Goal: Information Seeking & Learning: Learn about a topic

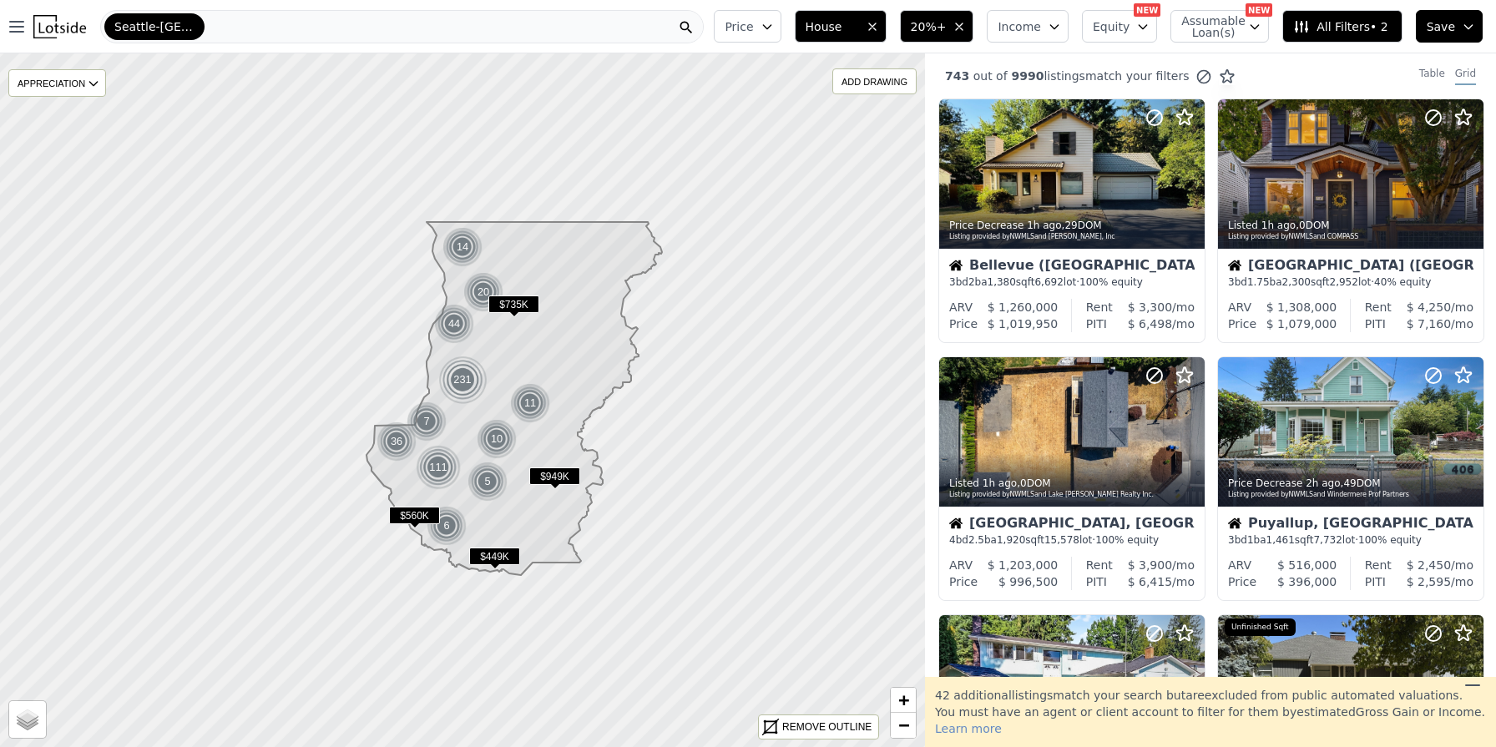
click at [567, 30] on div "Seattle-Tacoma-Bellevue" at bounding box center [401, 26] width 603 height 33
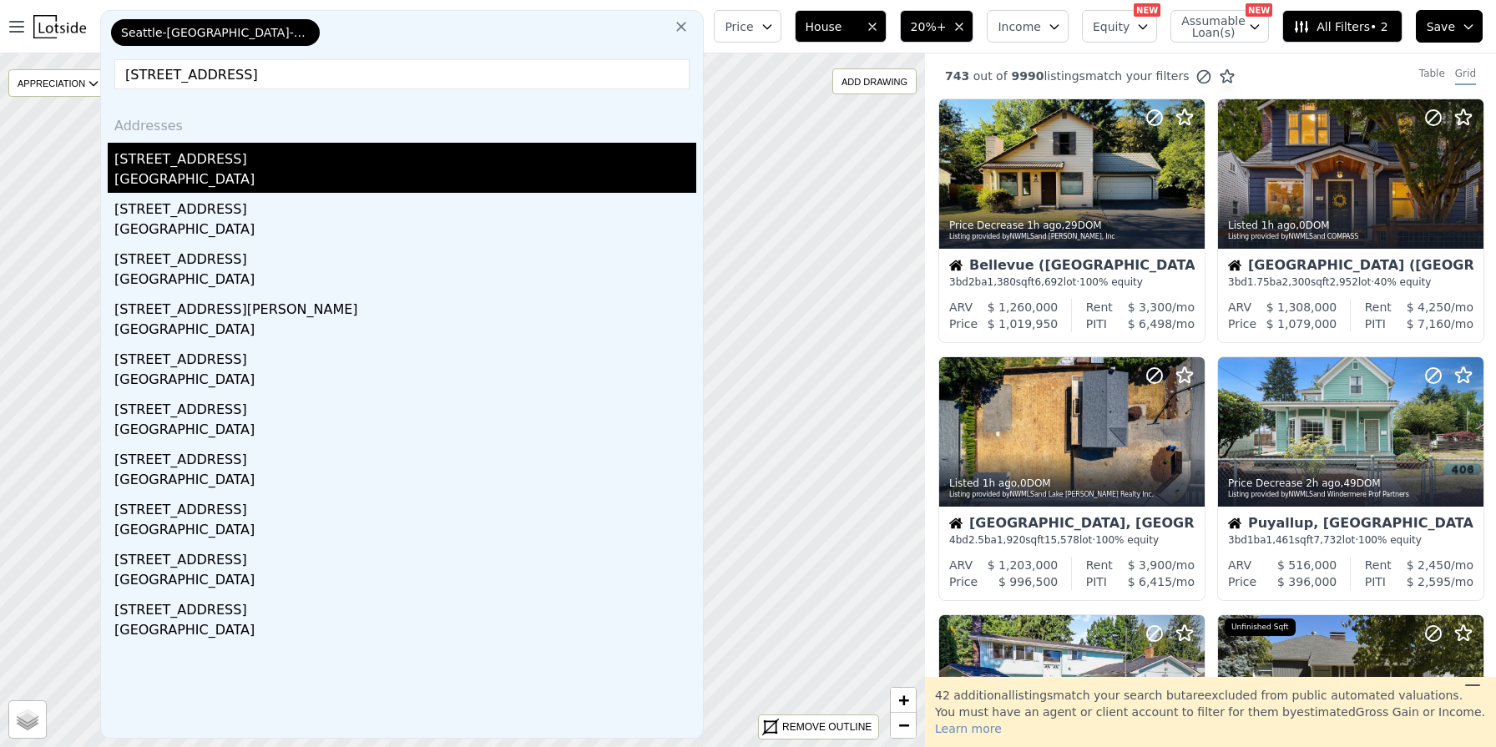
type input "15310 26th Avenue NE Shoreline"
click at [161, 174] on div "Shoreline, WA 98155" at bounding box center [405, 180] width 582 height 23
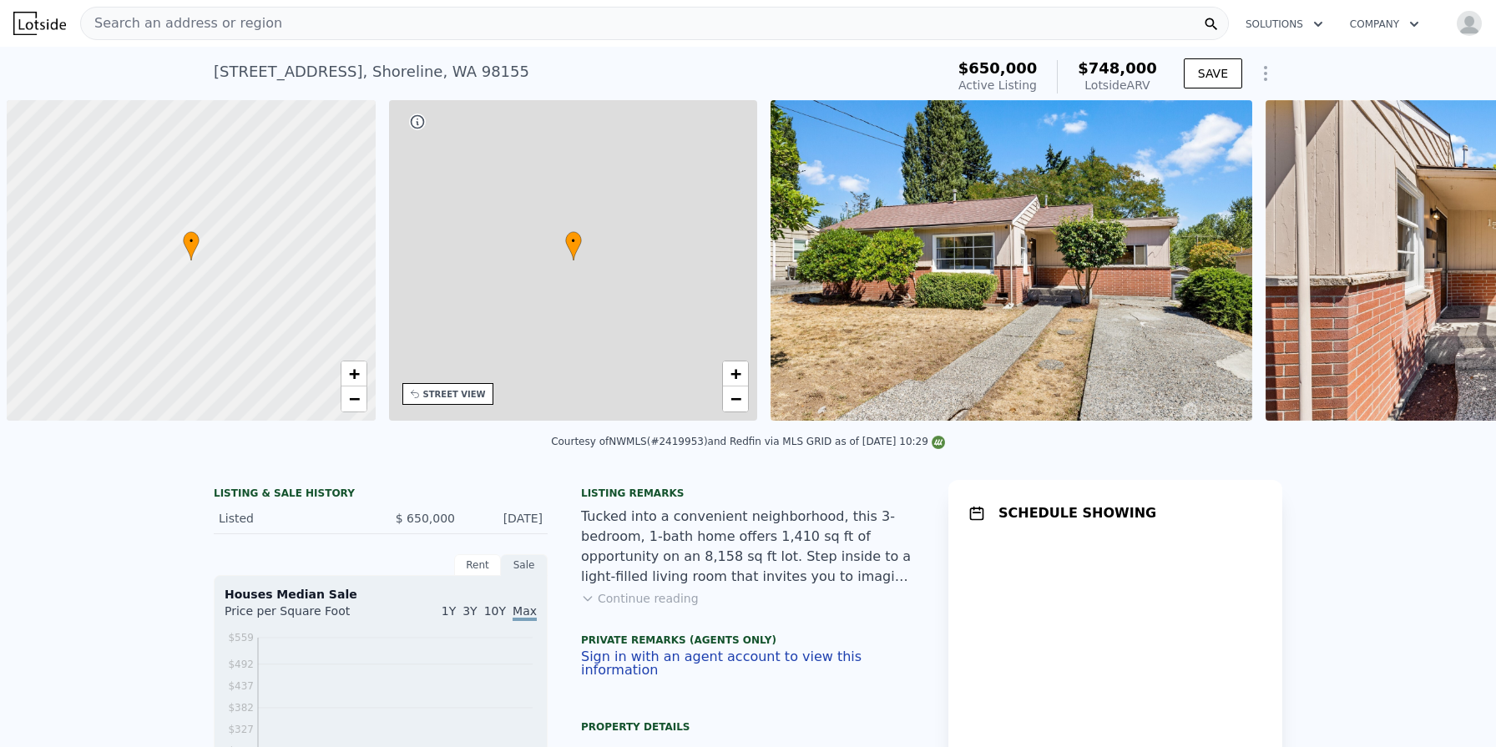
scroll to position [0, 7]
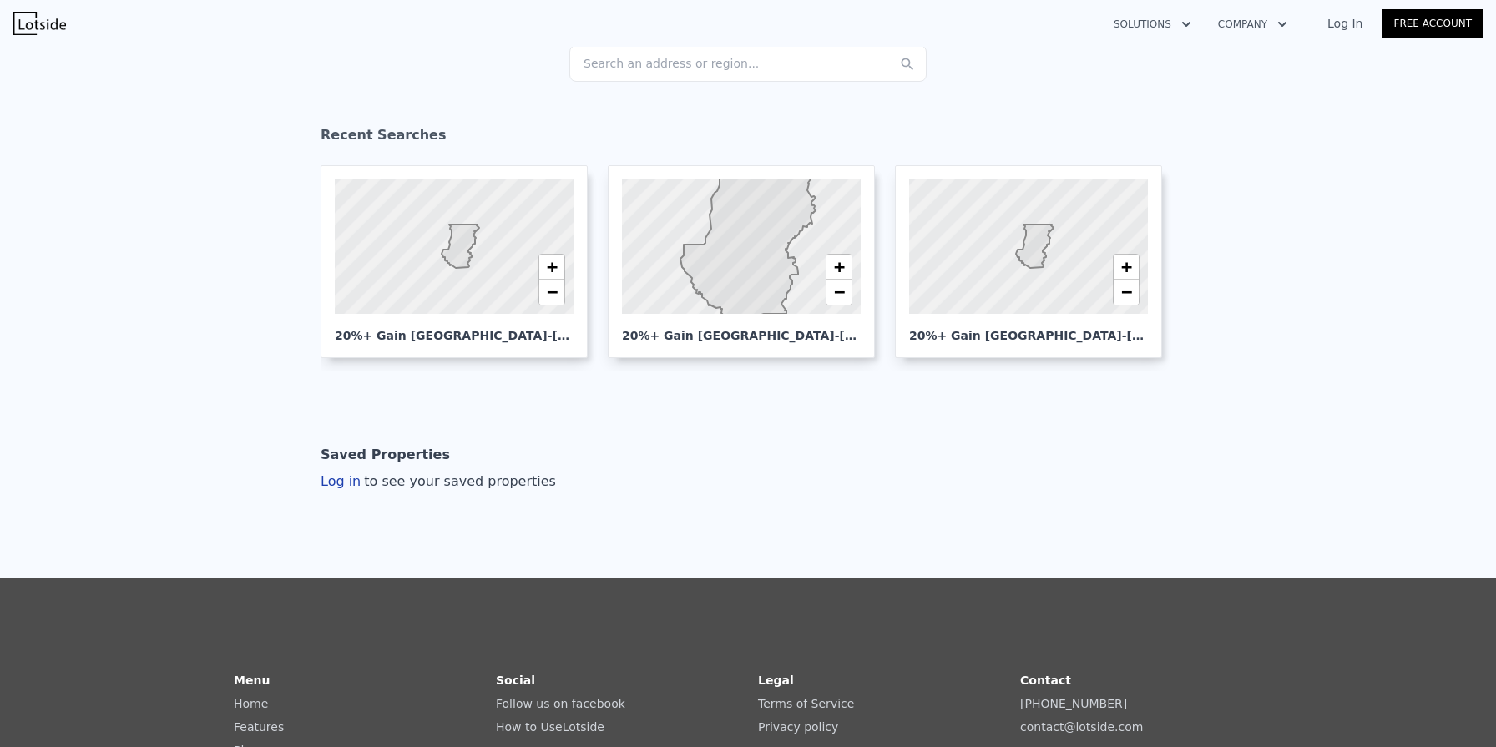
scroll to position [190, 0]
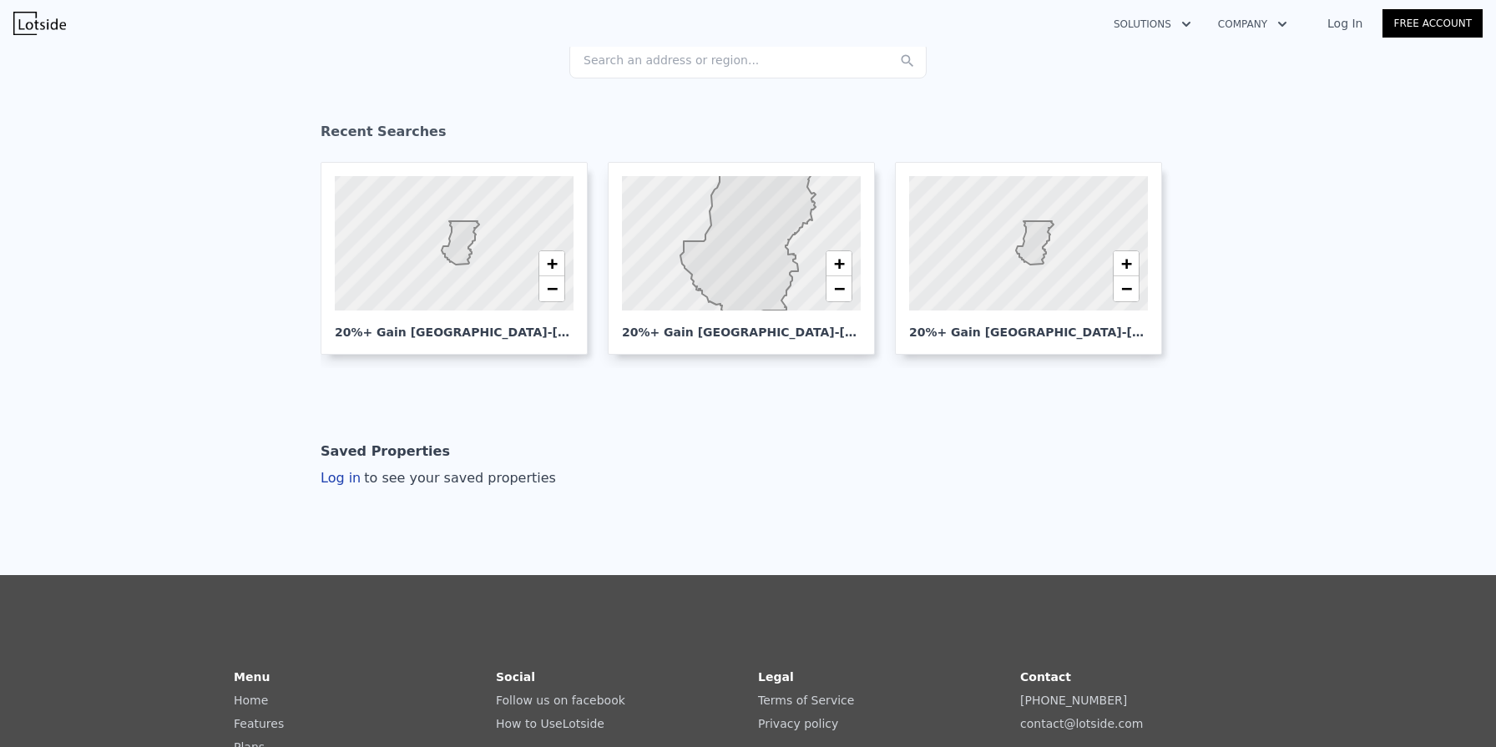
click at [1342, 22] on link "Log In" at bounding box center [1344, 23] width 75 height 17
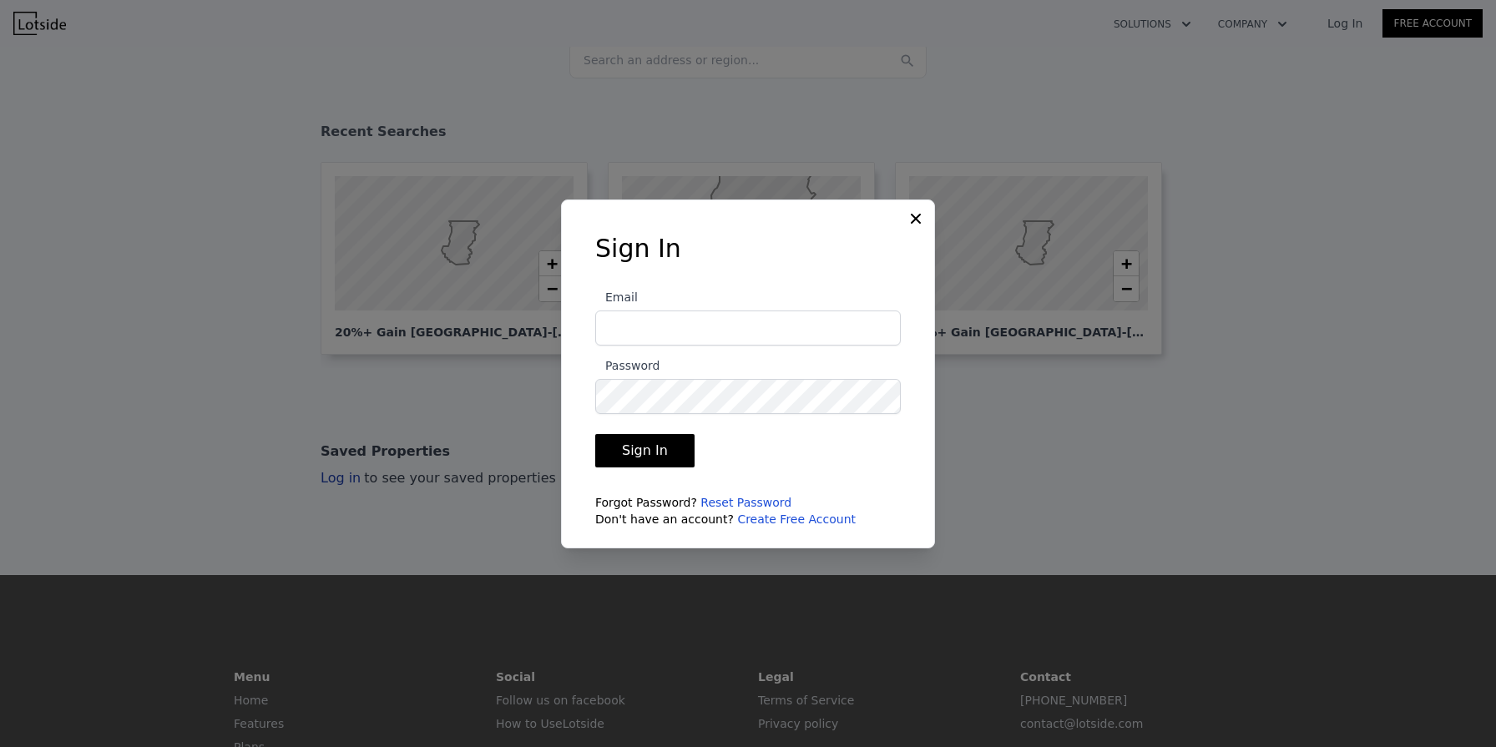
click at [724, 326] on input "Email" at bounding box center [747, 328] width 305 height 35
type input "saryyevb@yahoo.com"
click at [658, 455] on button "Sign In" at bounding box center [644, 450] width 99 height 33
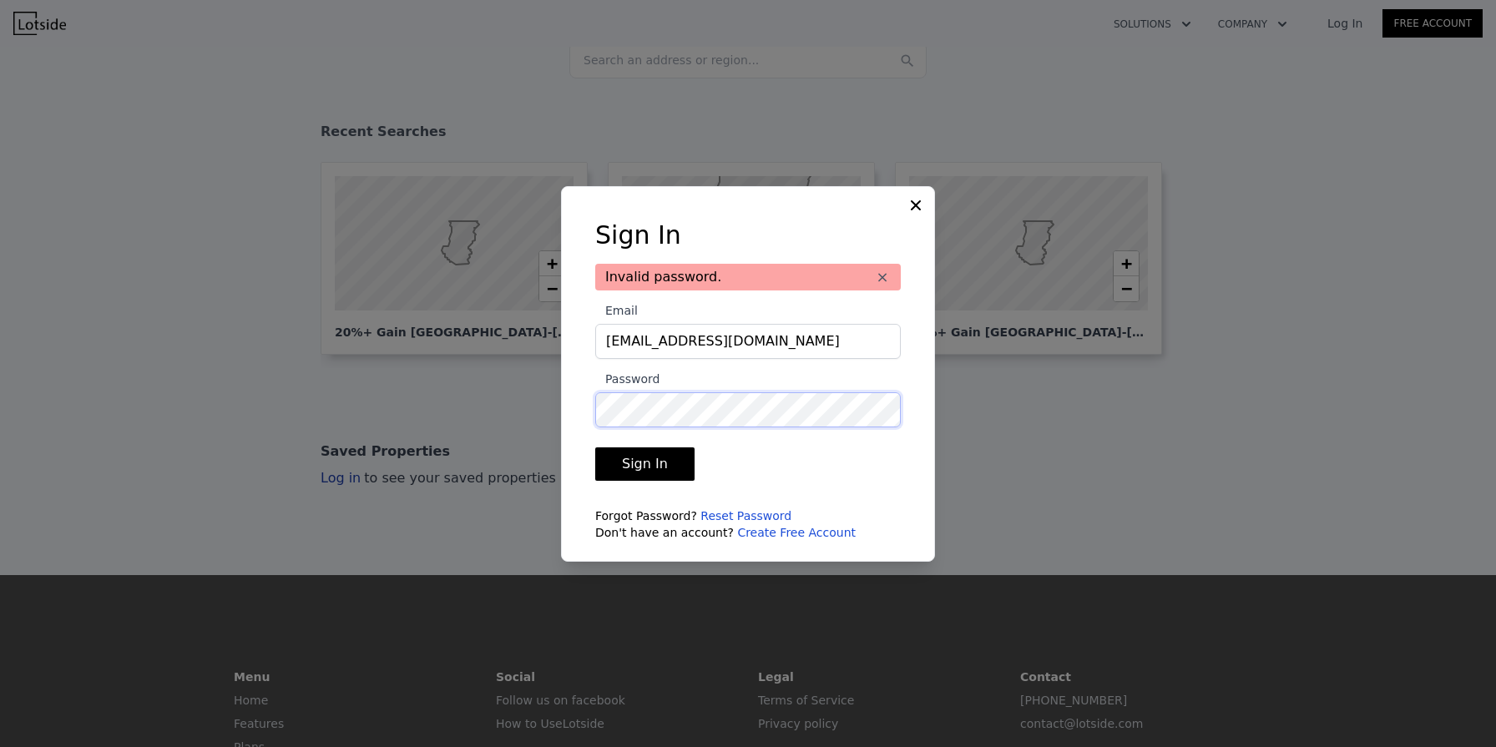
click at [576, 404] on div "Sign In Invalid password. × Email saryyevb@yahoo.com Password Sign In Forgot Pa…" at bounding box center [747, 387] width 359 height 334
click at [595, 447] on button "Sign In" at bounding box center [644, 463] width 99 height 33
click at [745, 512] on link "Reset Password" at bounding box center [745, 515] width 91 height 13
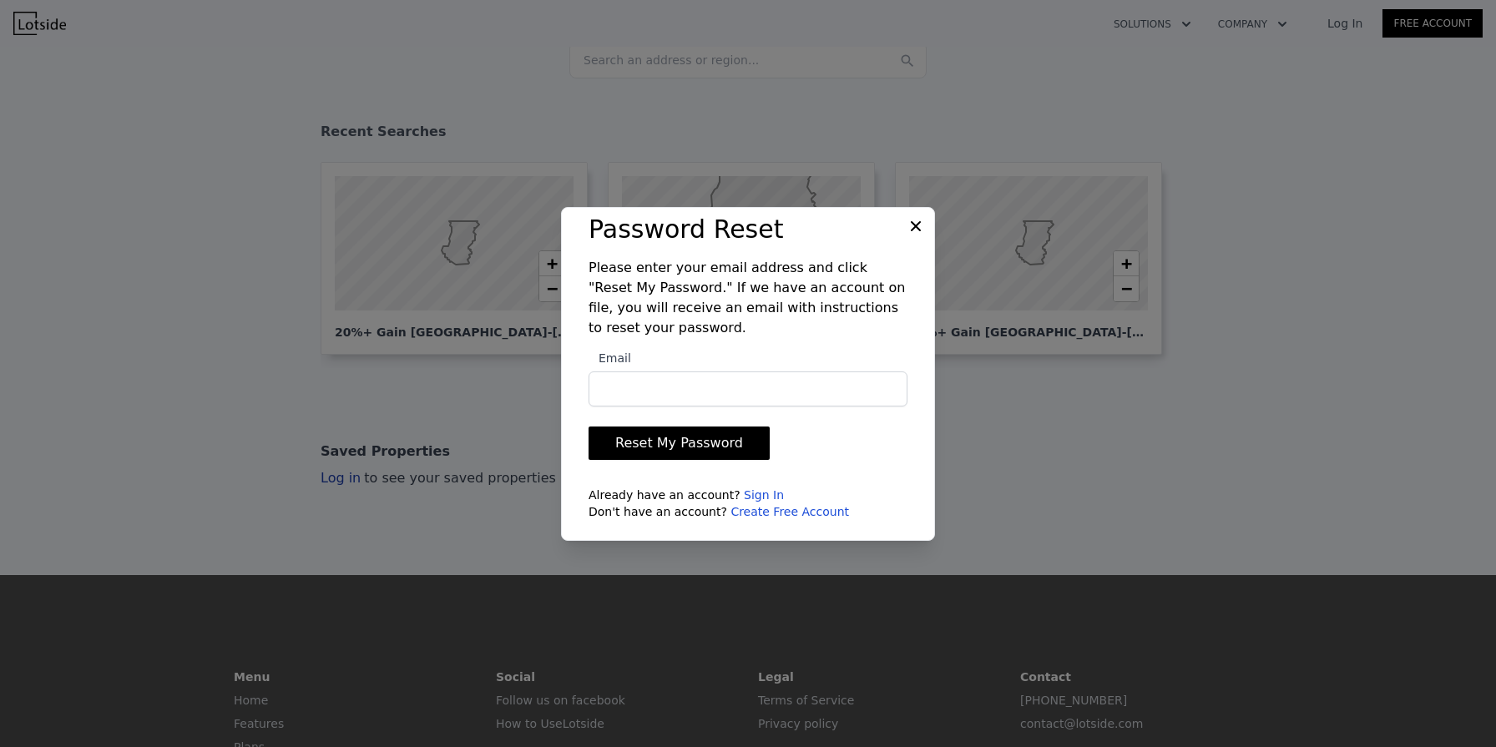
click at [735, 389] on input "Email" at bounding box center [747, 388] width 319 height 35
type input "saryyevb@yahoo.com"
click at [695, 442] on button "Reset My Password" at bounding box center [678, 443] width 181 height 33
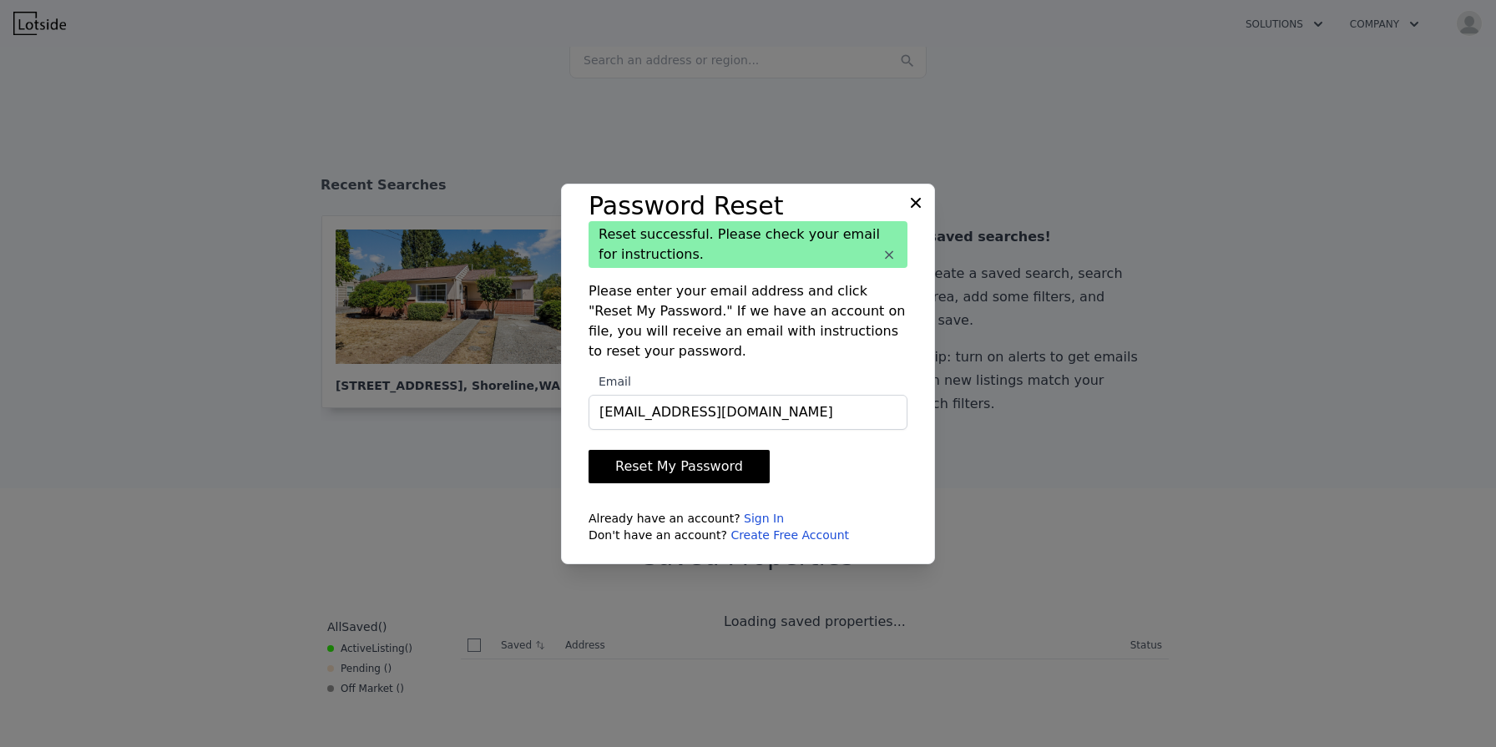
checkbox input "true"
click at [911, 200] on icon at bounding box center [915, 202] width 17 height 17
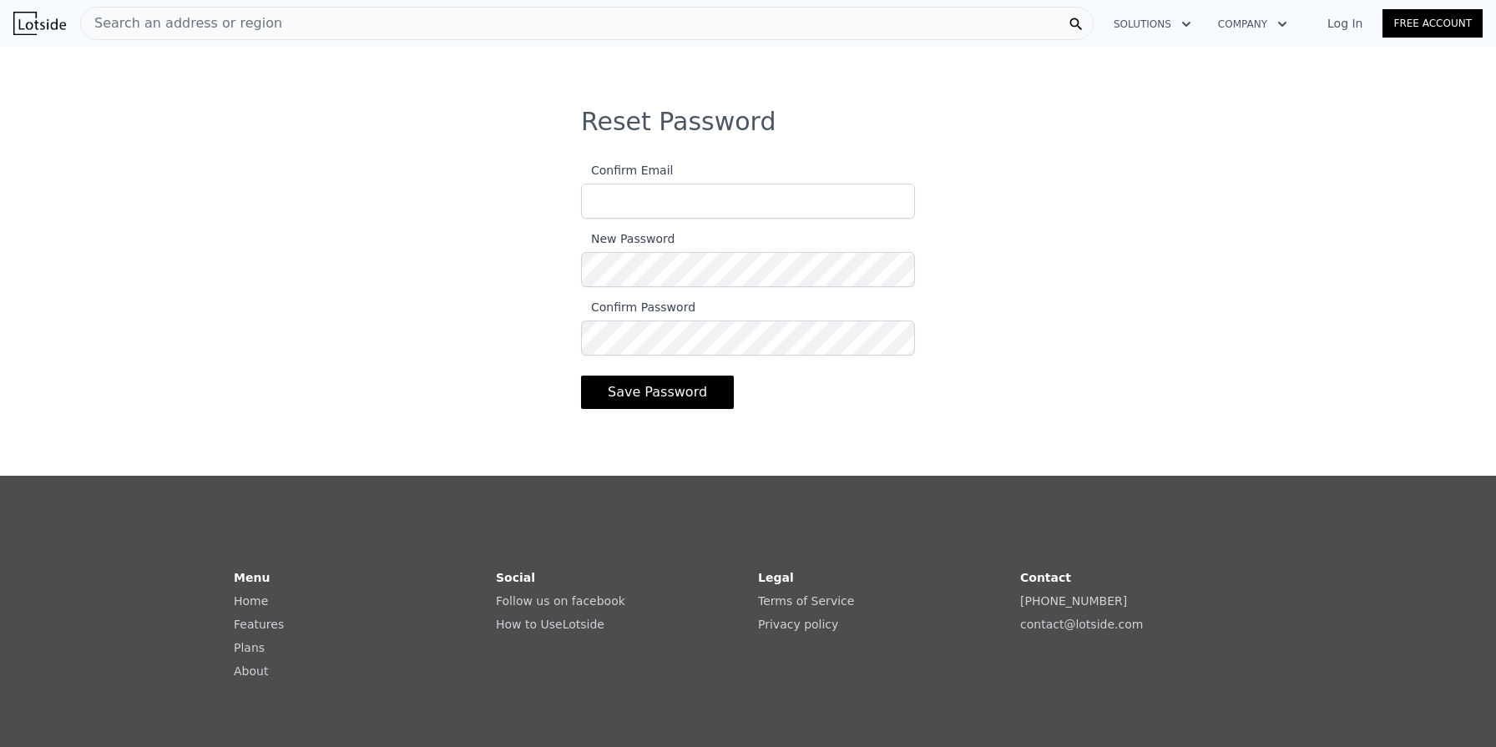
click at [661, 203] on input "Confirm Email" at bounding box center [748, 201] width 334 height 35
type input "saryyevb@yahoo.com"
click at [658, 391] on button "Save Password" at bounding box center [657, 392] width 153 height 33
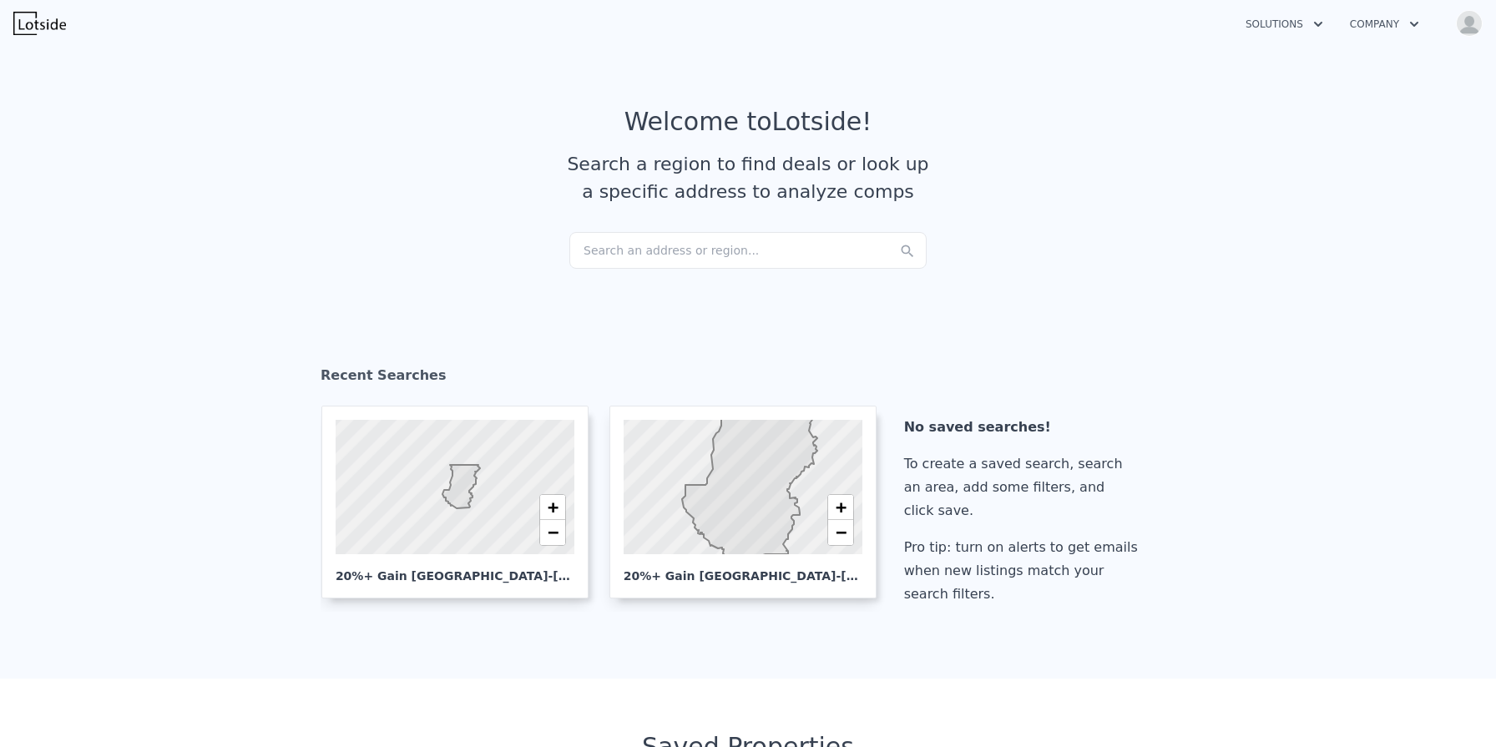
checkbox input "true"
click at [382, 536] on div at bounding box center [454, 486] width 286 height 161
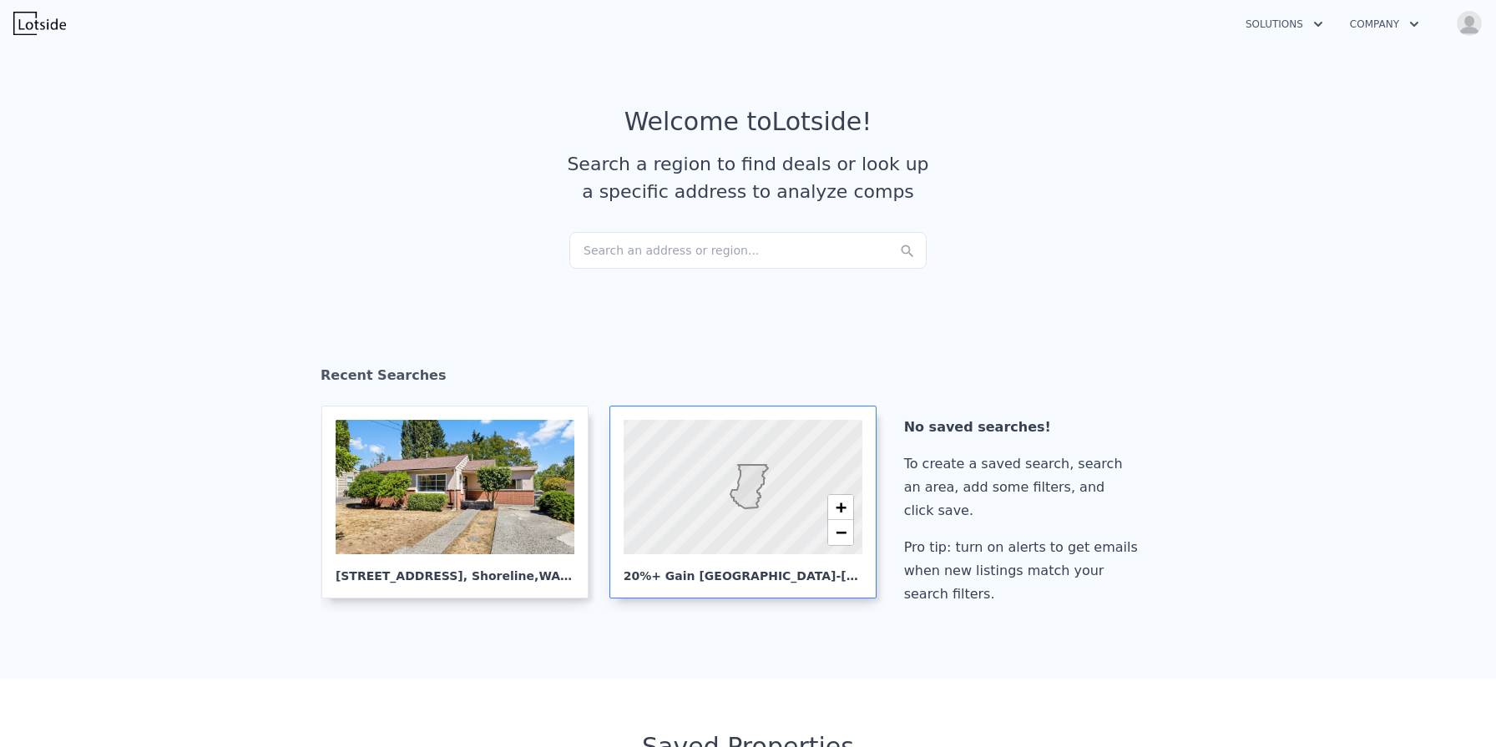
click at [716, 488] on div at bounding box center [742, 486] width 286 height 161
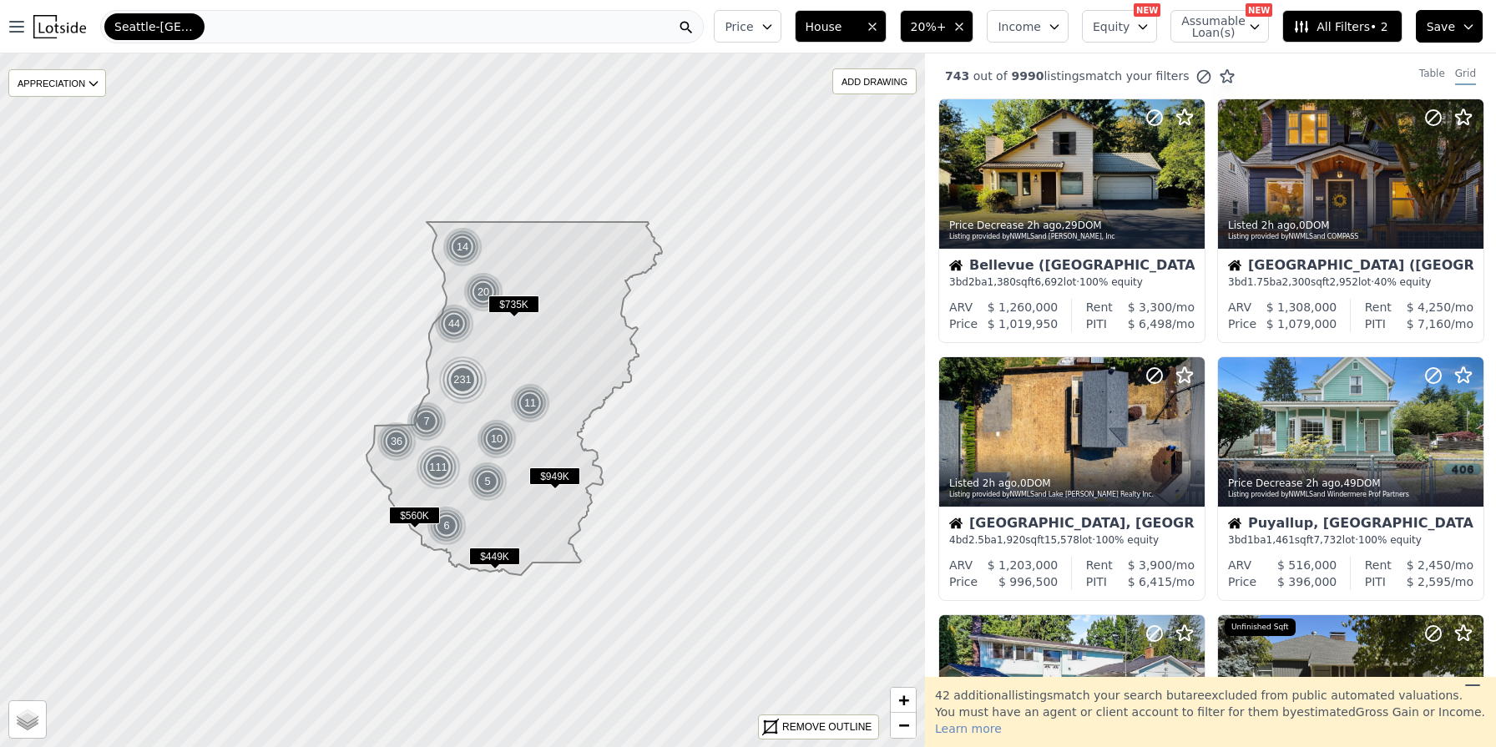
click at [834, 23] on span "House" at bounding box center [831, 26] width 53 height 17
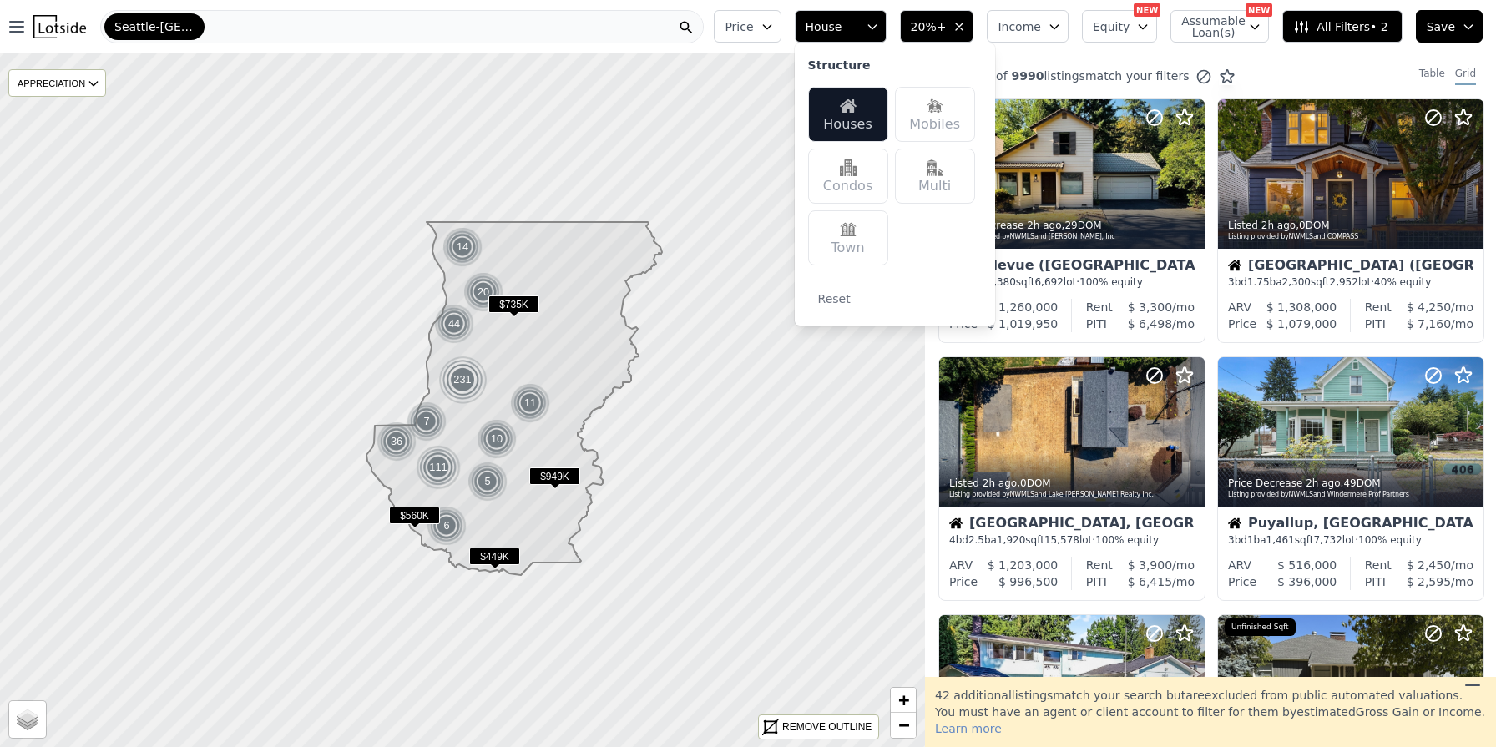
click at [864, 181] on div "Condos" at bounding box center [848, 176] width 80 height 55
click at [871, 227] on div "Town" at bounding box center [848, 237] width 80 height 55
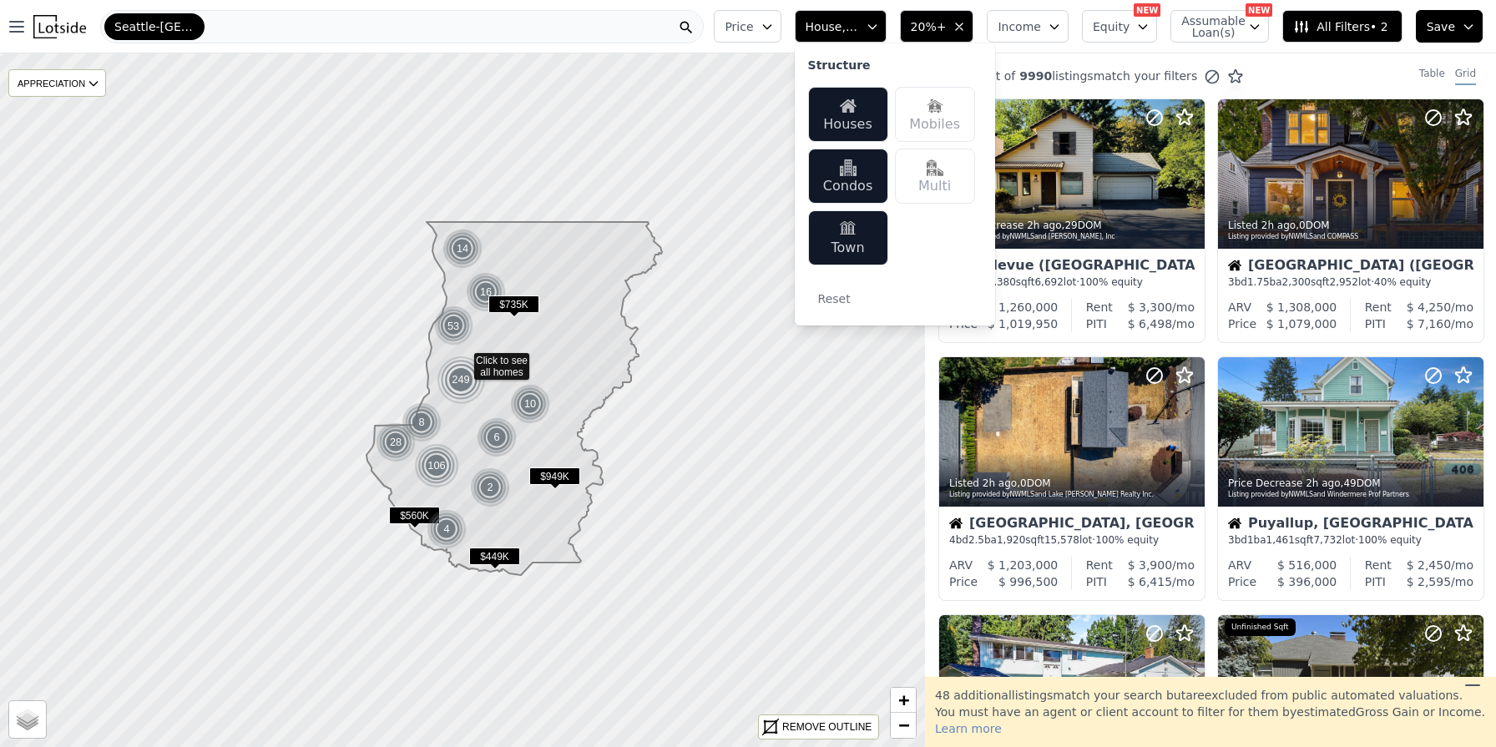
click at [938, 182] on div "Multi" at bounding box center [935, 176] width 80 height 55
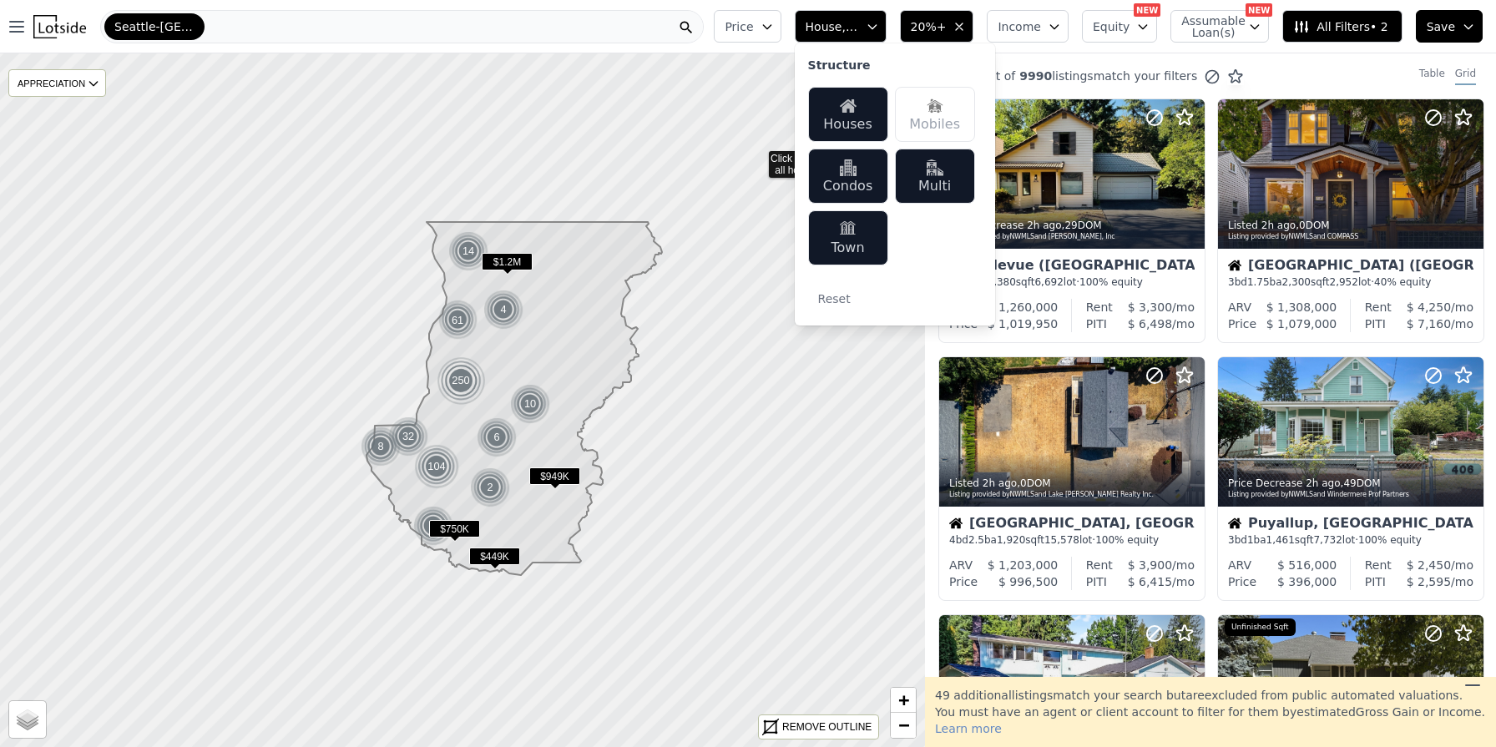
click at [757, 157] on icon at bounding box center [462, 400] width 1115 height 837
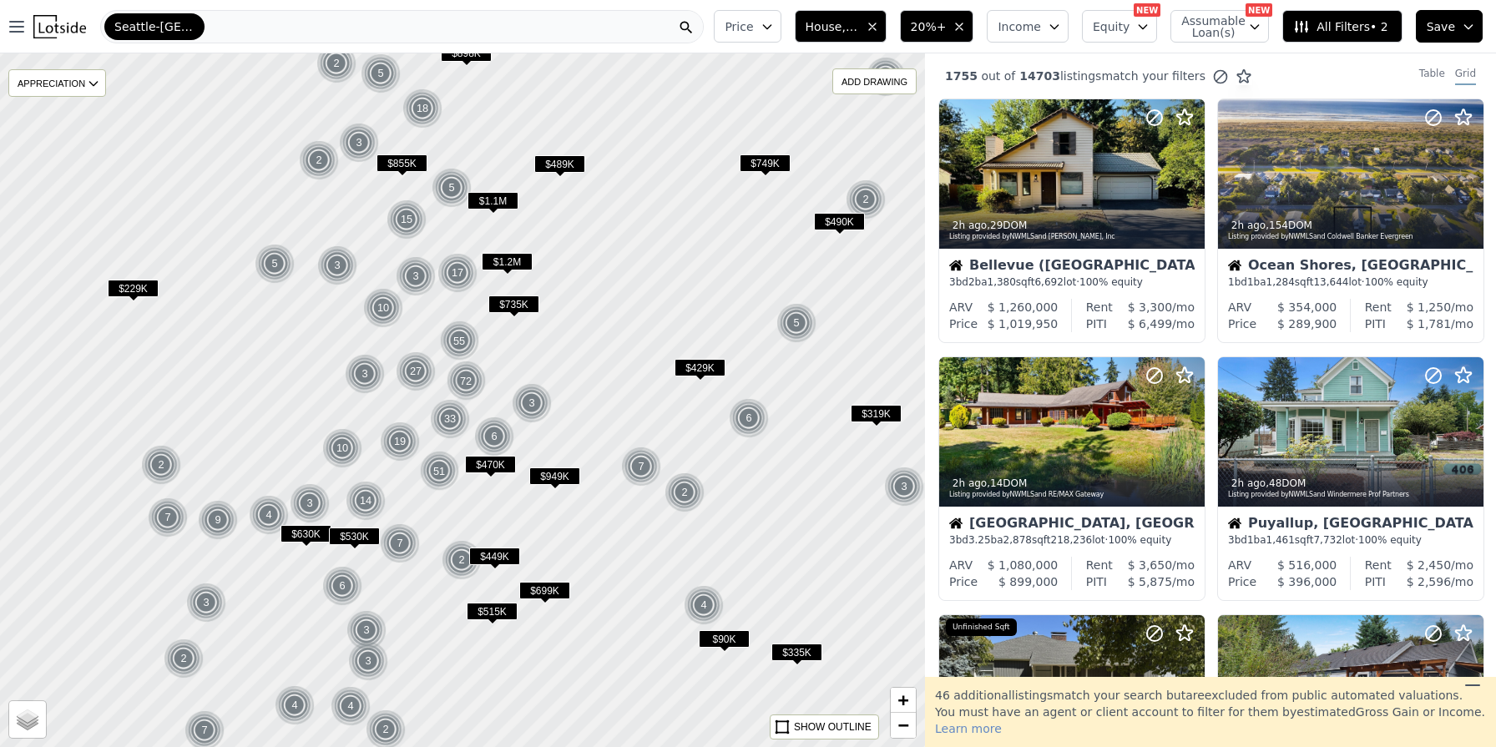
click at [774, 29] on icon "button" at bounding box center [766, 26] width 13 height 13
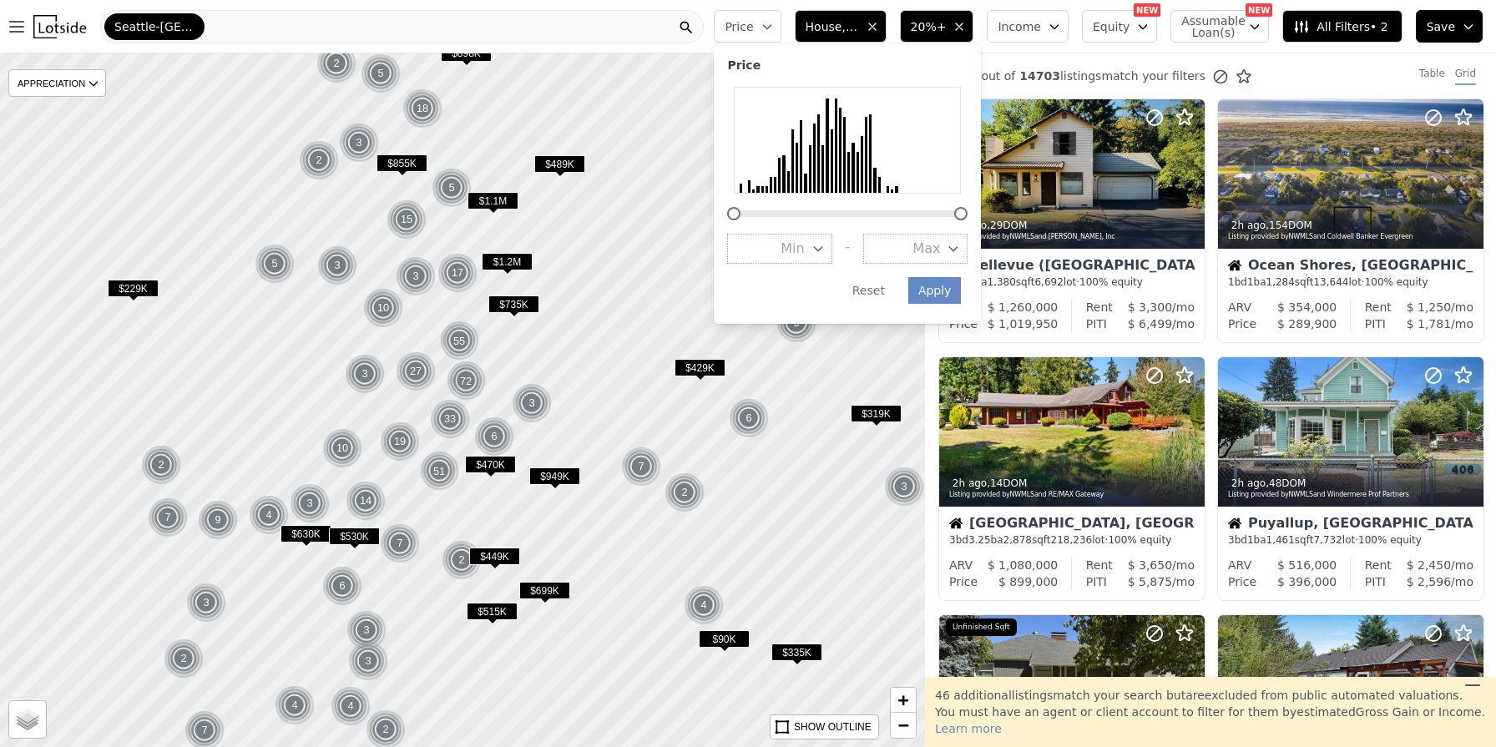
click at [660, 245] on div at bounding box center [462, 400] width 1110 height 832
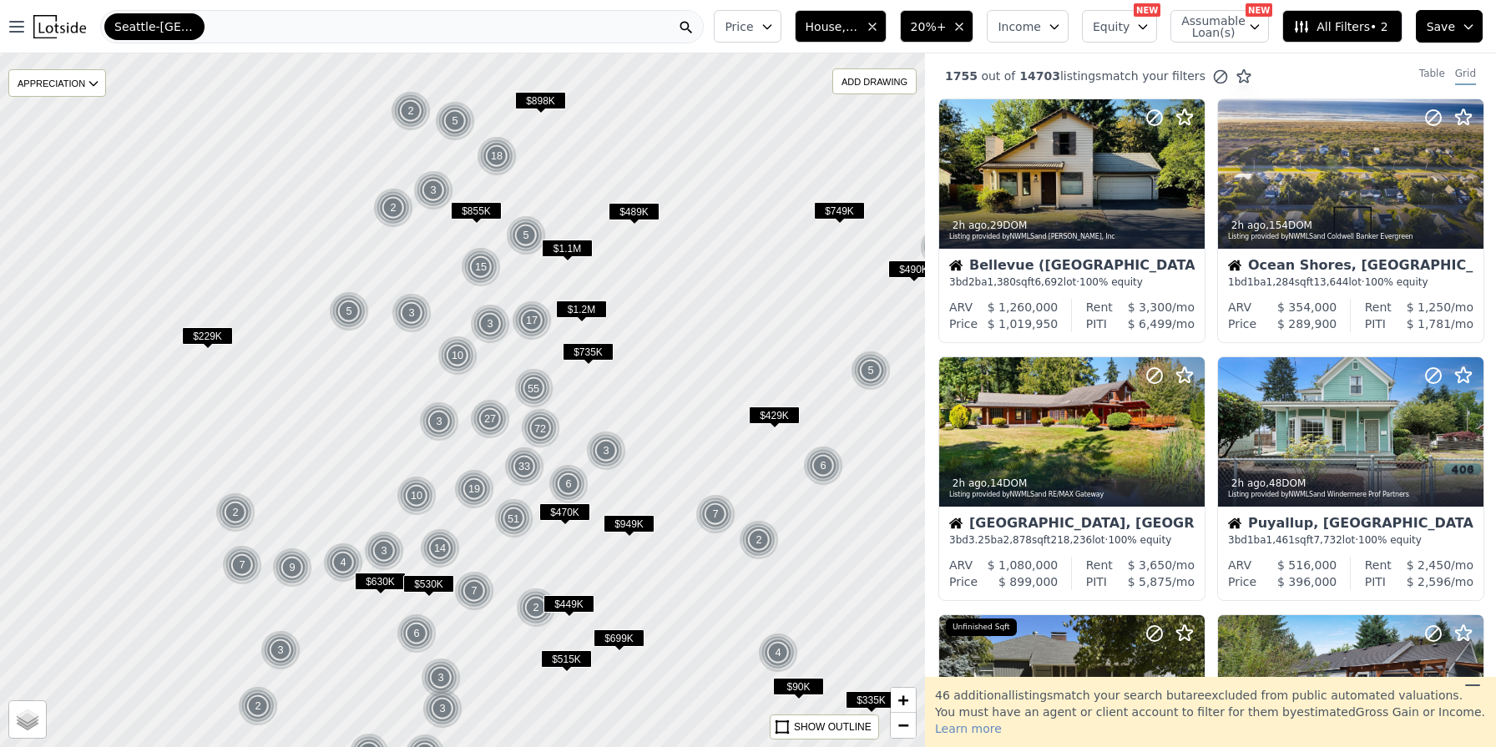
drag, startPoint x: 624, startPoint y: 255, endPoint x: 699, endPoint y: 303, distance: 88.2
click at [699, 303] on div at bounding box center [462, 400] width 1110 height 832
click at [901, 696] on span "+" at bounding box center [903, 699] width 11 height 21
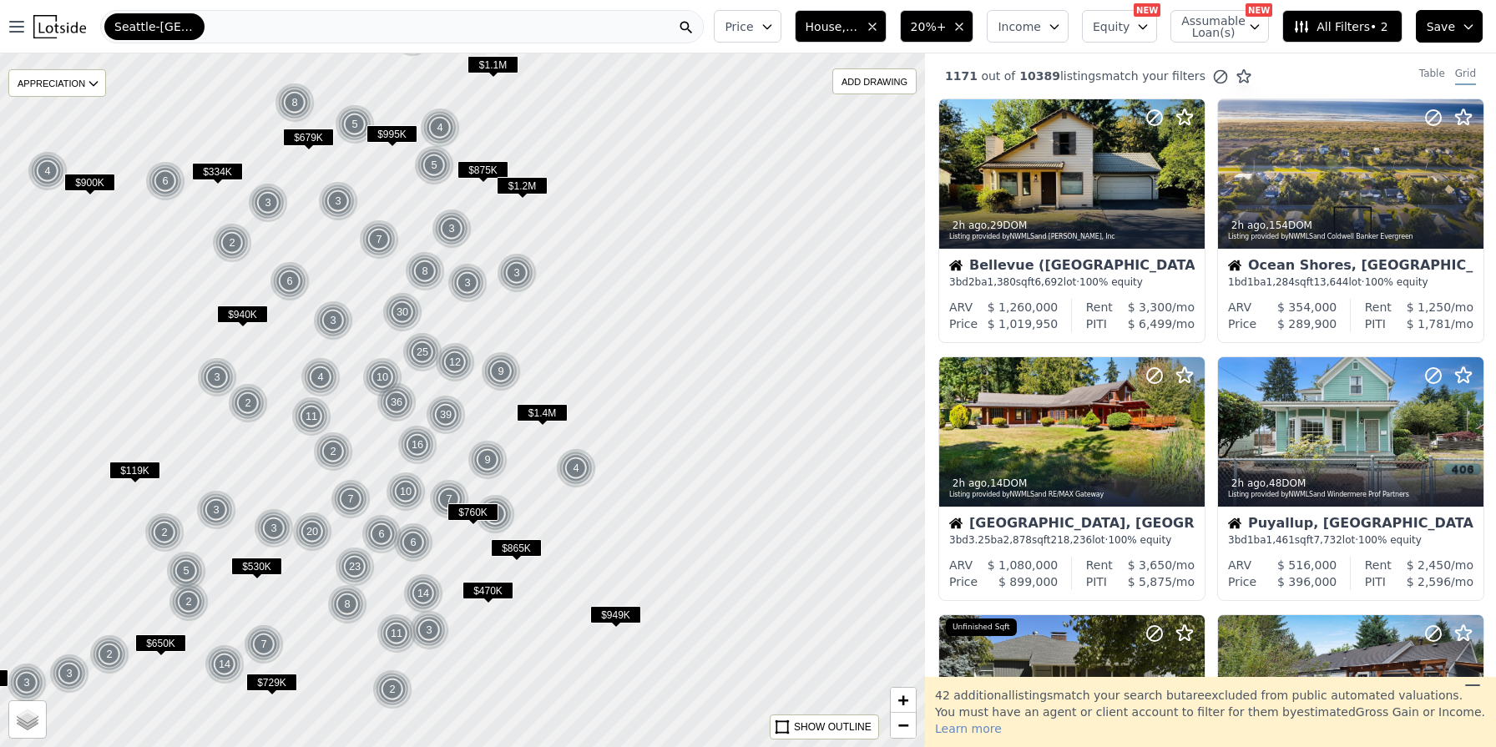
drag, startPoint x: 796, startPoint y: 443, endPoint x: 617, endPoint y: 397, distance: 185.2
click at [617, 397] on div at bounding box center [462, 400] width 1110 height 832
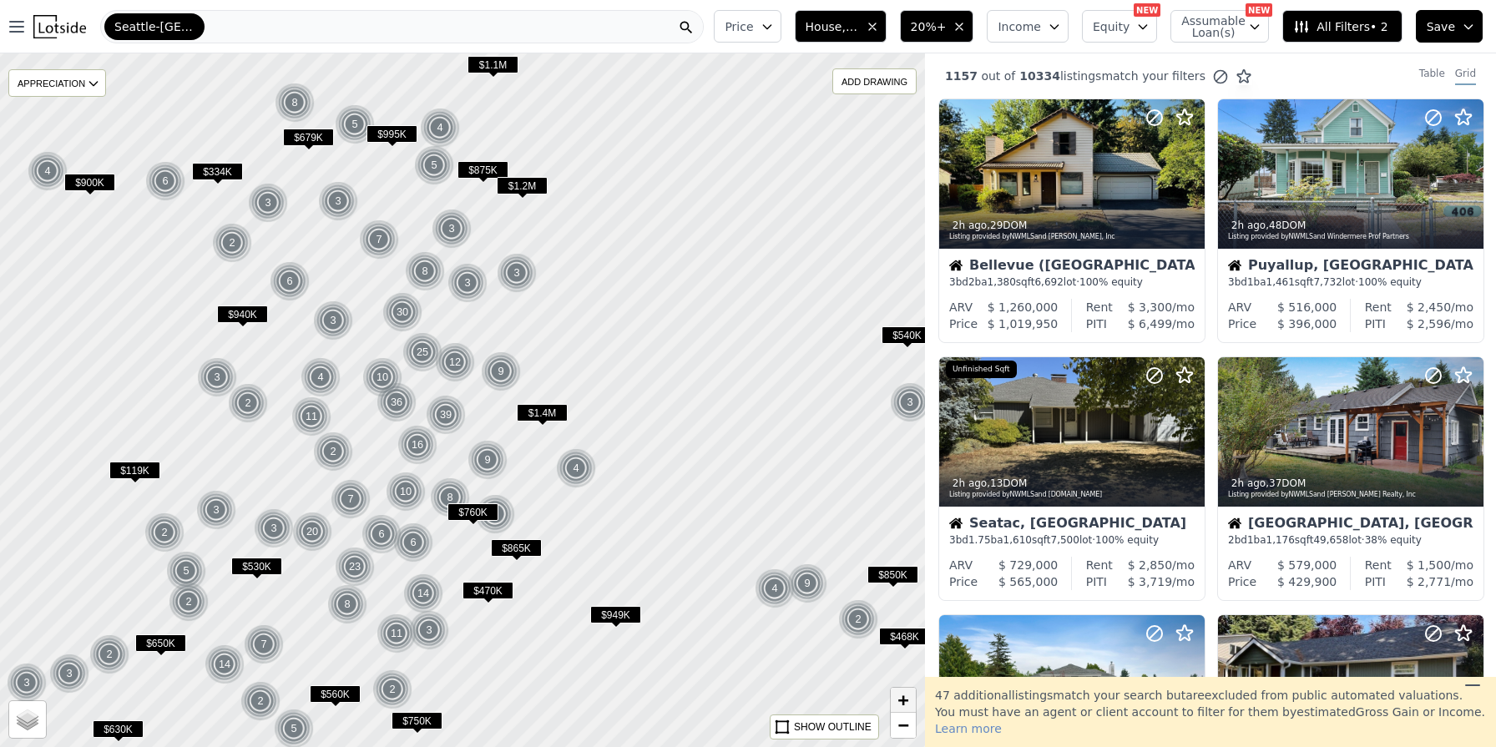
click at [903, 698] on span "+" at bounding box center [903, 699] width 11 height 21
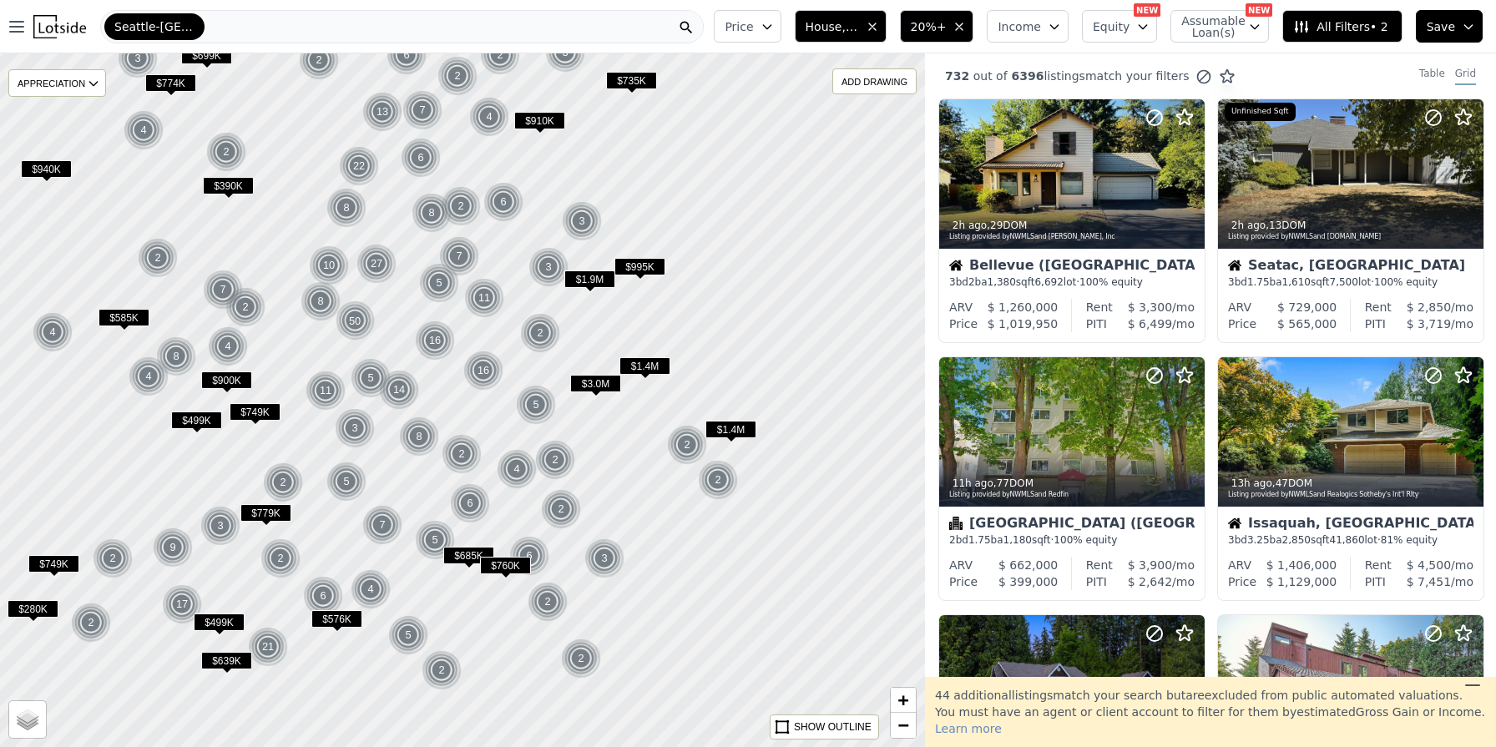
drag, startPoint x: 839, startPoint y: 603, endPoint x: 861, endPoint y: 531, distance: 76.0
click at [861, 531] on div at bounding box center [462, 400] width 1110 height 832
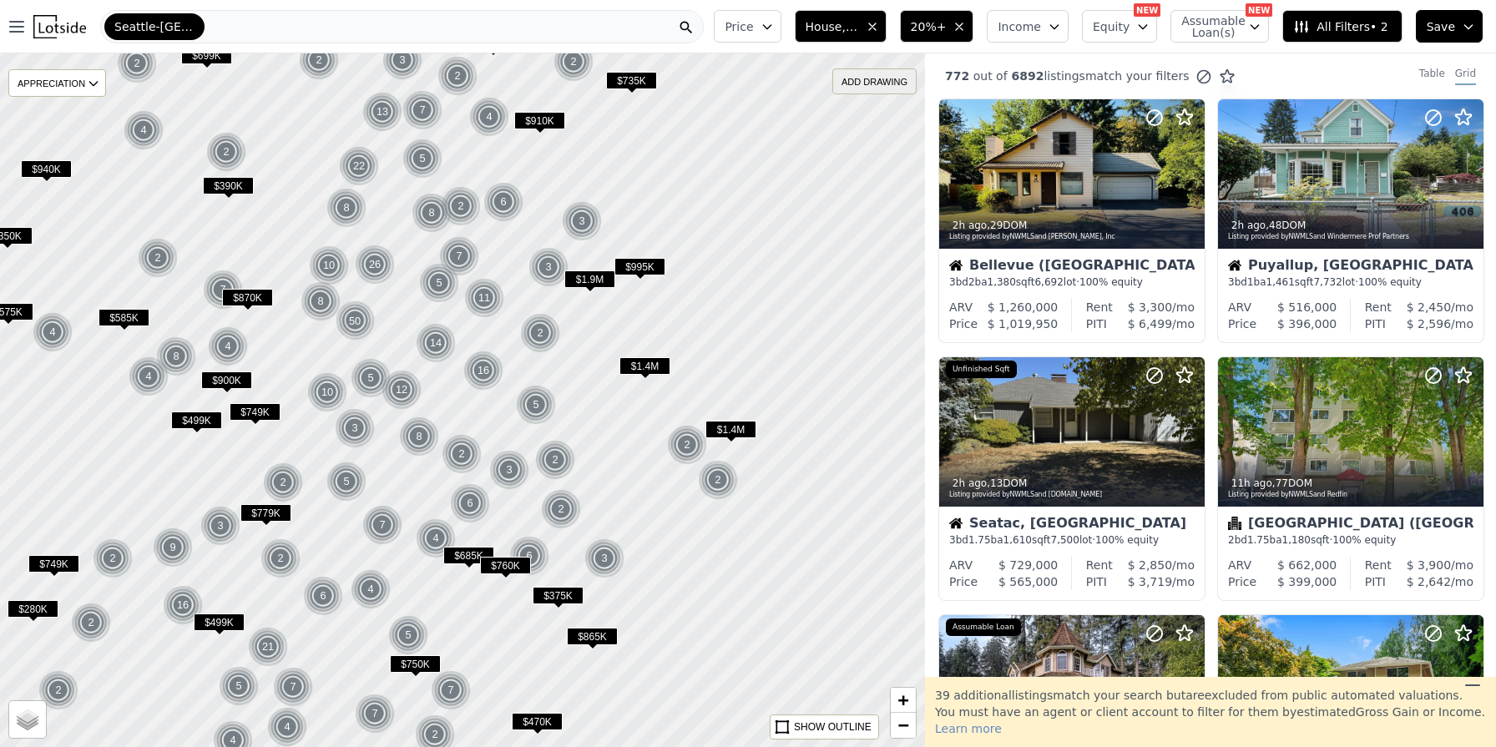
click at [866, 83] on div "ADD DRAWING" at bounding box center [874, 81] width 83 height 24
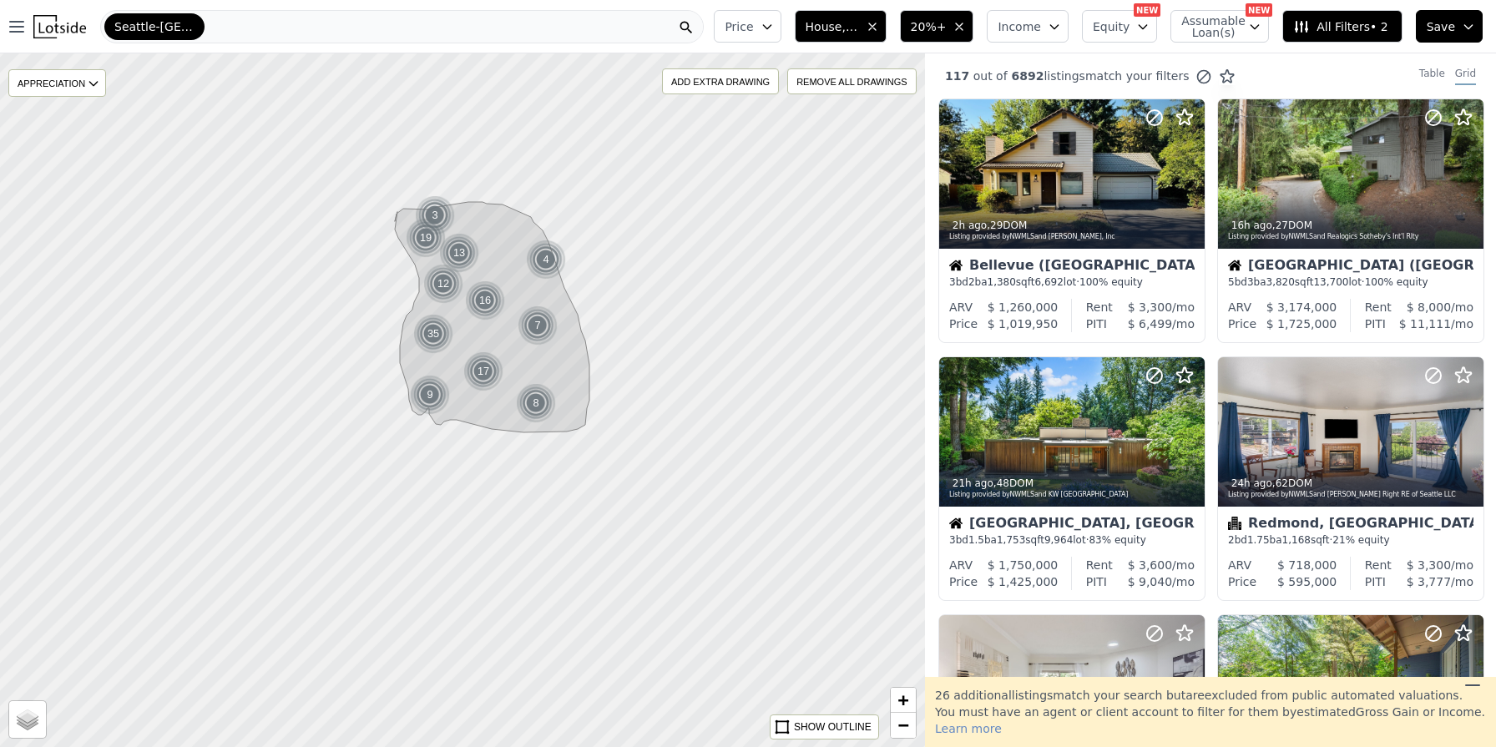
click at [774, 22] on icon "button" at bounding box center [766, 26] width 13 height 13
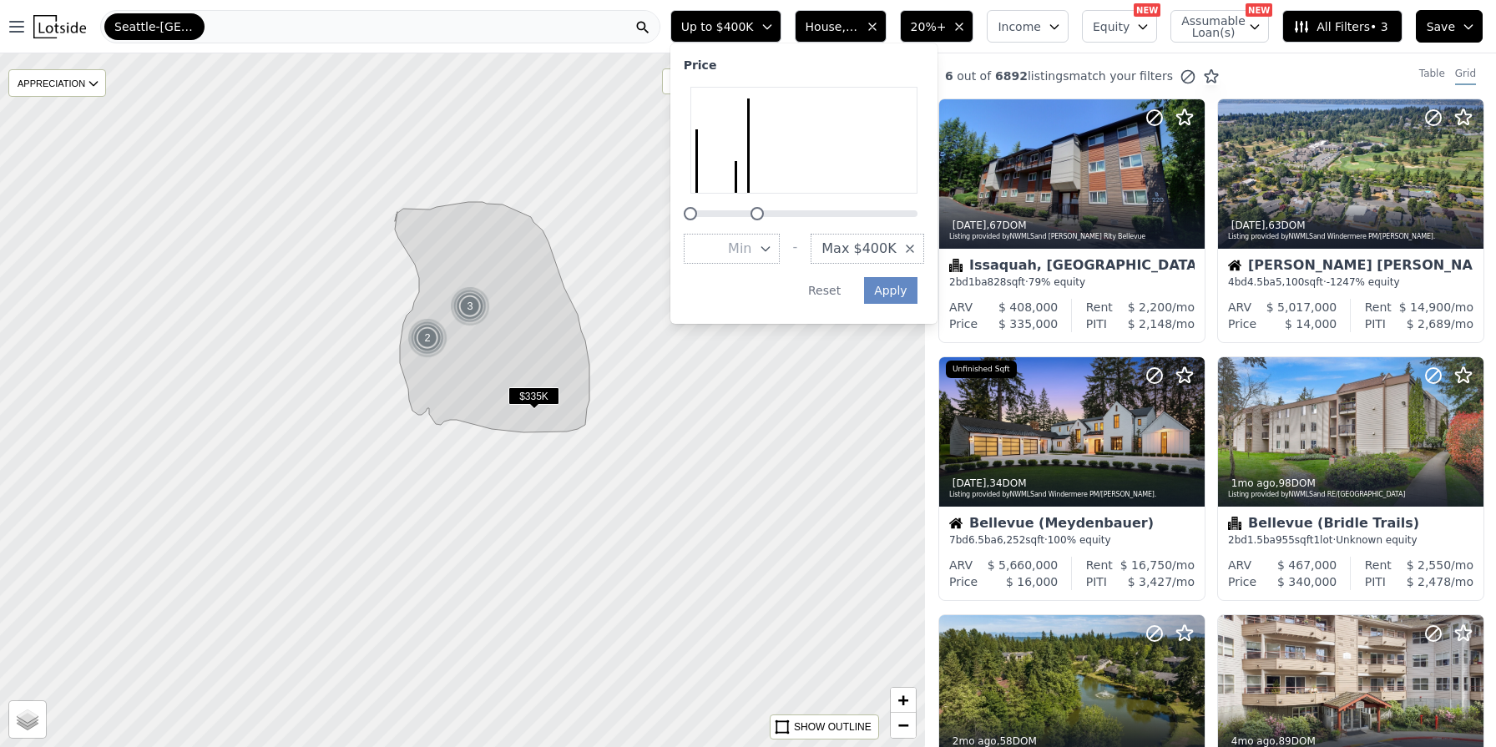
drag, startPoint x: 972, startPoint y: 212, endPoint x: 812, endPoint y: 209, distance: 160.3
click at [812, 209] on div at bounding box center [804, 154] width 240 height 134
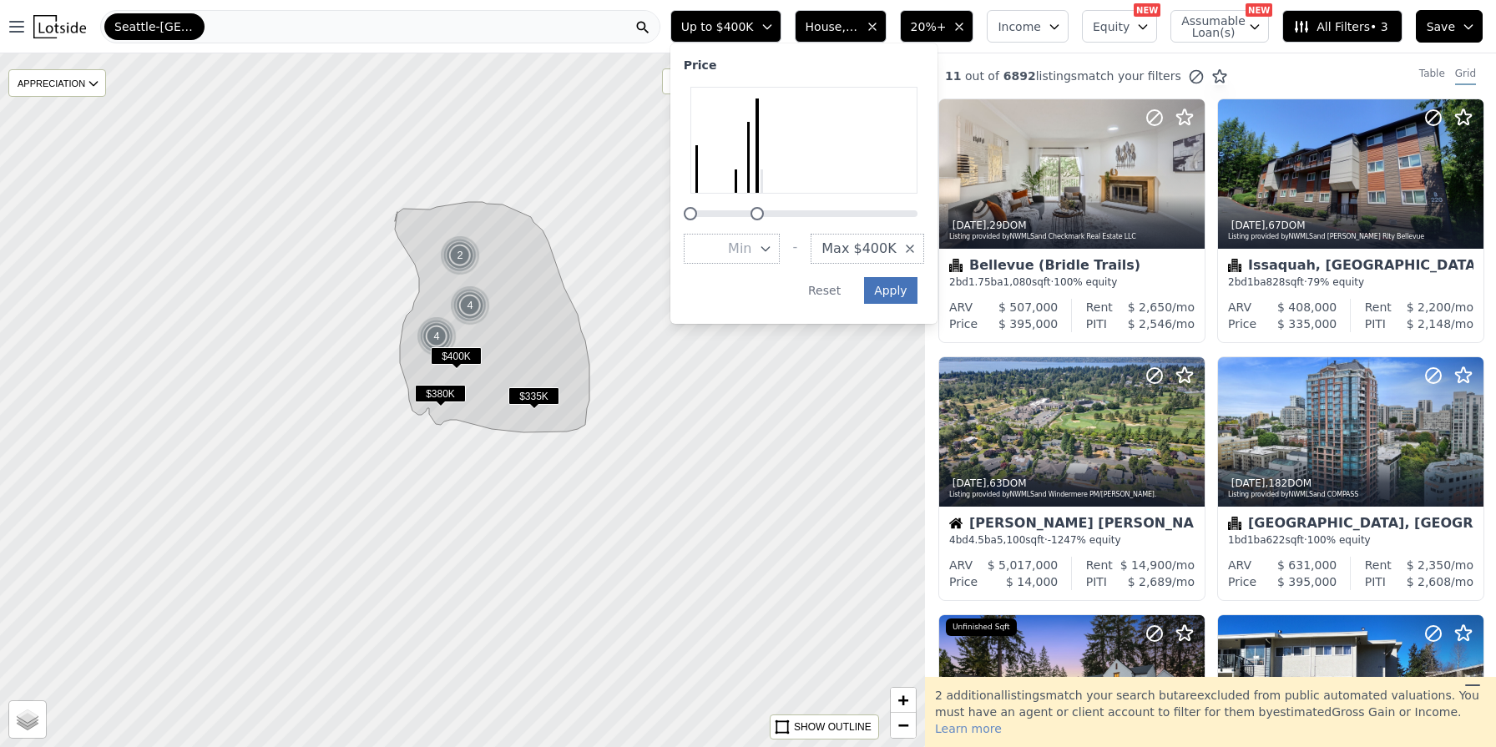
click at [902, 290] on button "Apply" at bounding box center [890, 290] width 53 height 27
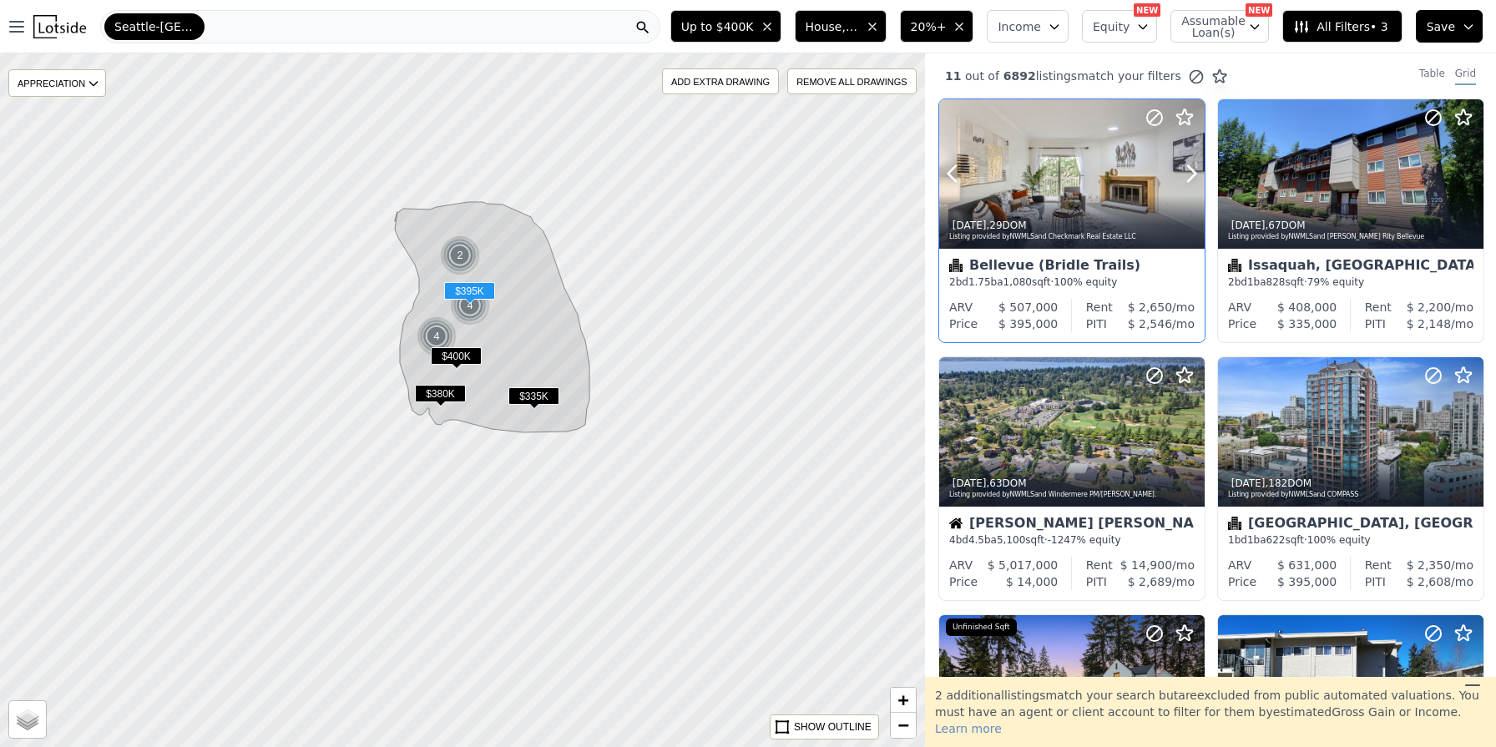
click at [1058, 145] on div at bounding box center [1071, 173] width 265 height 149
click at [1371, 183] on div at bounding box center [1350, 173] width 265 height 149
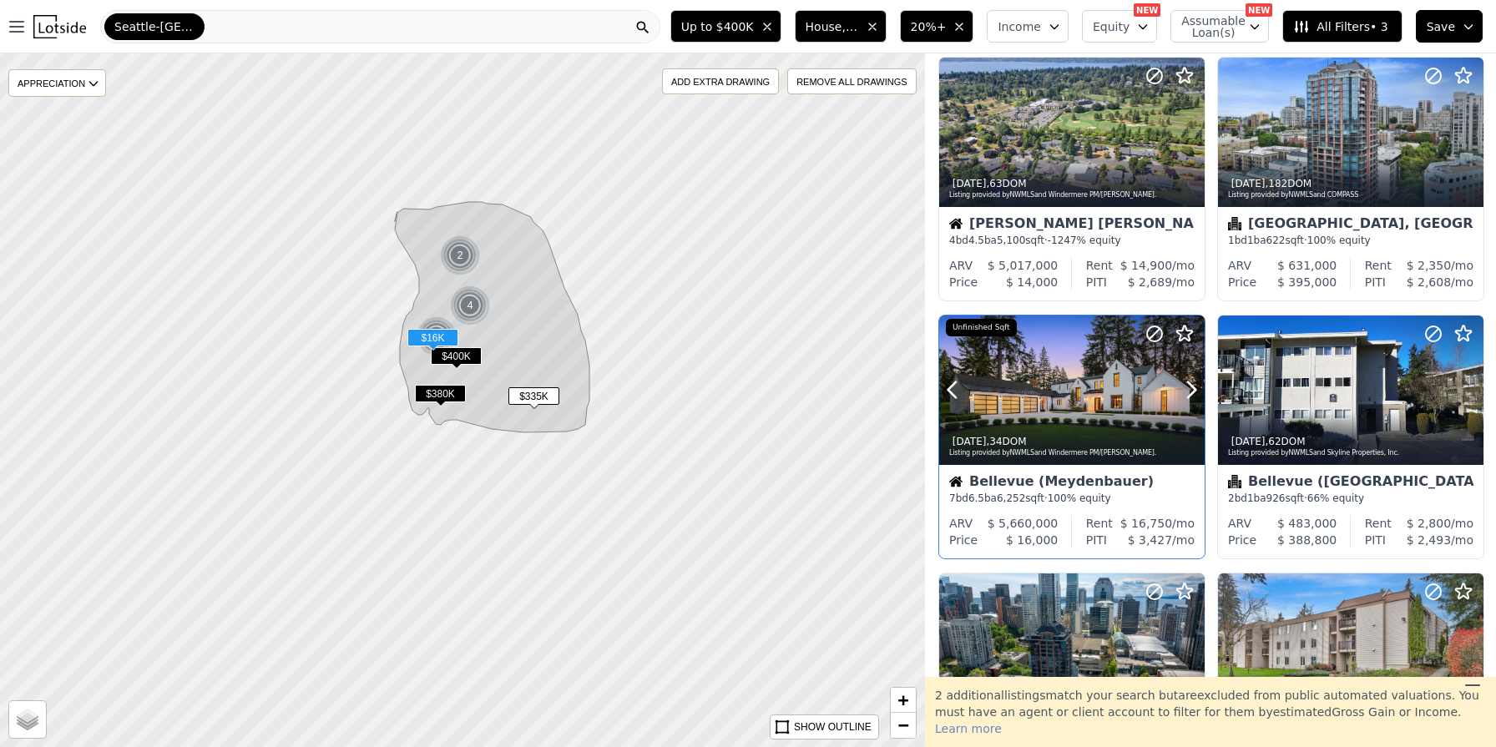
scroll to position [300, 0]
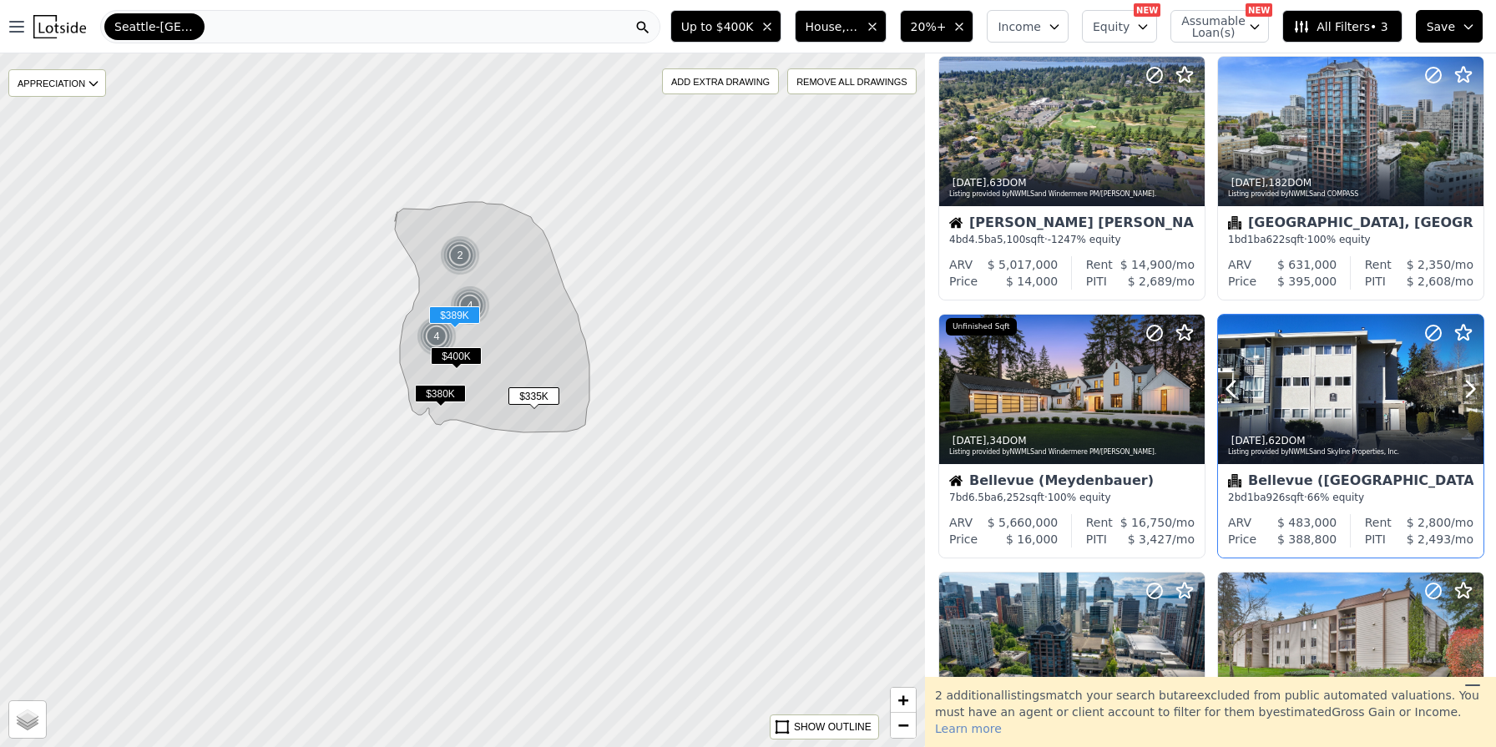
click at [1323, 385] on div at bounding box center [1350, 389] width 265 height 149
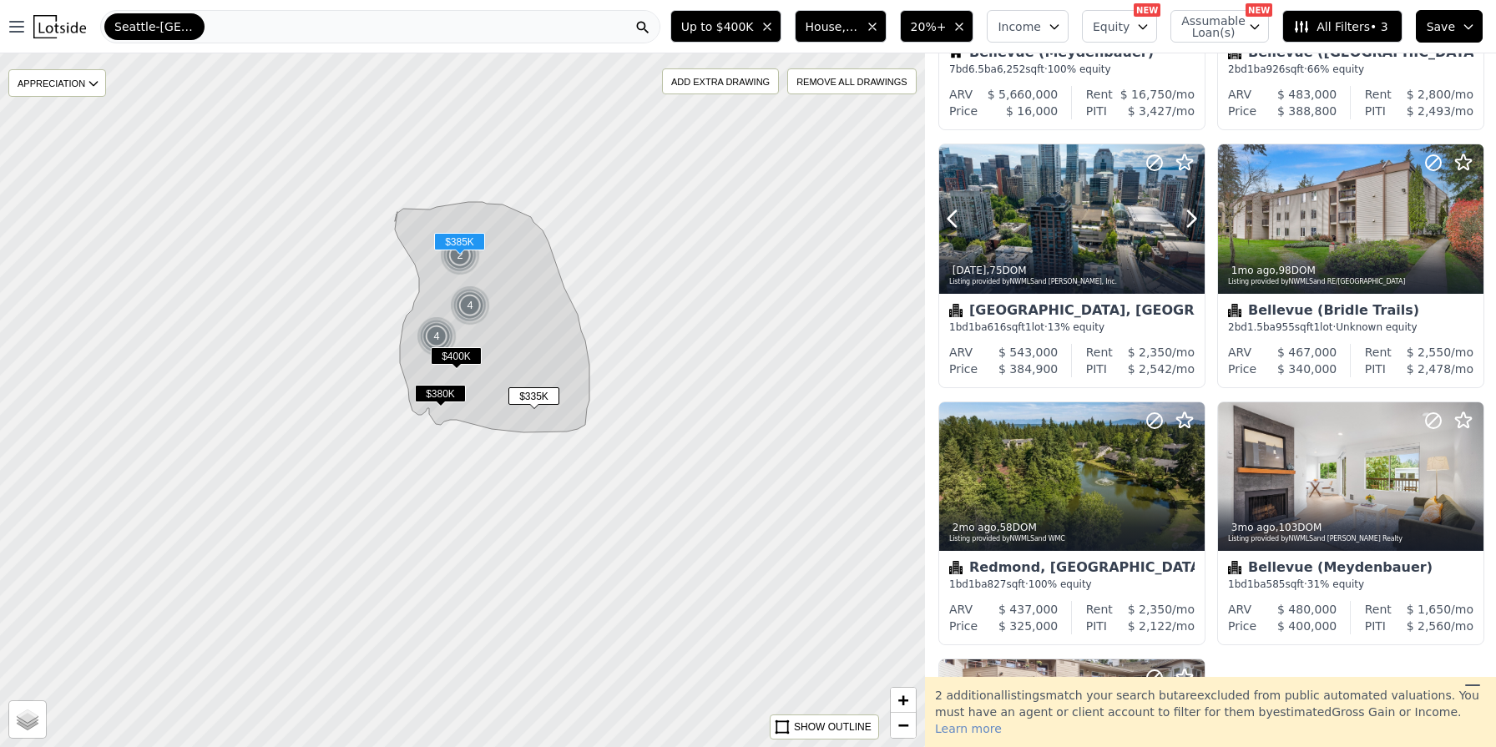
scroll to position [730, 0]
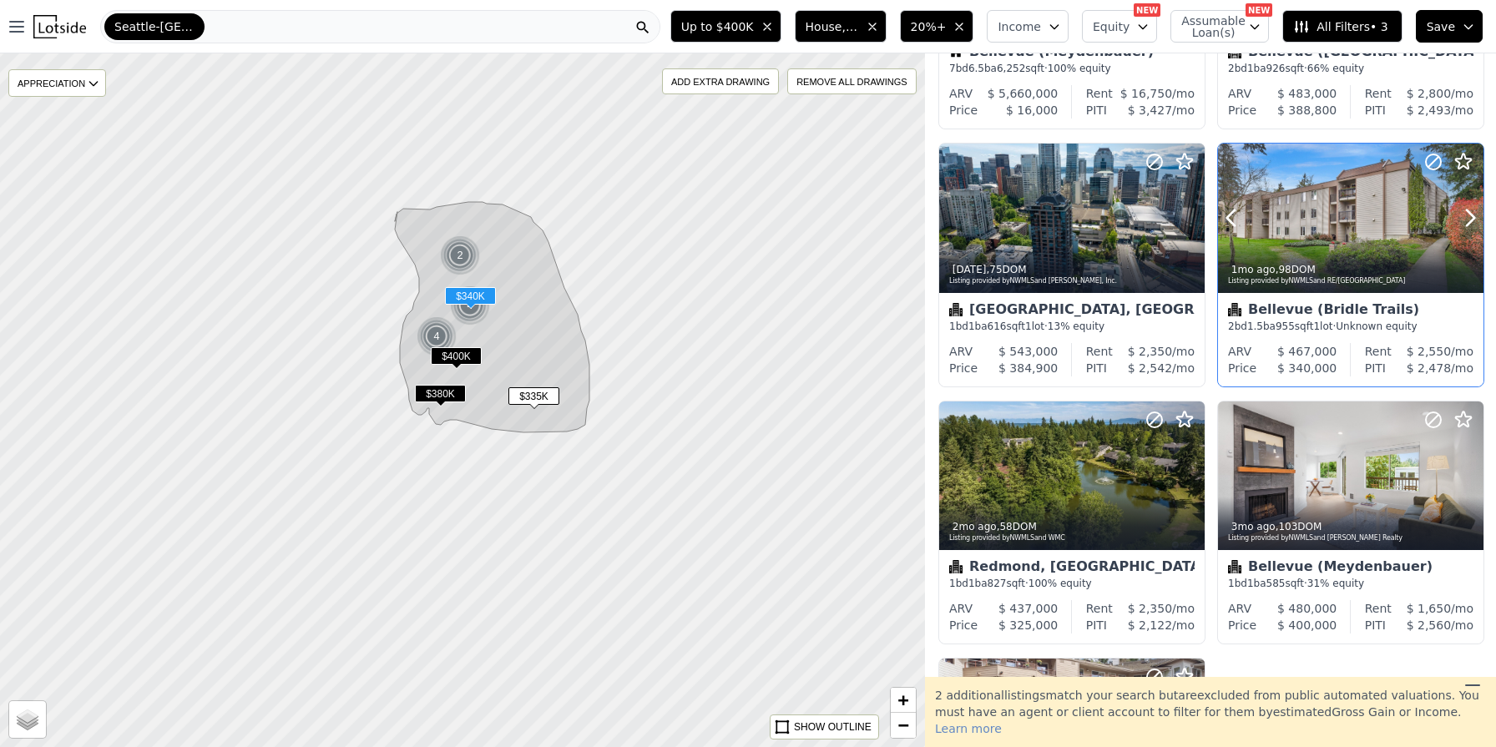
click at [1329, 216] on div at bounding box center [1350, 218] width 265 height 149
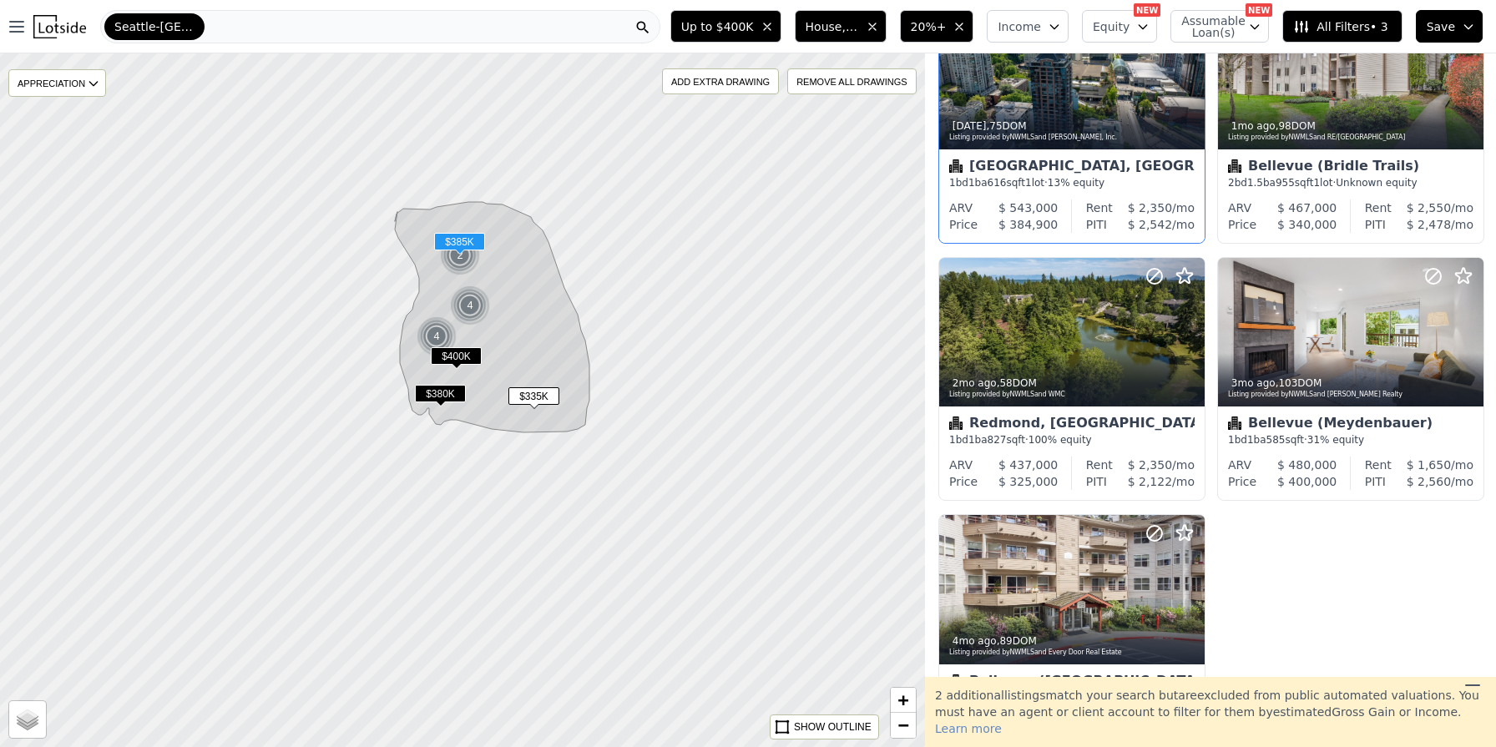
scroll to position [876, 0]
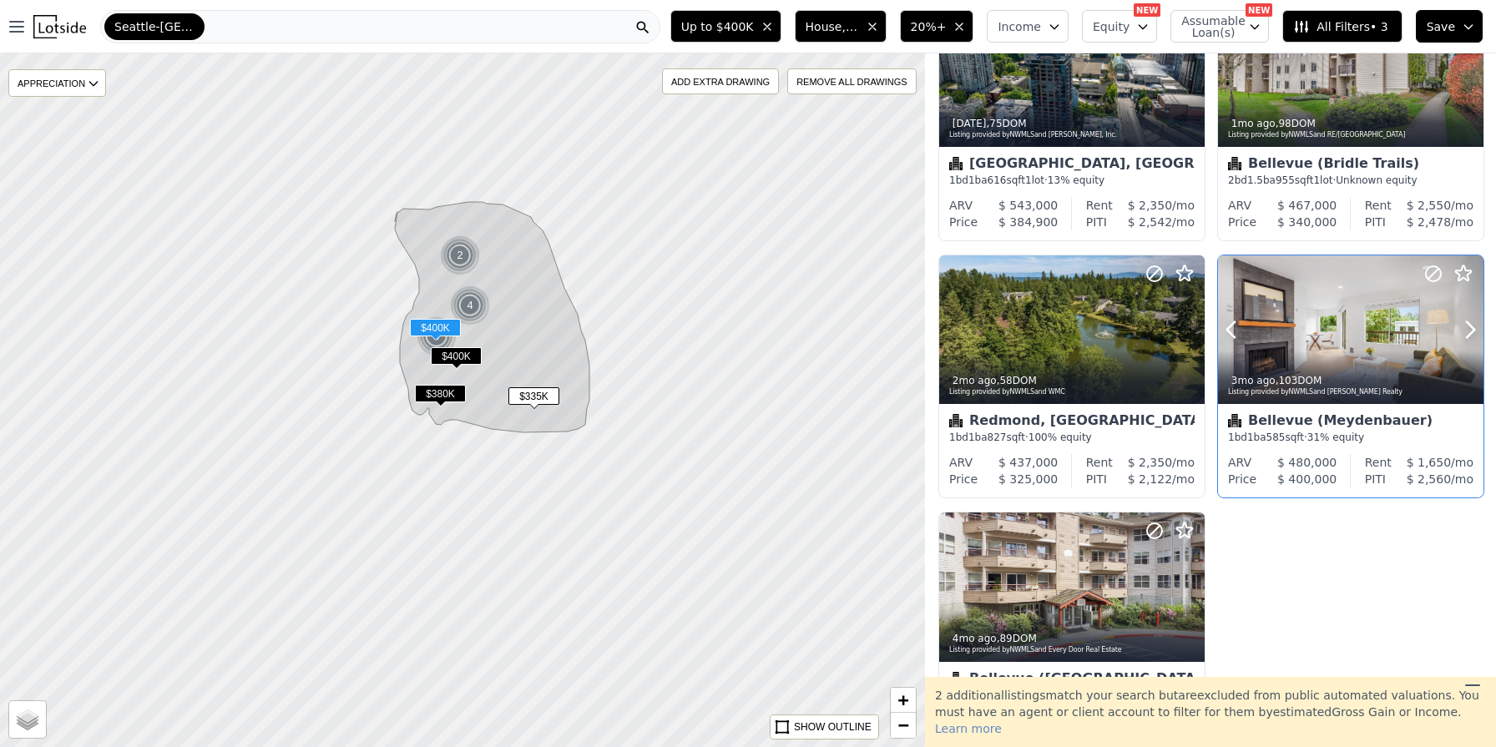
click at [1364, 315] on div at bounding box center [1350, 329] width 265 height 149
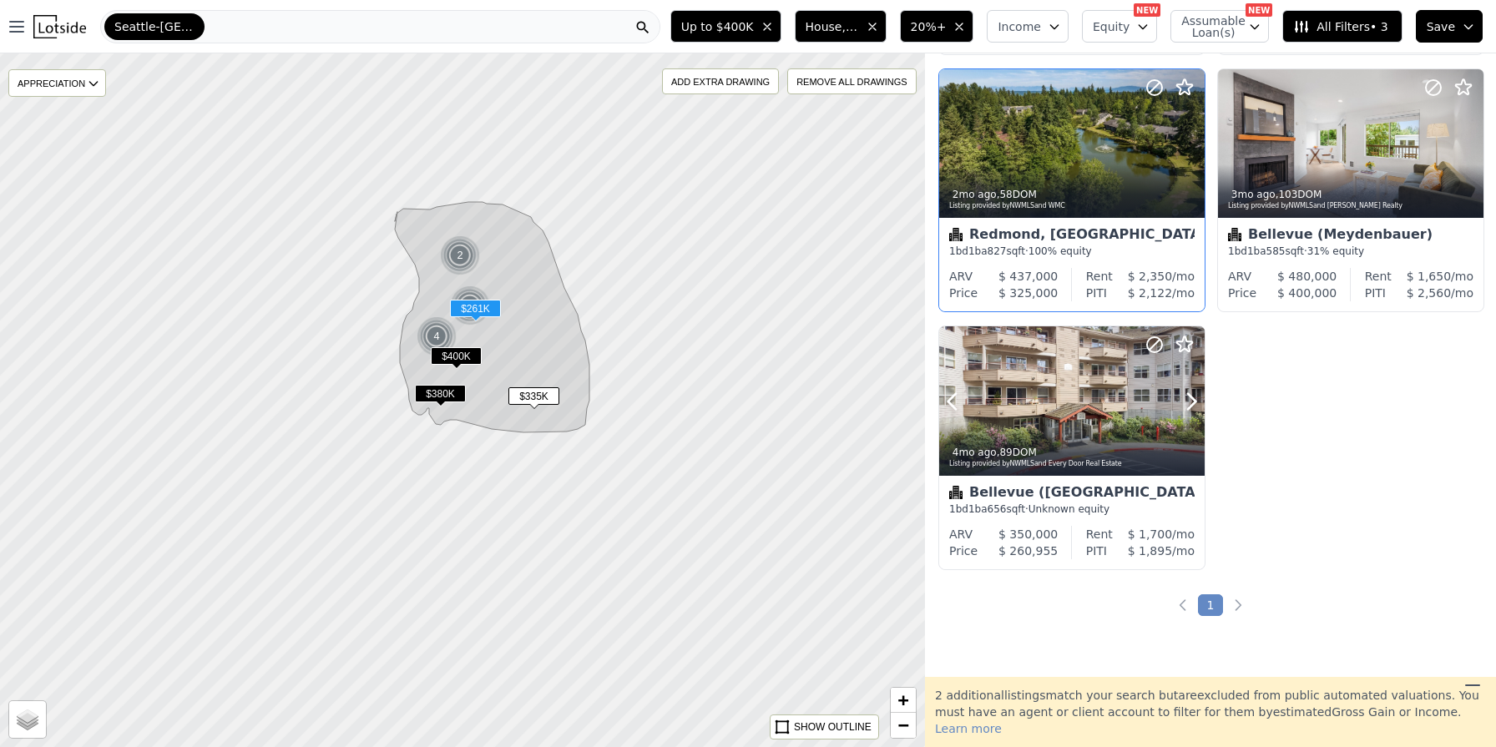
scroll to position [1064, 0]
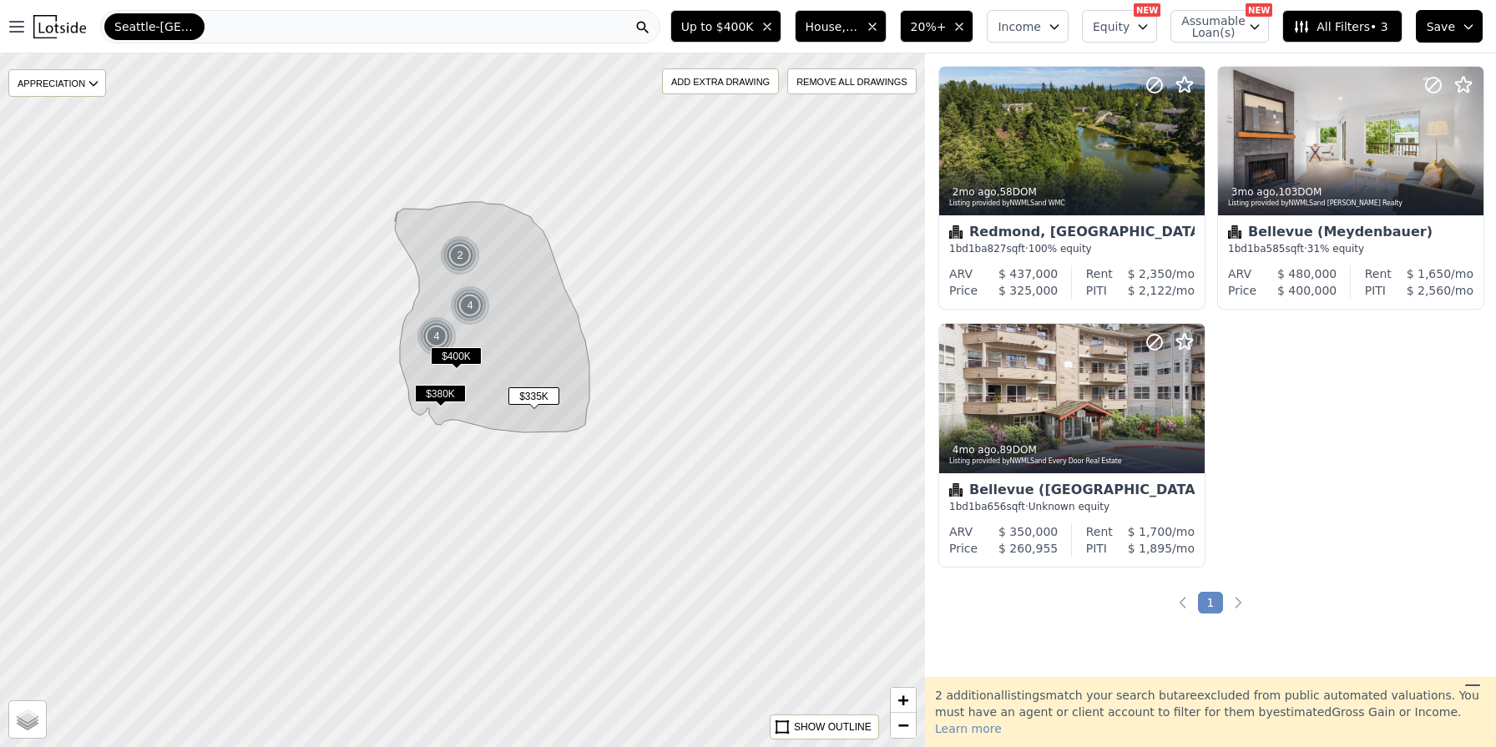
click at [940, 24] on span "20%+" at bounding box center [929, 26] width 36 height 17
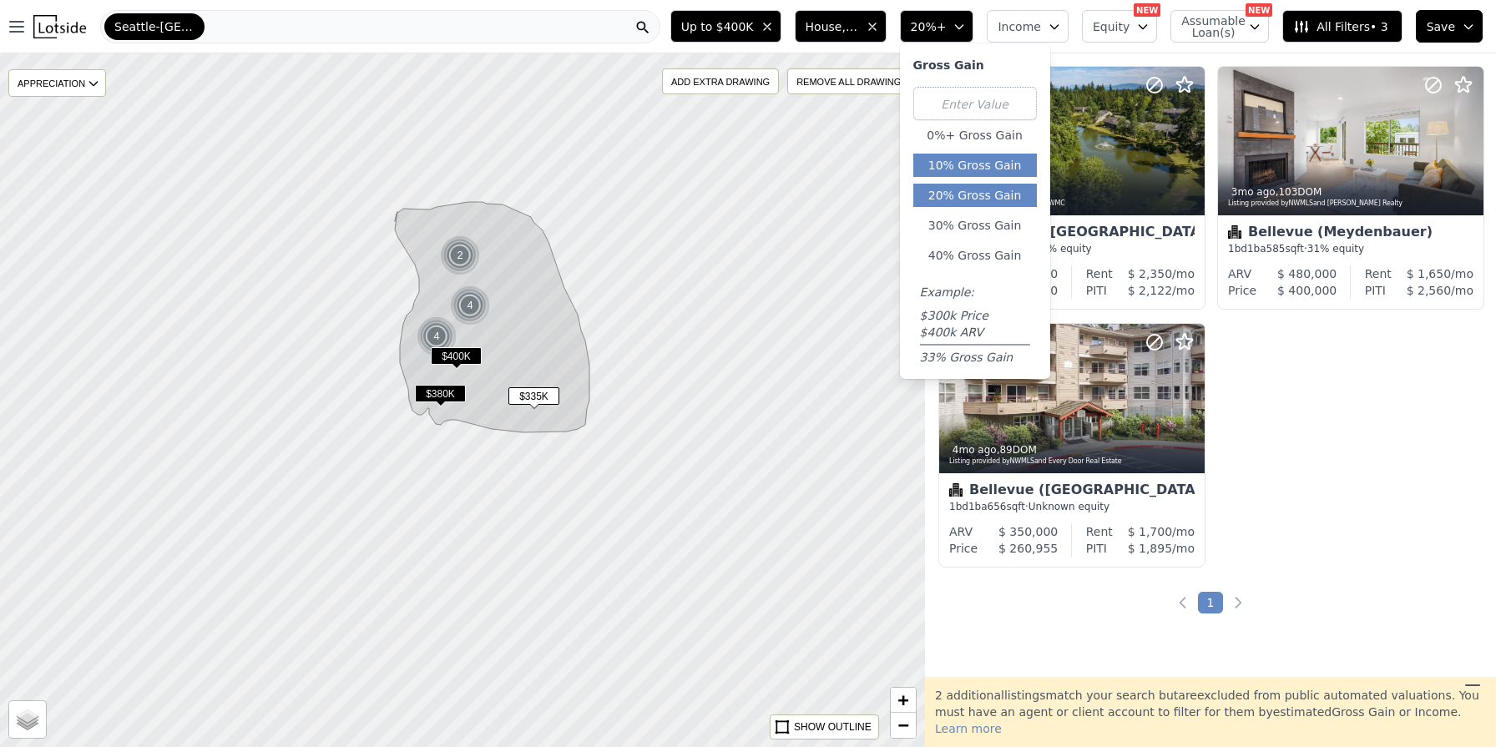
click at [987, 162] on button "10% Gross Gain" at bounding box center [975, 165] width 124 height 23
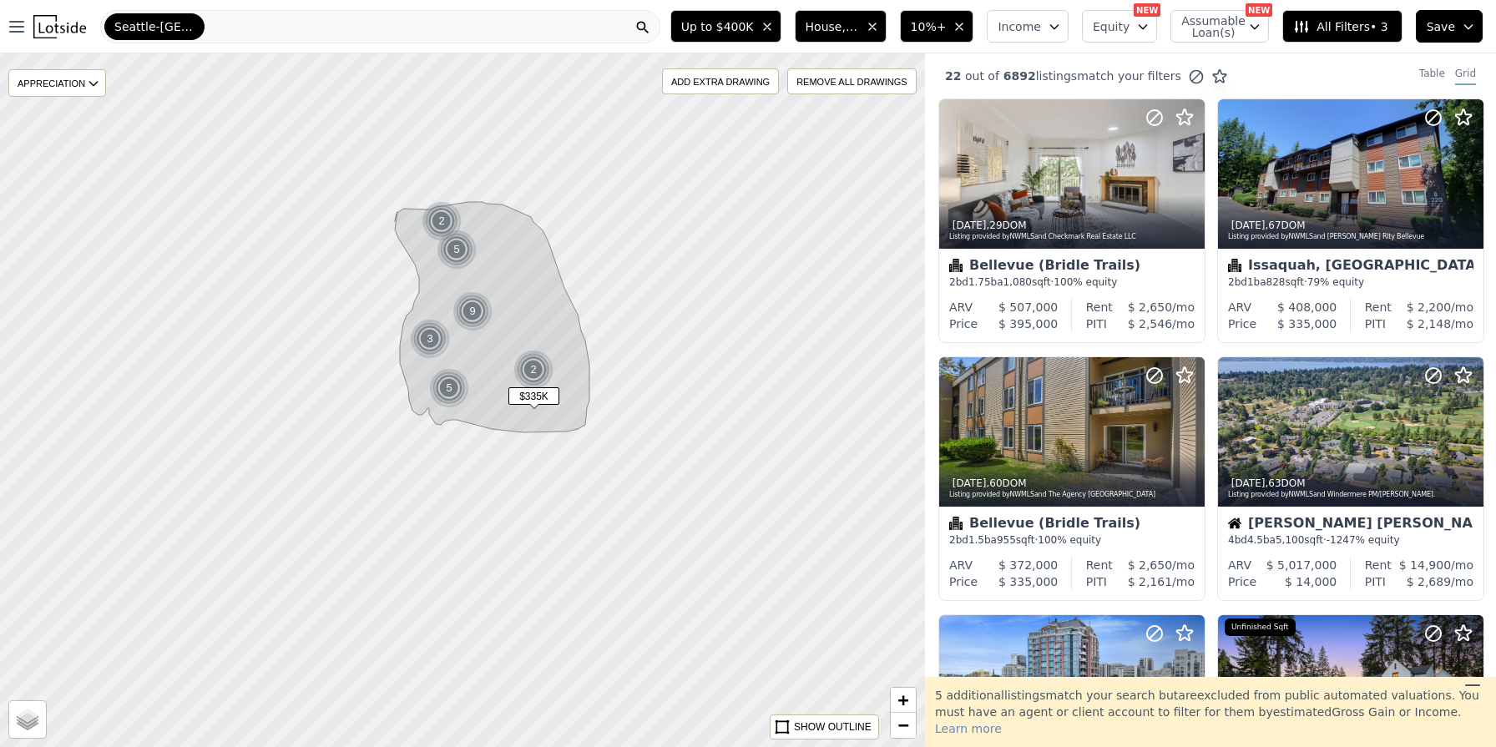
click at [1365, 23] on span "All Filters • 3" at bounding box center [1340, 26] width 94 height 17
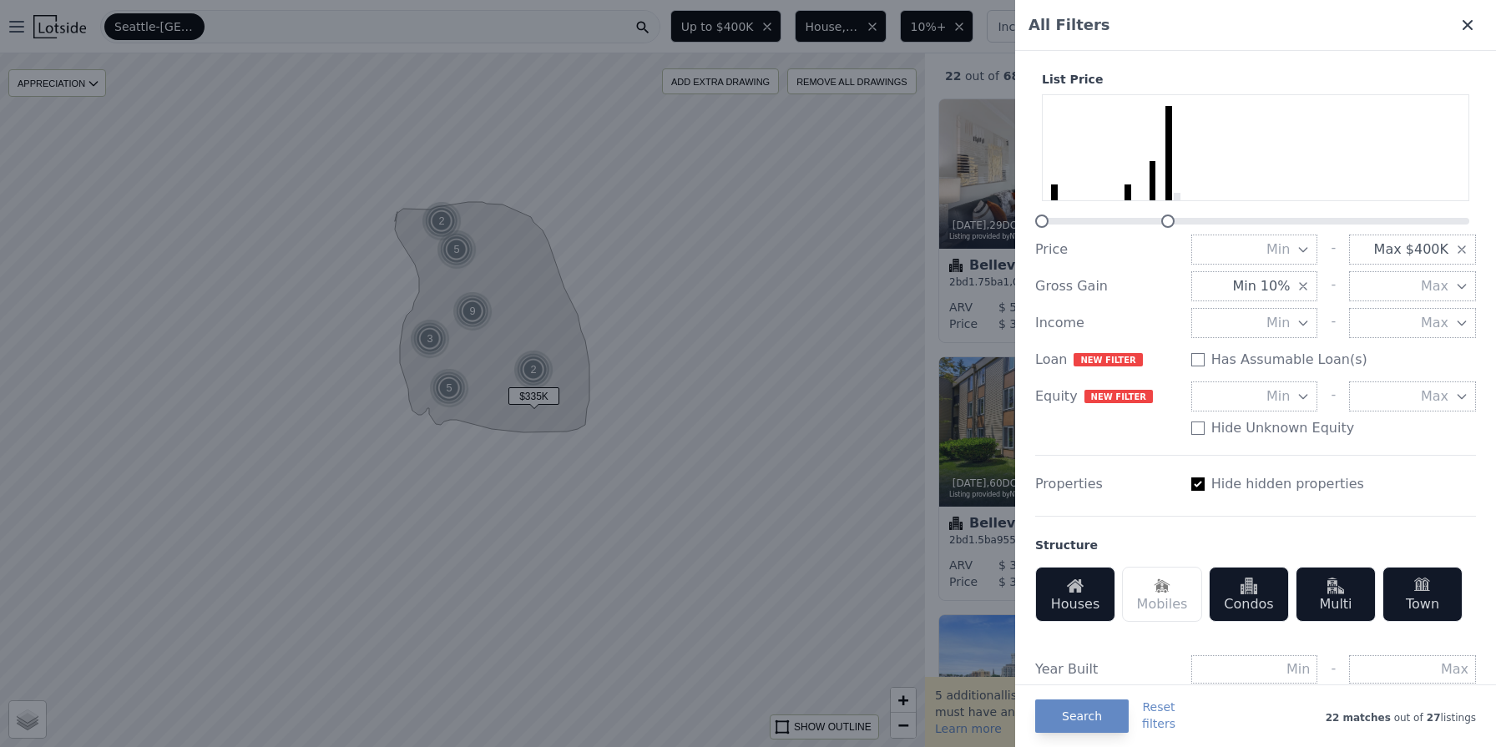
click at [1461, 19] on icon at bounding box center [1467, 25] width 17 height 17
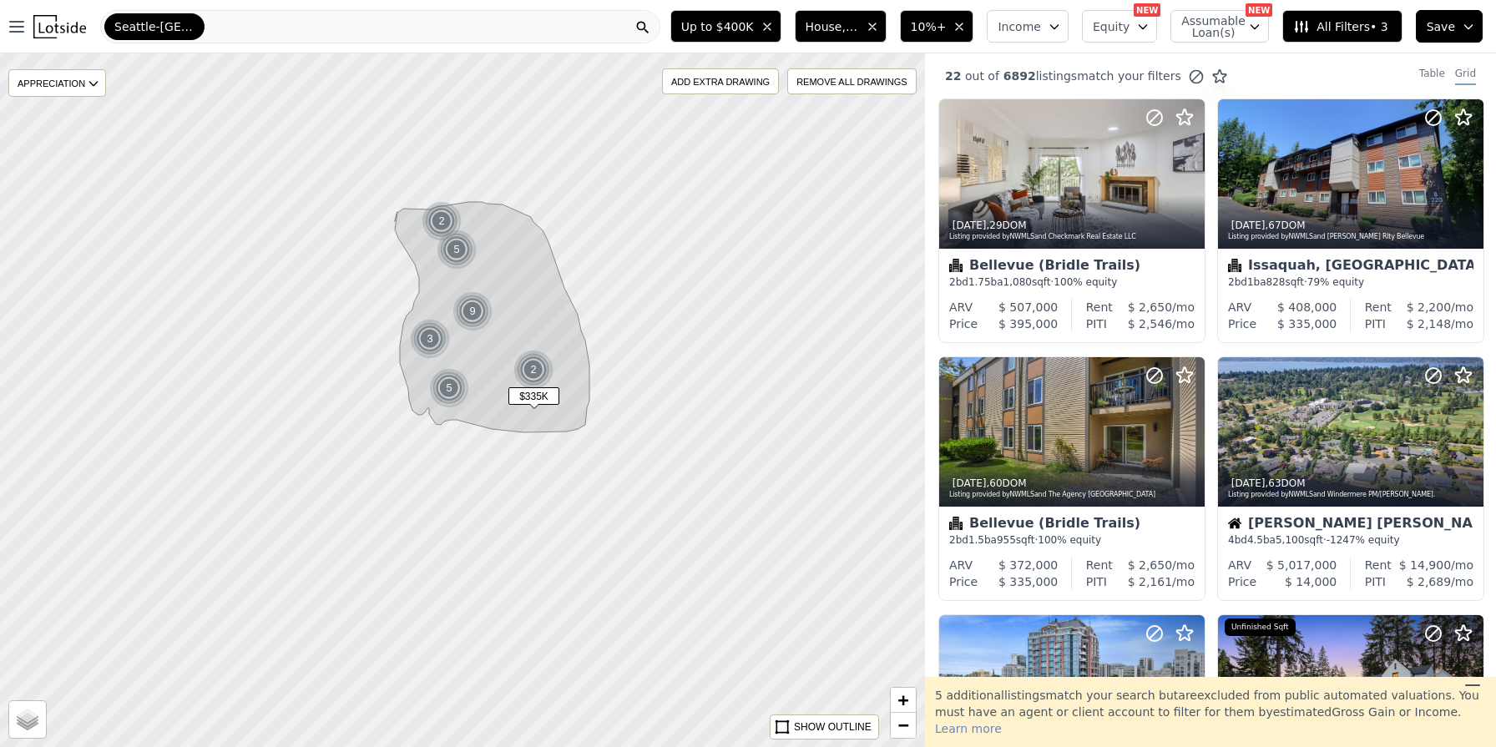
click at [1366, 24] on span "All Filters • 3" at bounding box center [1340, 26] width 94 height 17
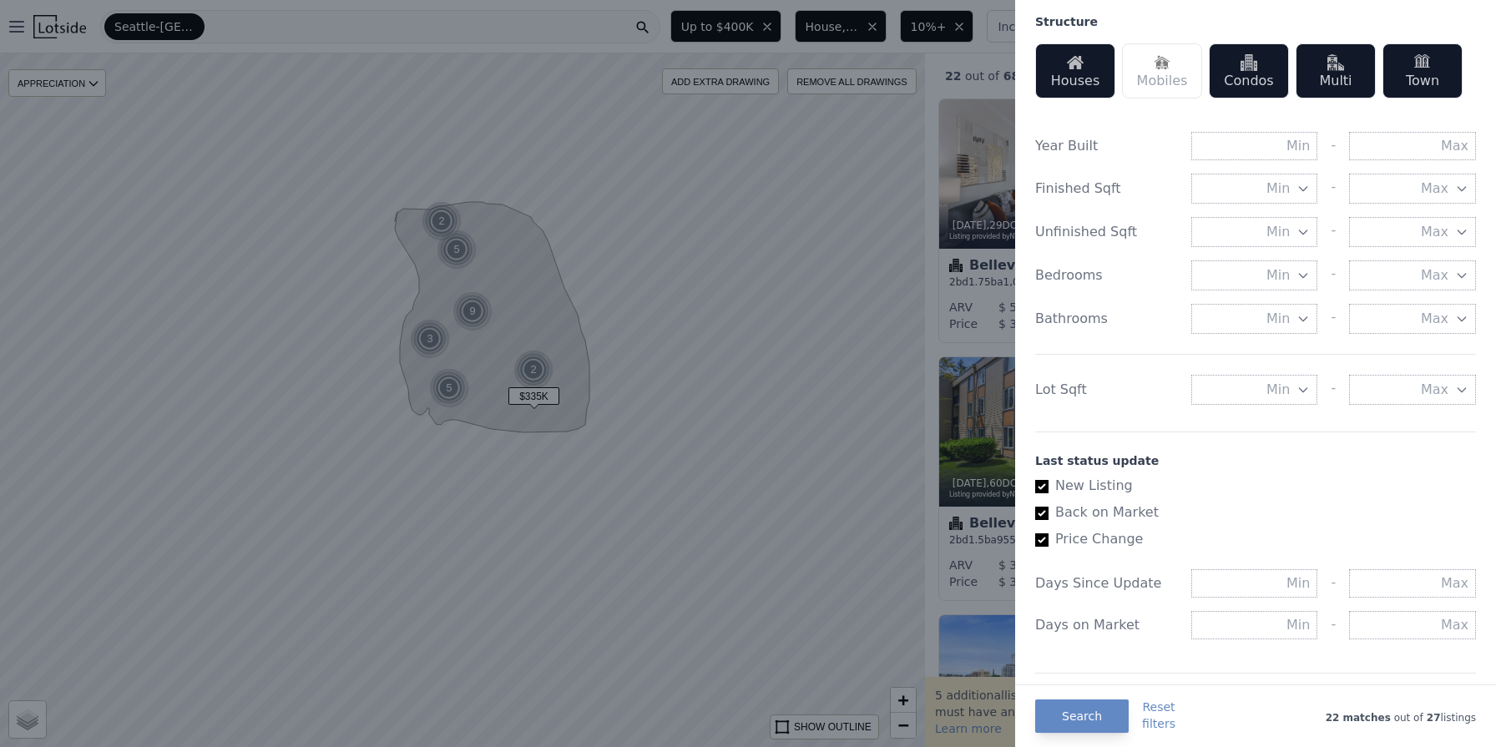
scroll to position [527, 0]
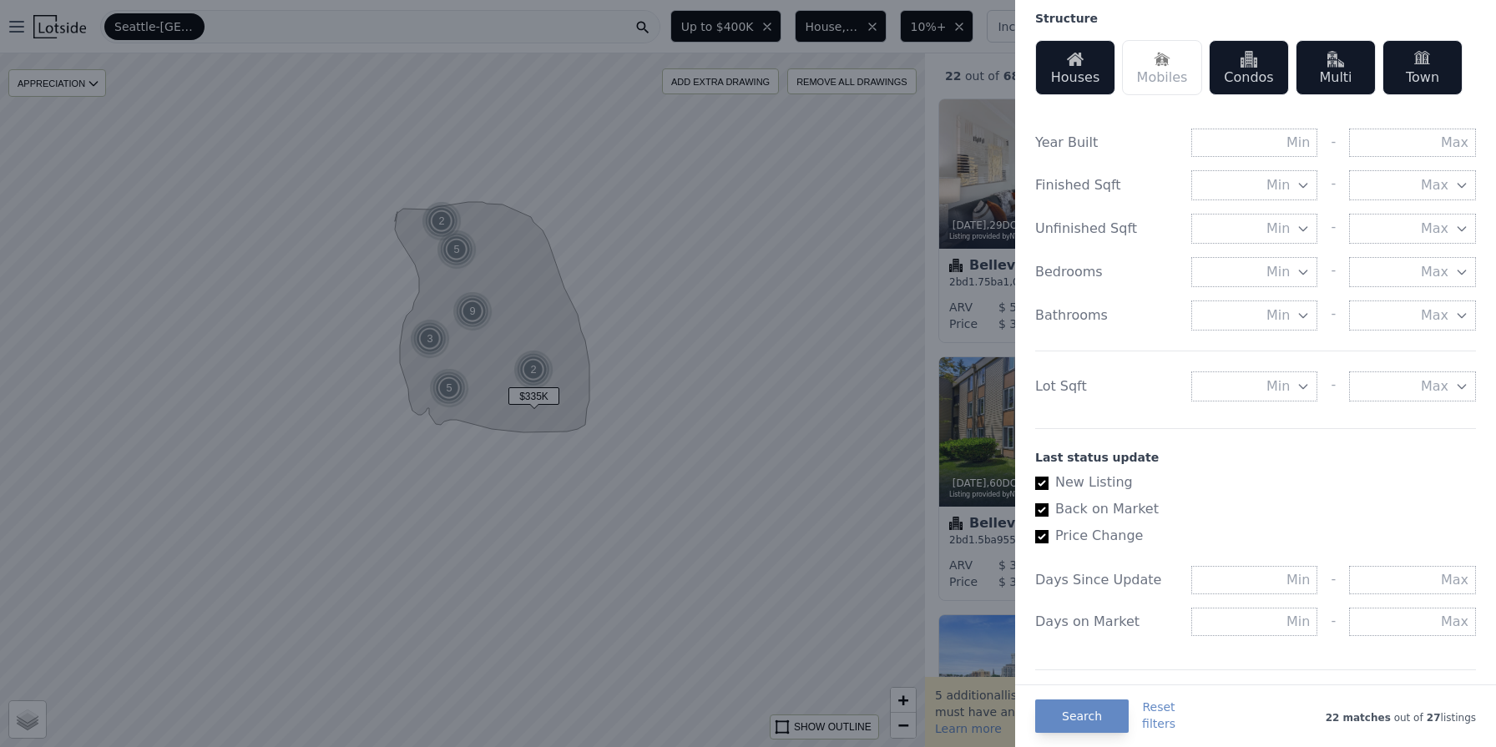
click at [1301, 268] on icon "button" at bounding box center [1302, 271] width 13 height 13
click at [1289, 361] on button "2 beds" at bounding box center [1254, 362] width 127 height 30
click at [1085, 716] on button "Search" at bounding box center [1081, 715] width 93 height 33
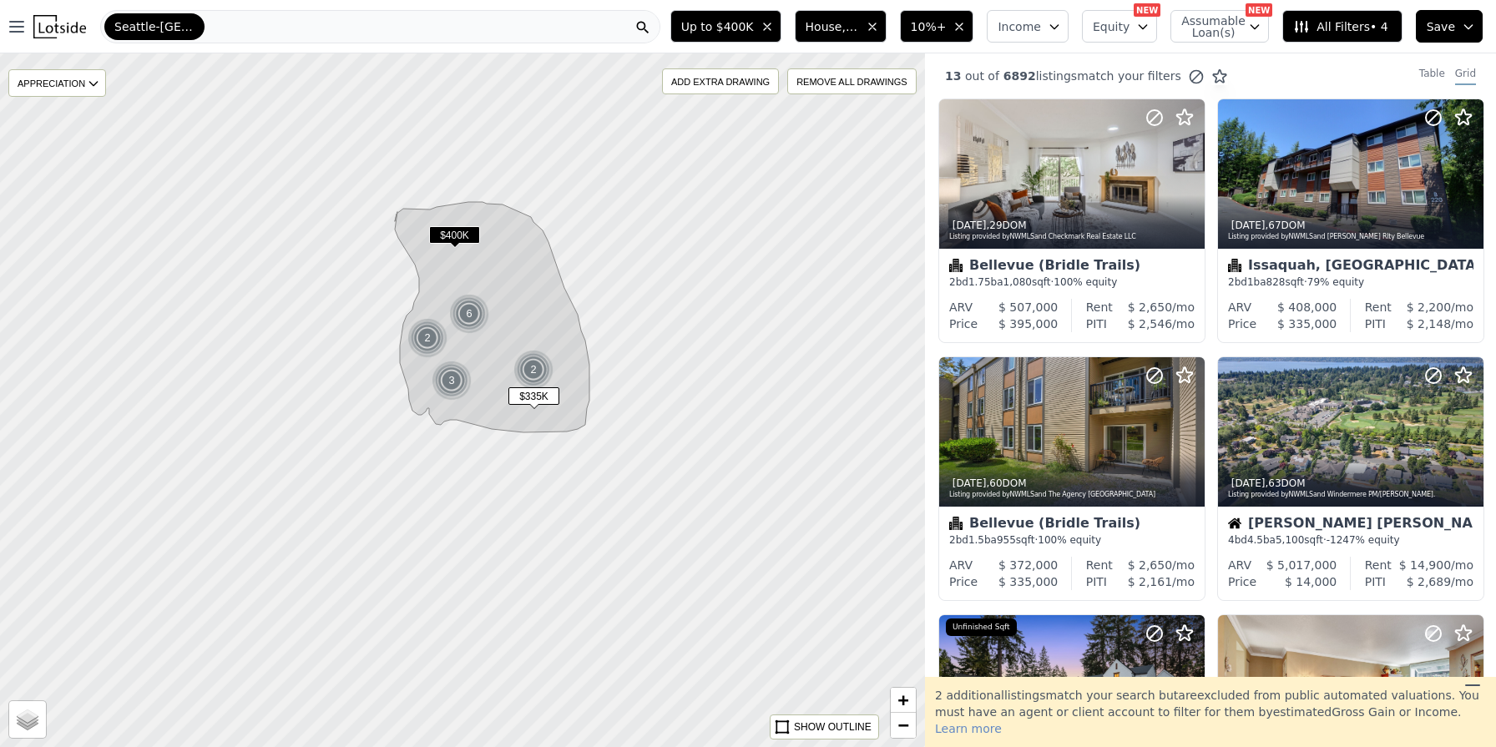
click at [945, 25] on span "10%+" at bounding box center [929, 26] width 36 height 17
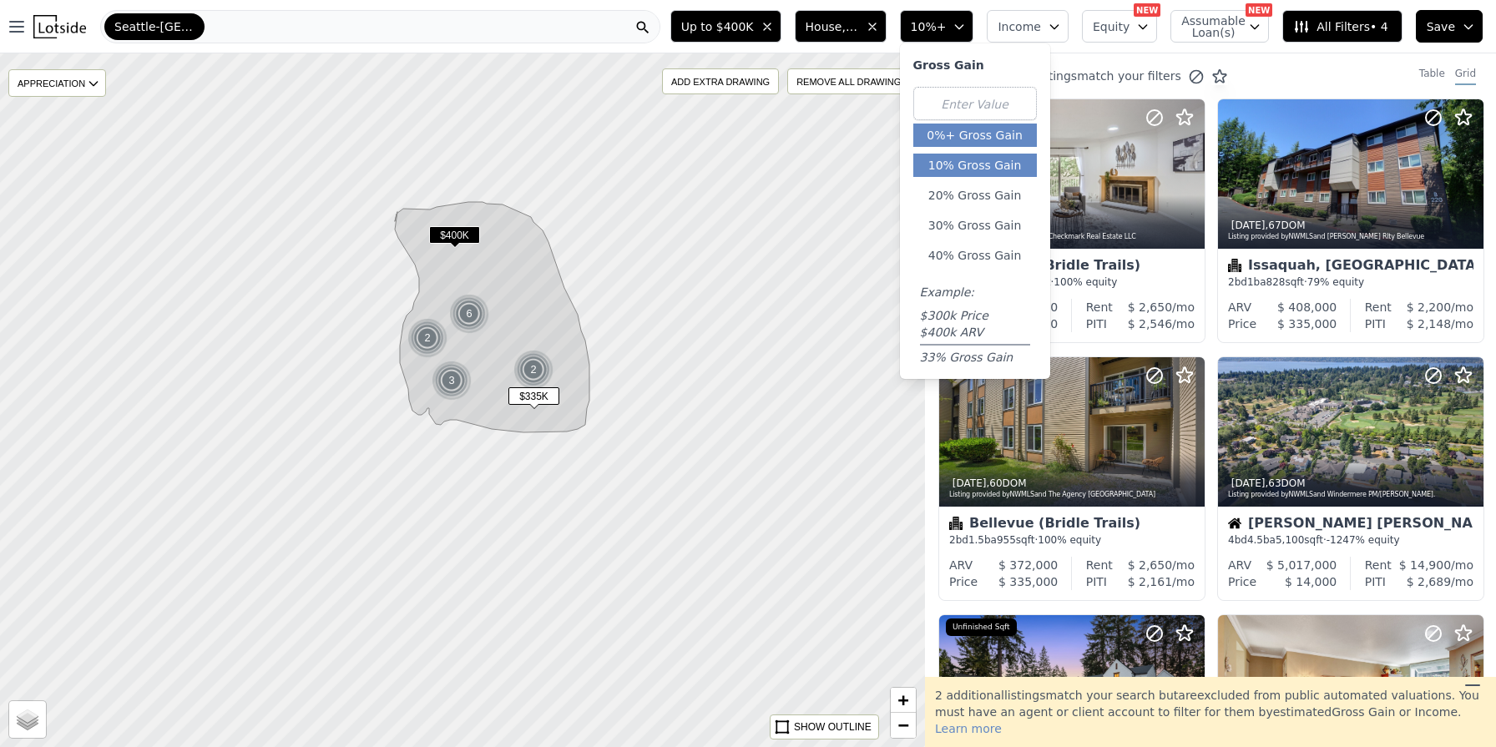
click at [982, 134] on button "0%+ Gross Gain" at bounding box center [975, 135] width 124 height 23
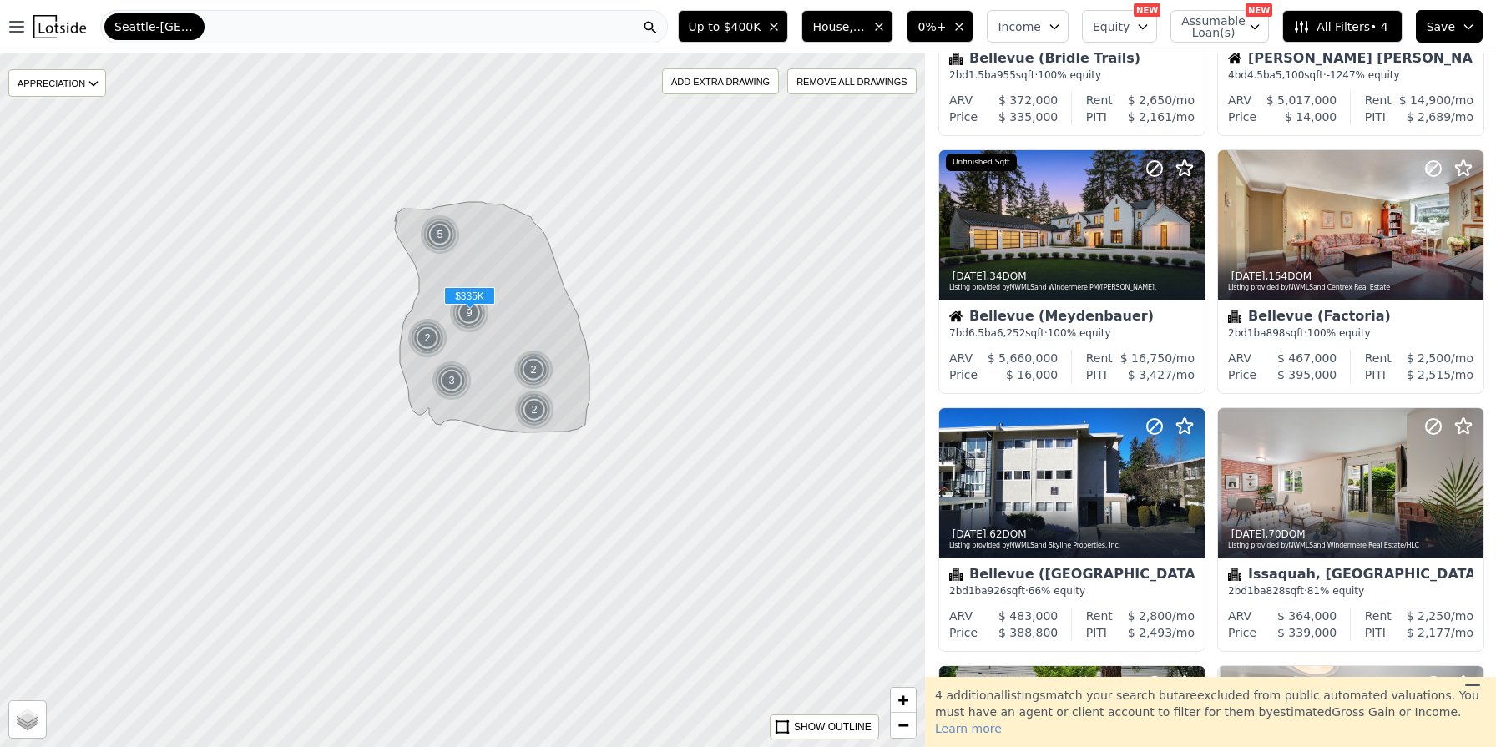
scroll to position [466, 0]
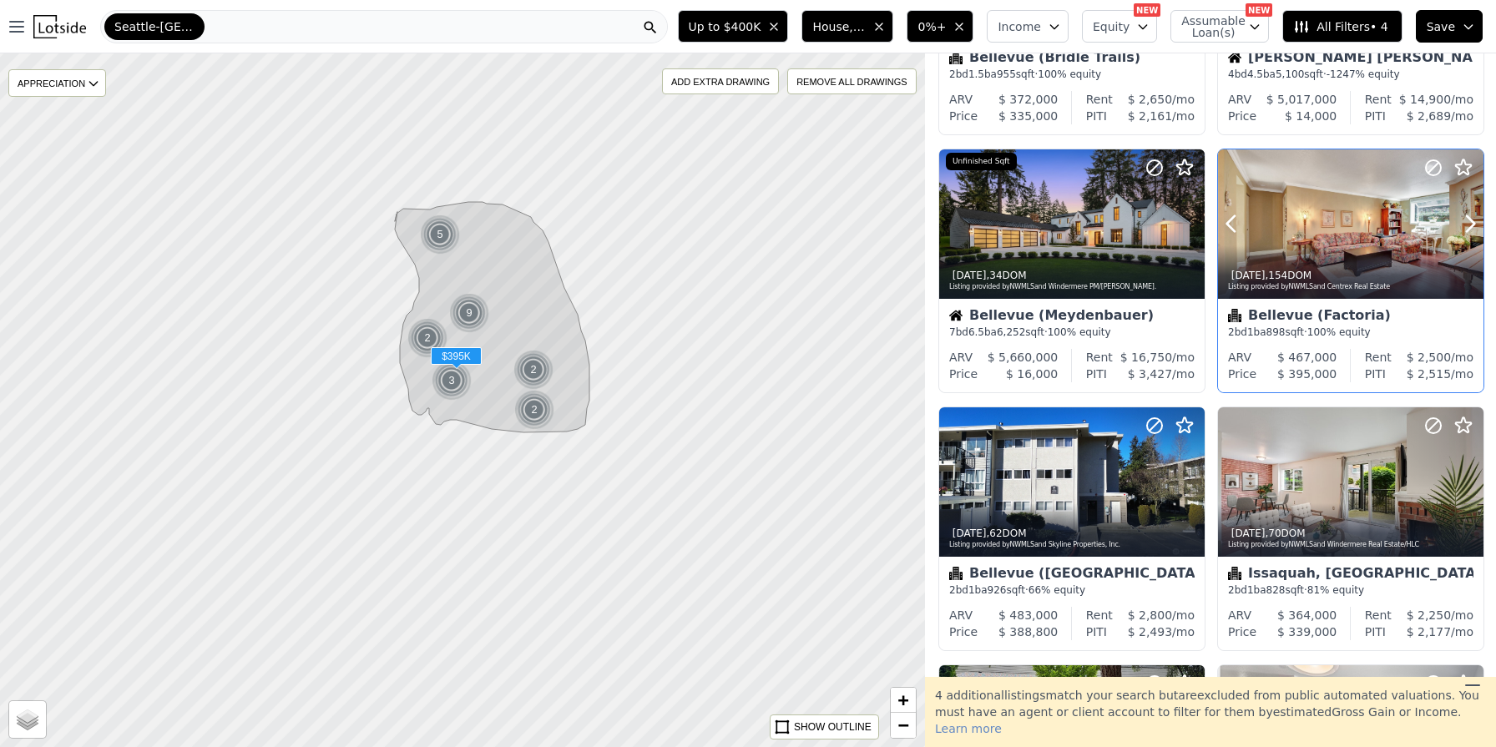
click at [1359, 212] on div at bounding box center [1350, 223] width 265 height 149
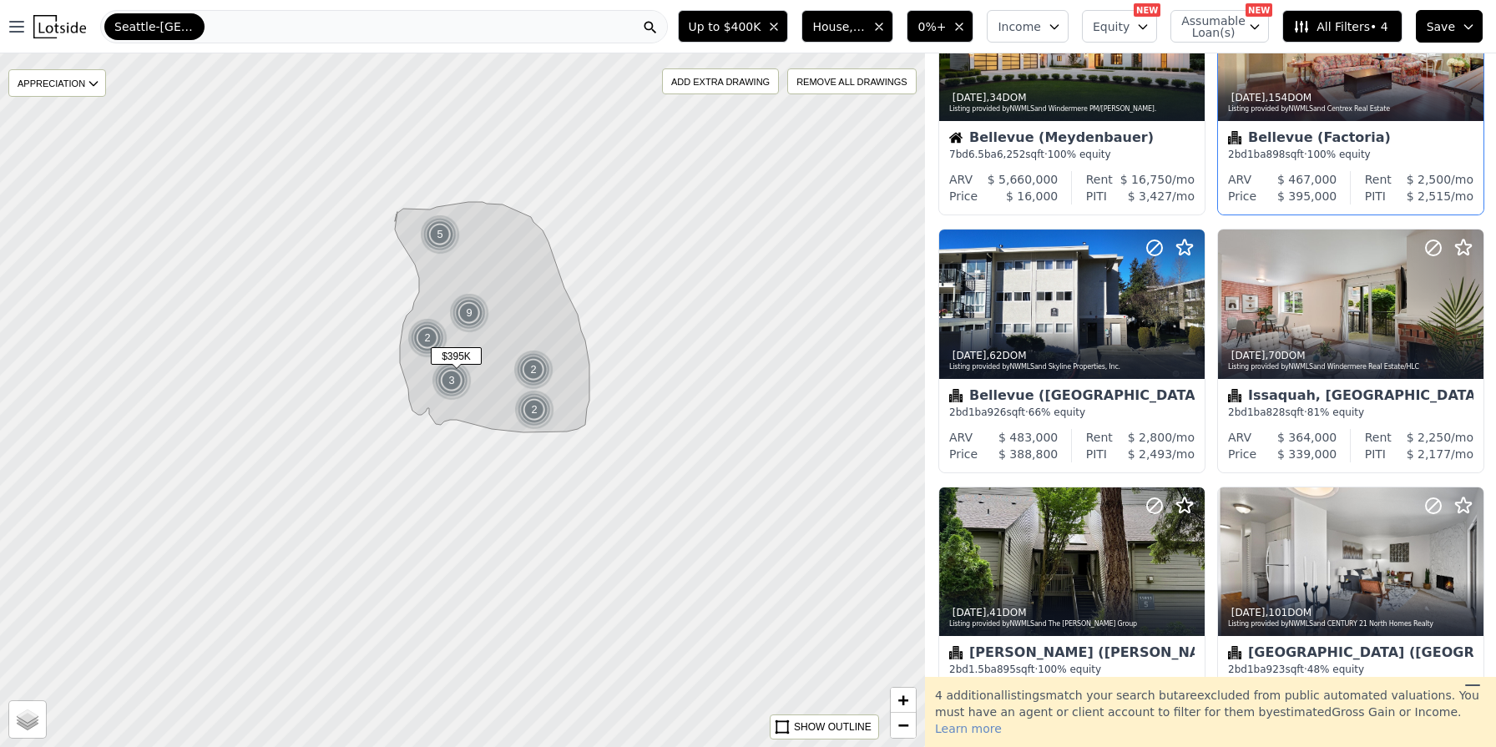
scroll to position [649, 0]
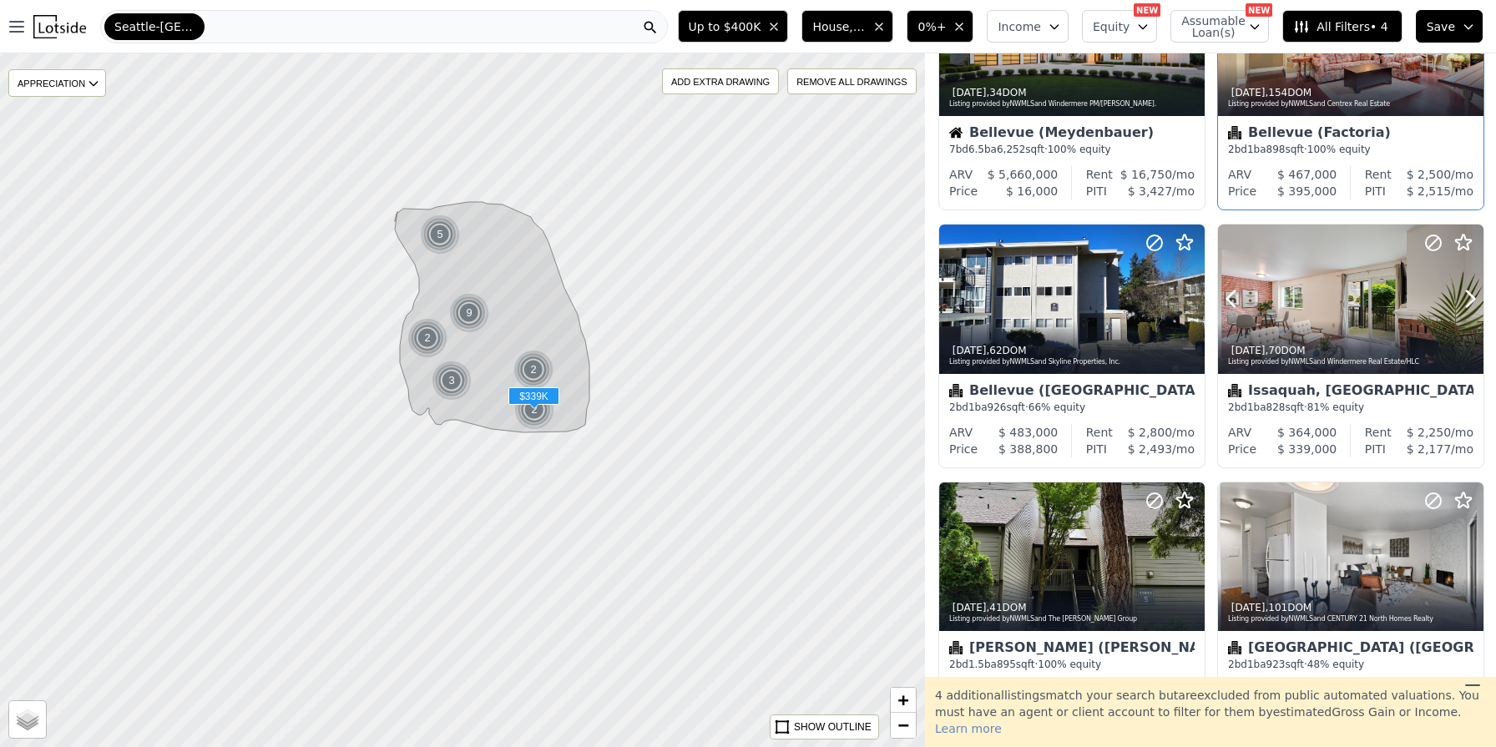
click at [1350, 295] on div at bounding box center [1350, 299] width 265 height 149
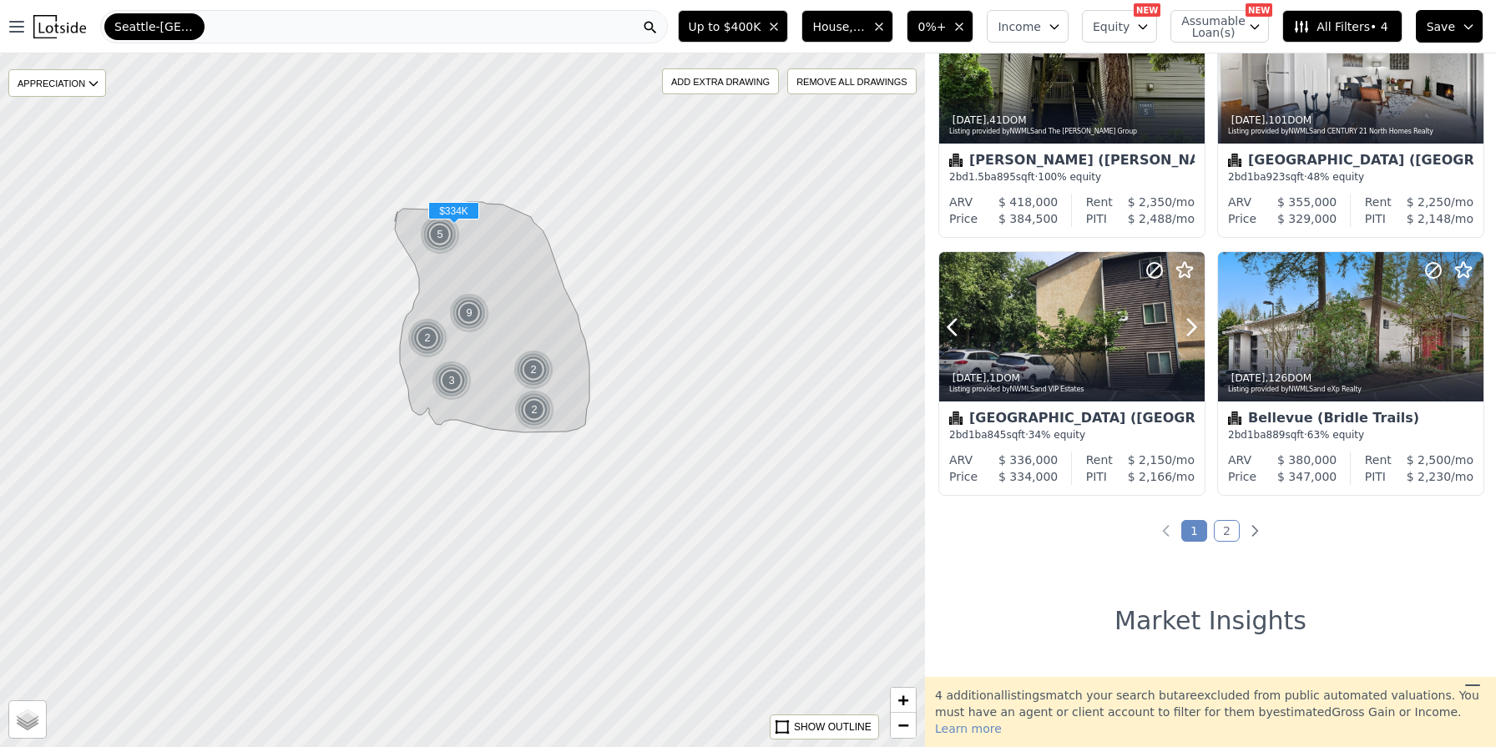
scroll to position [1146, 0]
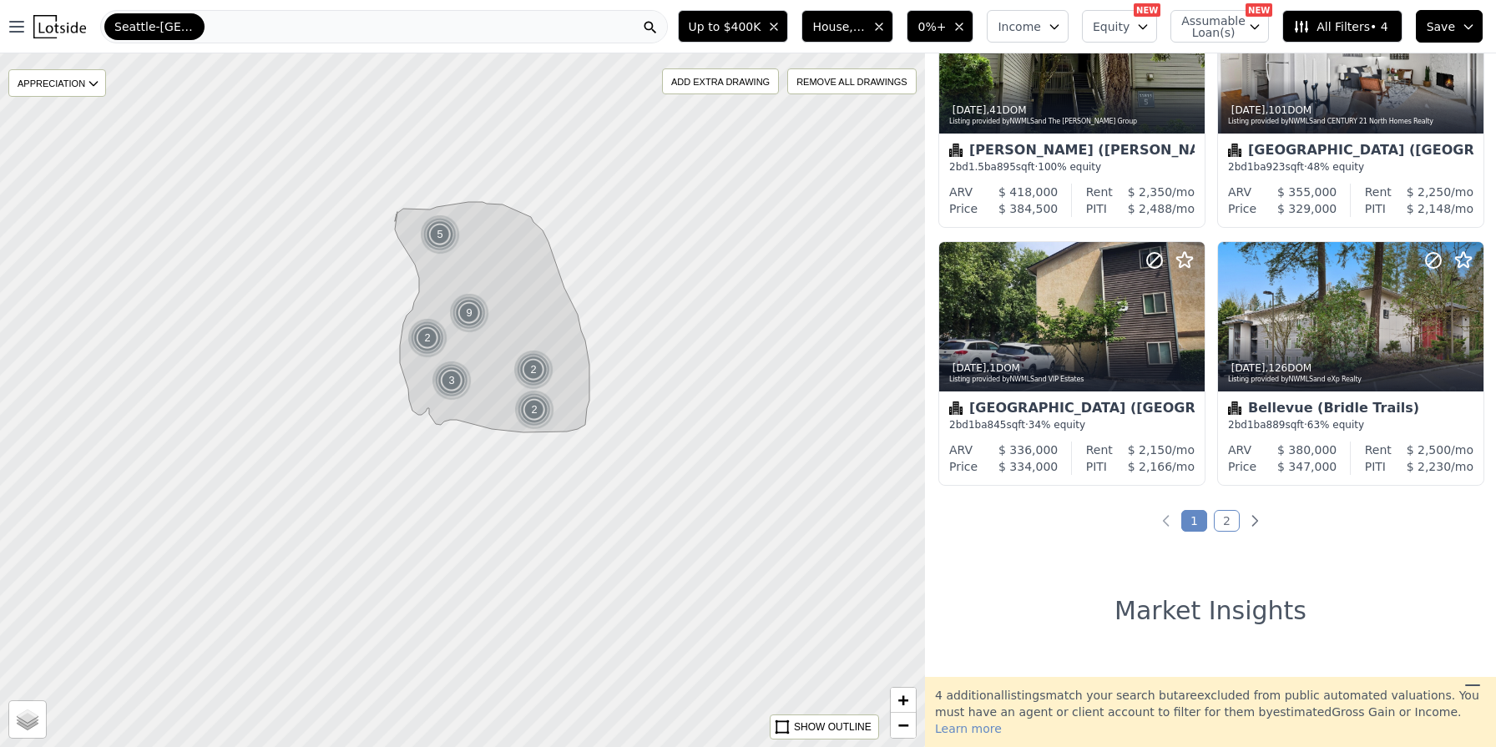
click at [1223, 521] on link "2" at bounding box center [1227, 521] width 26 height 22
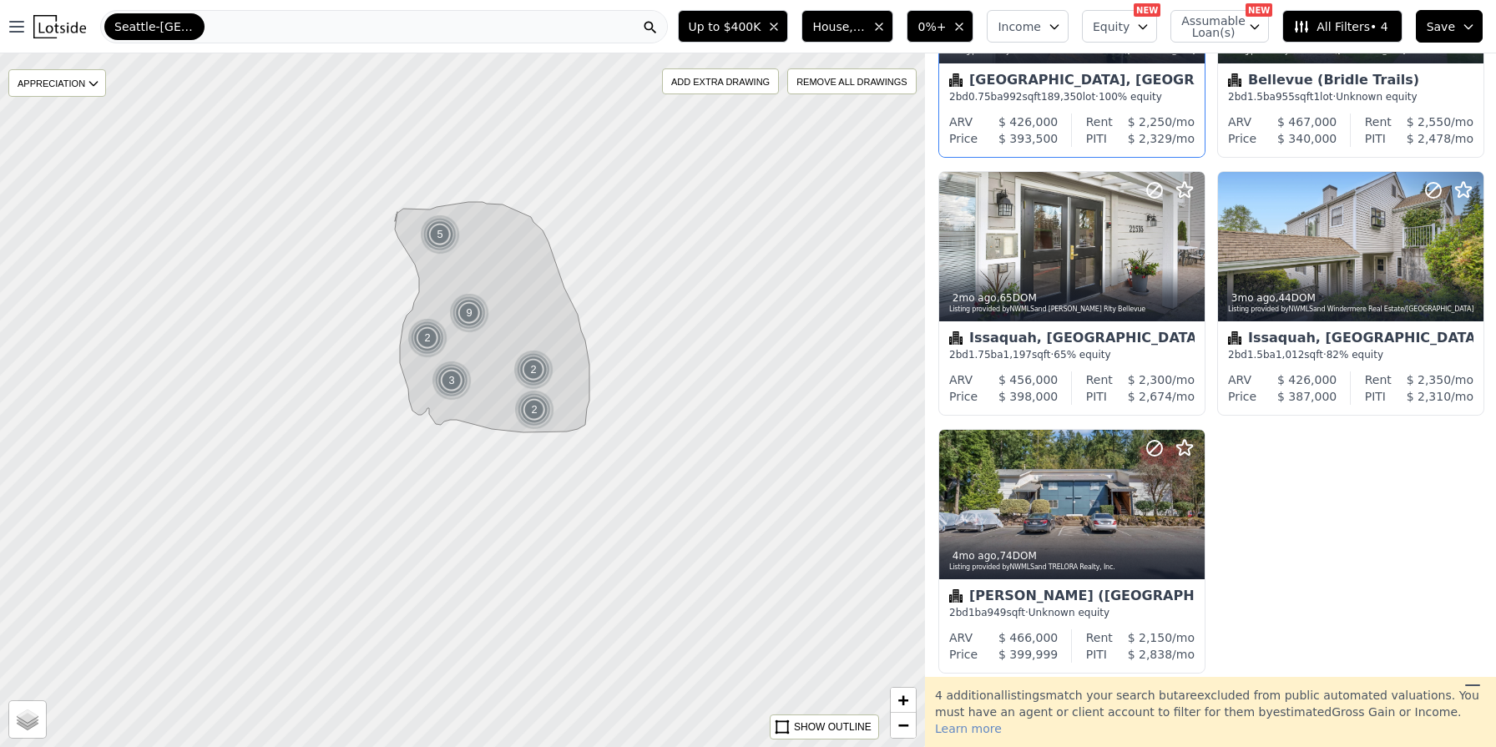
scroll to position [450, 0]
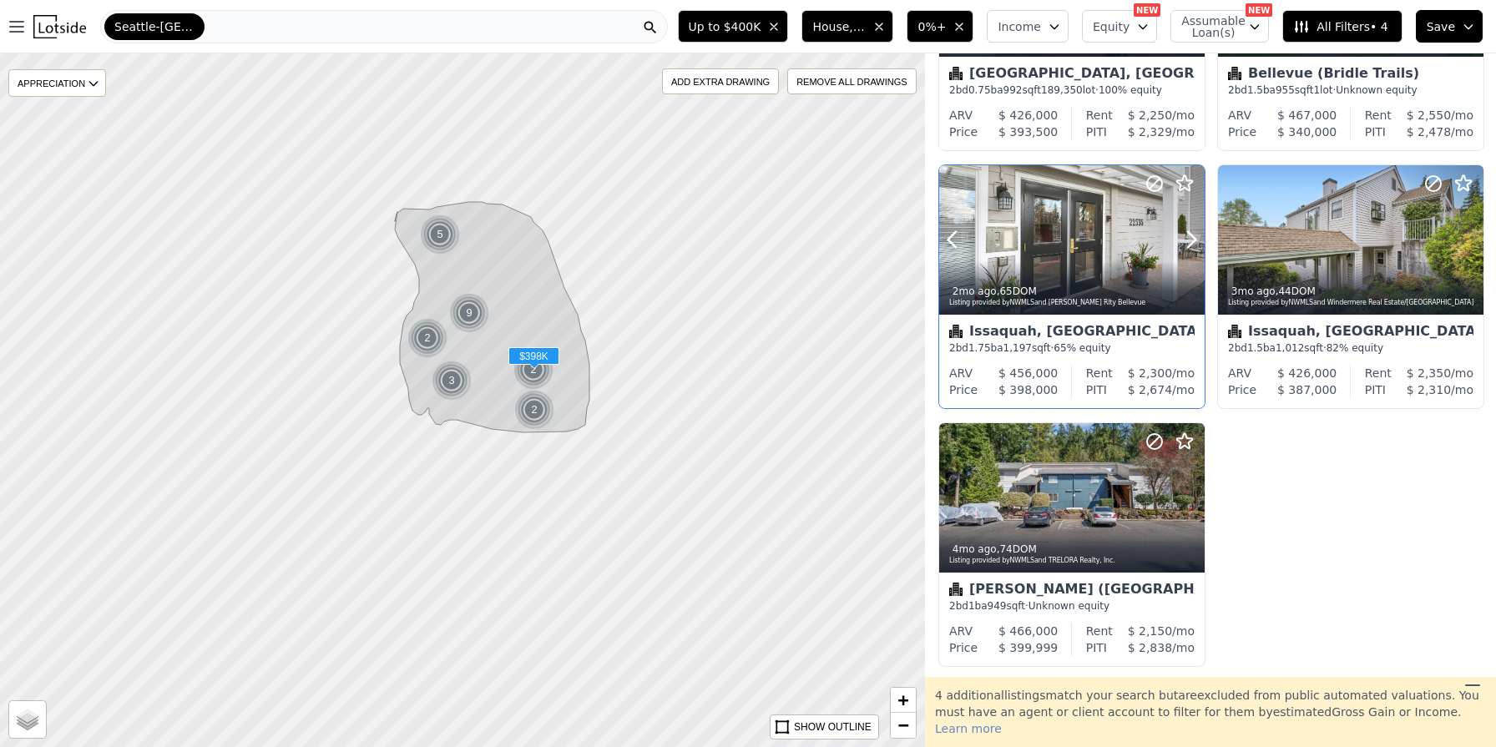
click at [1069, 233] on div at bounding box center [1071, 239] width 265 height 149
click at [1340, 237] on div at bounding box center [1350, 239] width 265 height 149
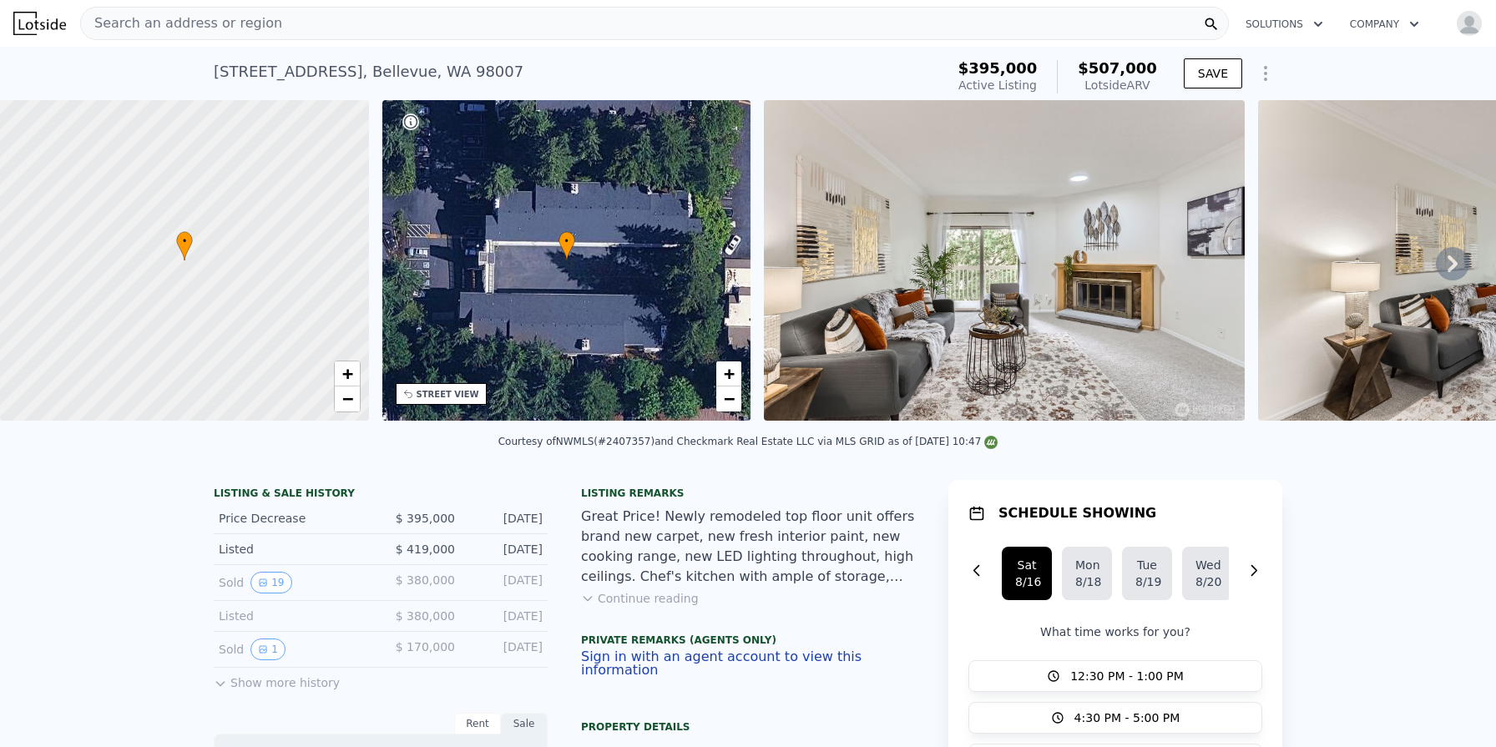
click at [631, 293] on div "• + −" at bounding box center [566, 260] width 369 height 321
click at [992, 314] on img at bounding box center [1004, 260] width 481 height 321
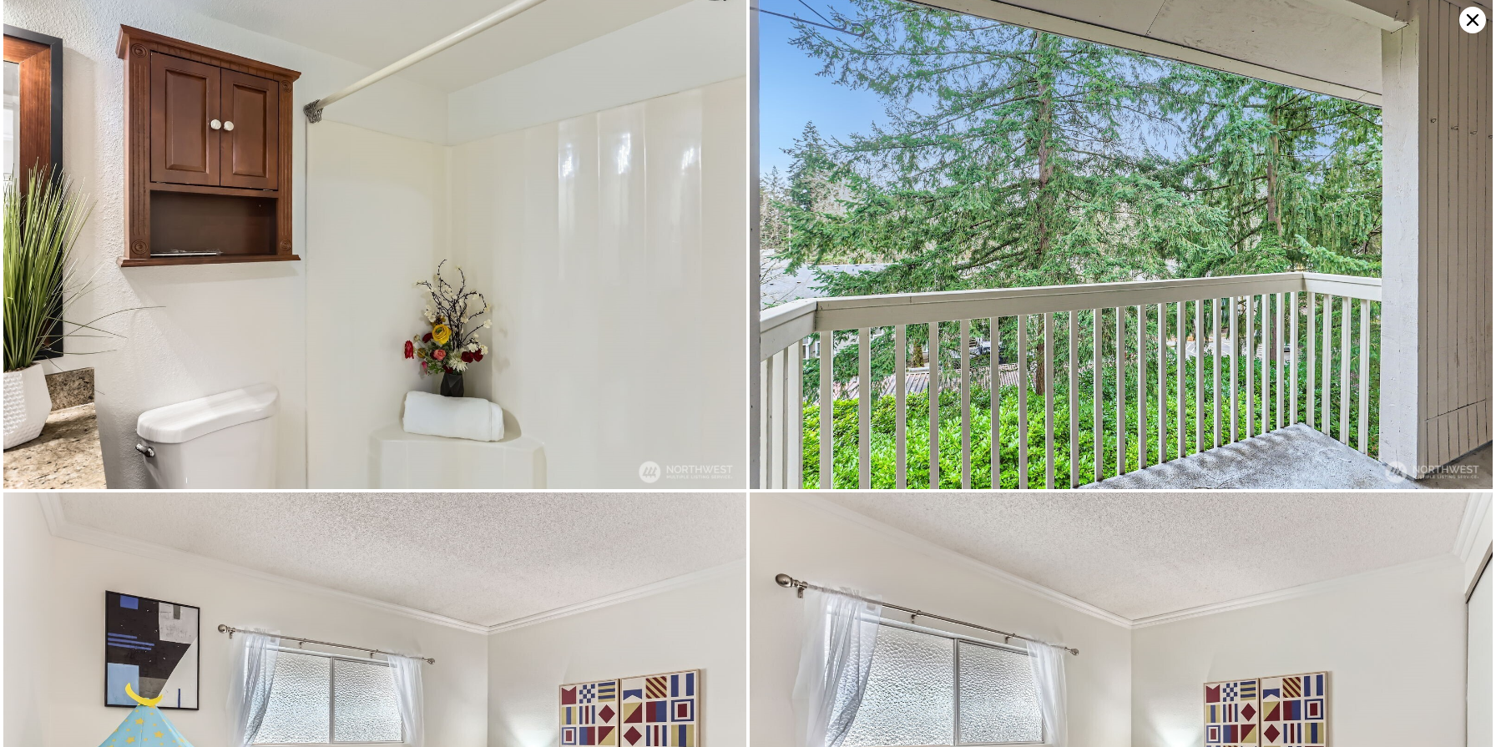
scroll to position [4486, 0]
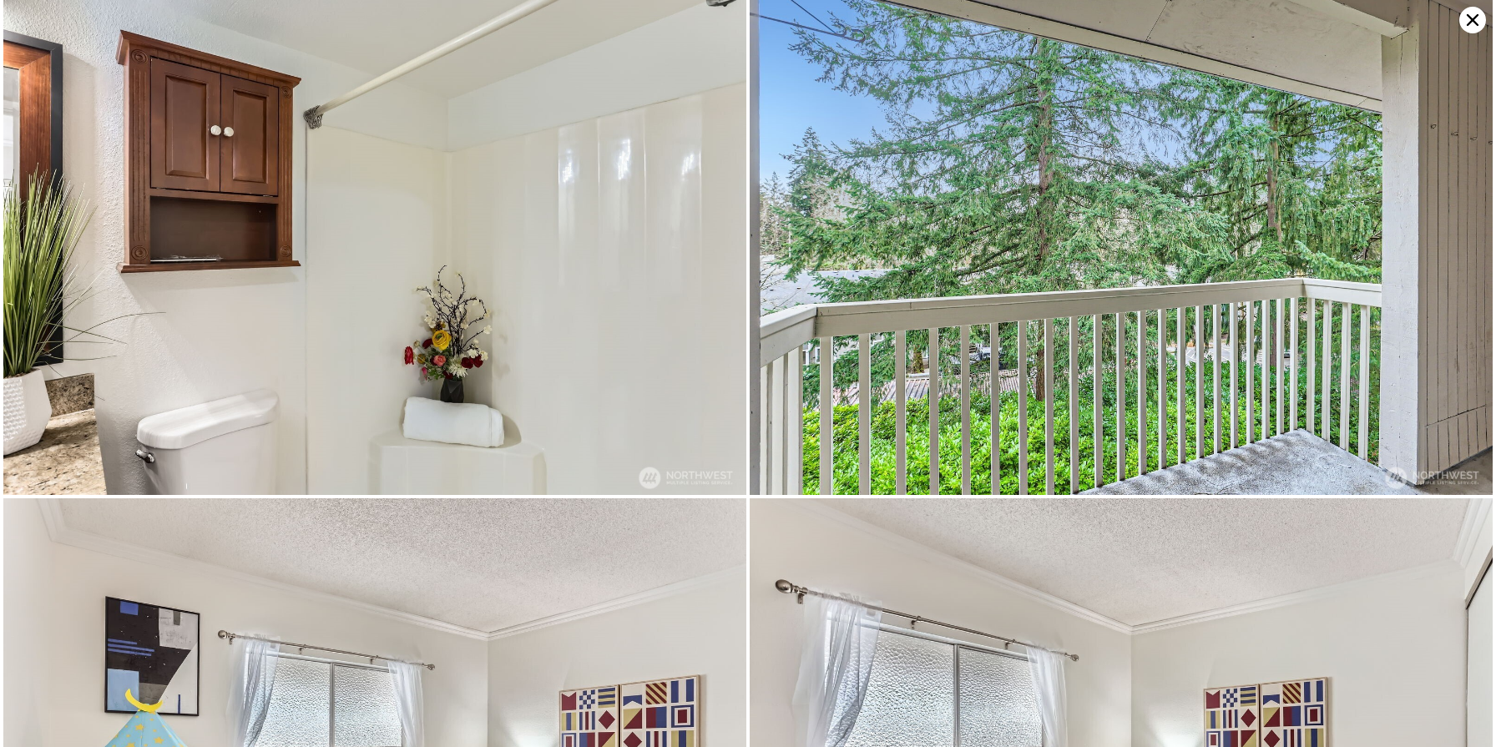
click at [1477, 17] on icon at bounding box center [1472, 20] width 27 height 27
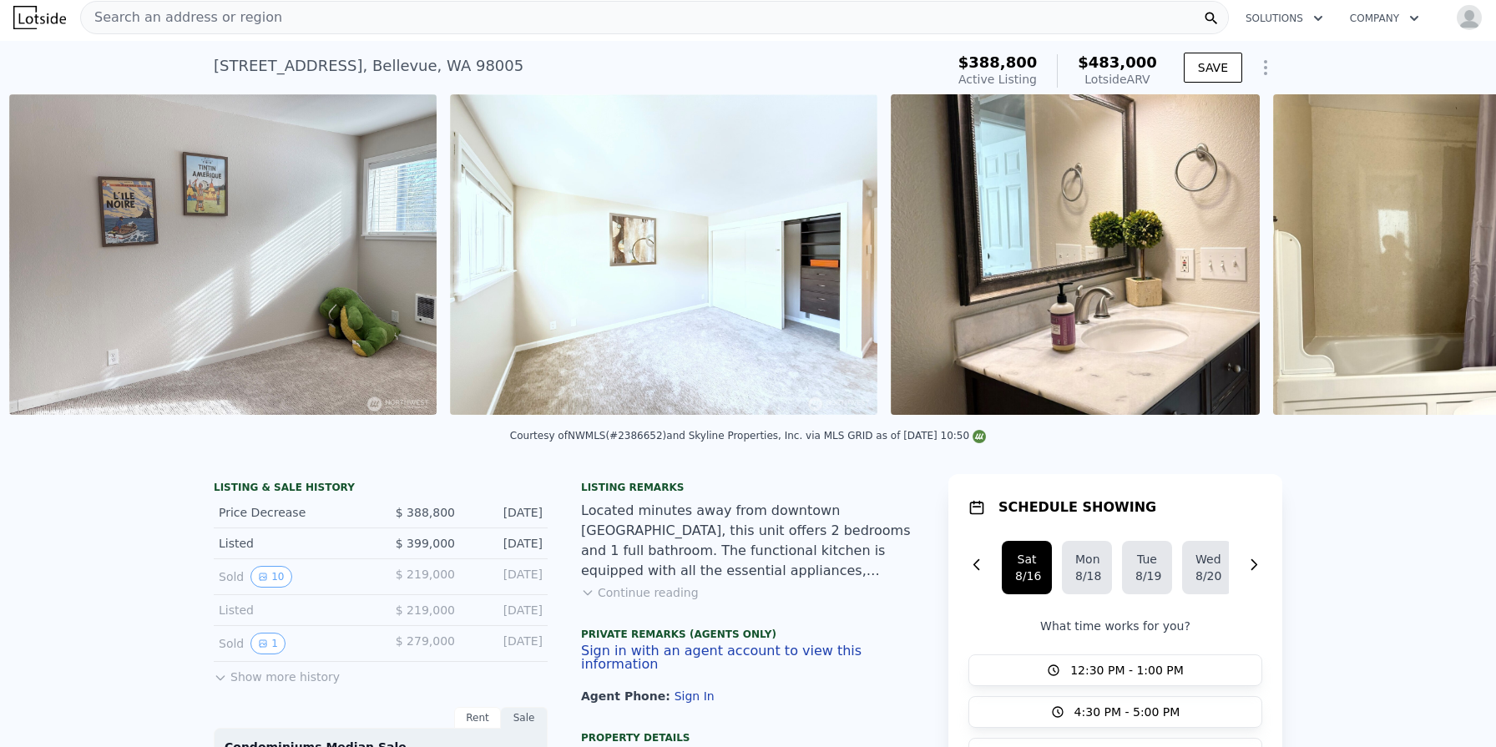
scroll to position [0, 5137]
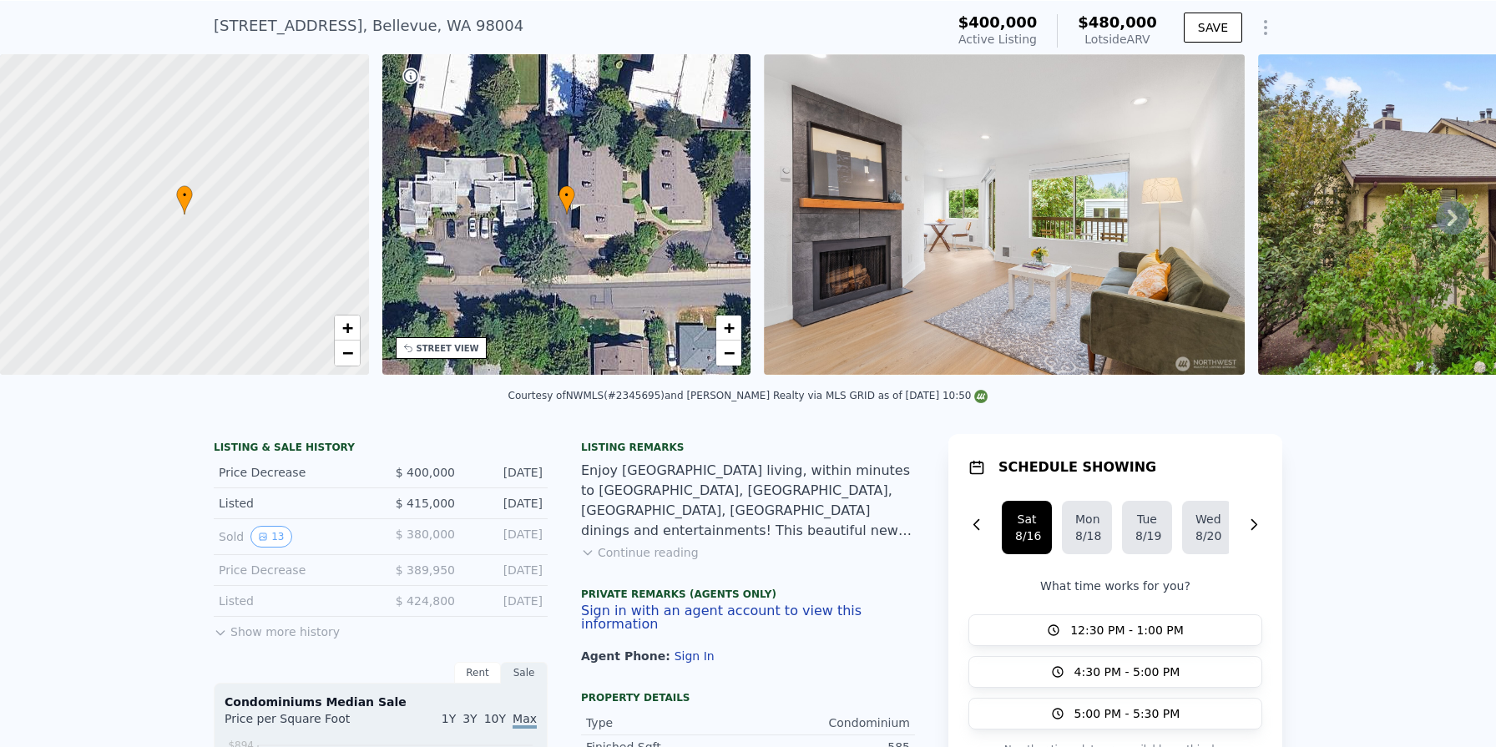
scroll to position [44, 0]
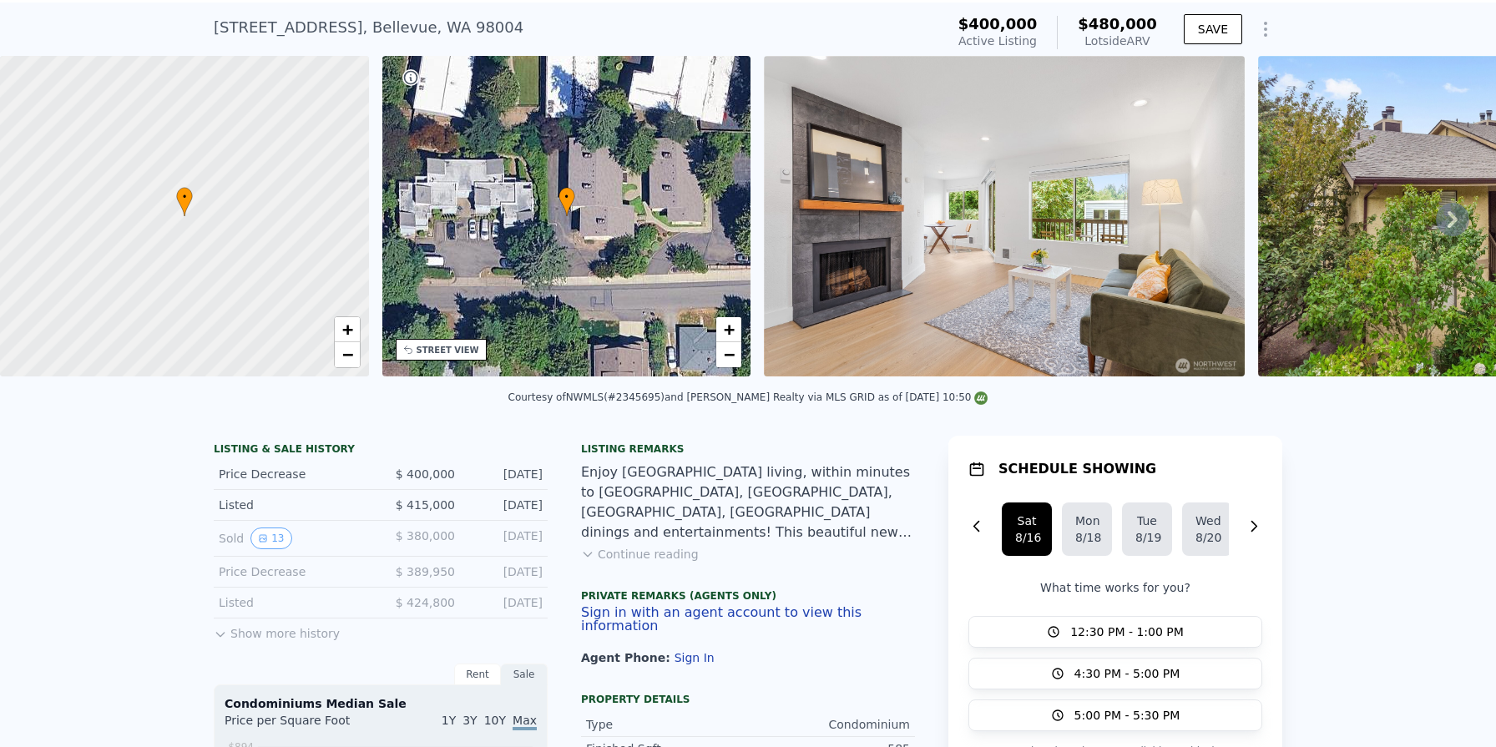
click at [1443, 215] on icon at bounding box center [1452, 219] width 33 height 33
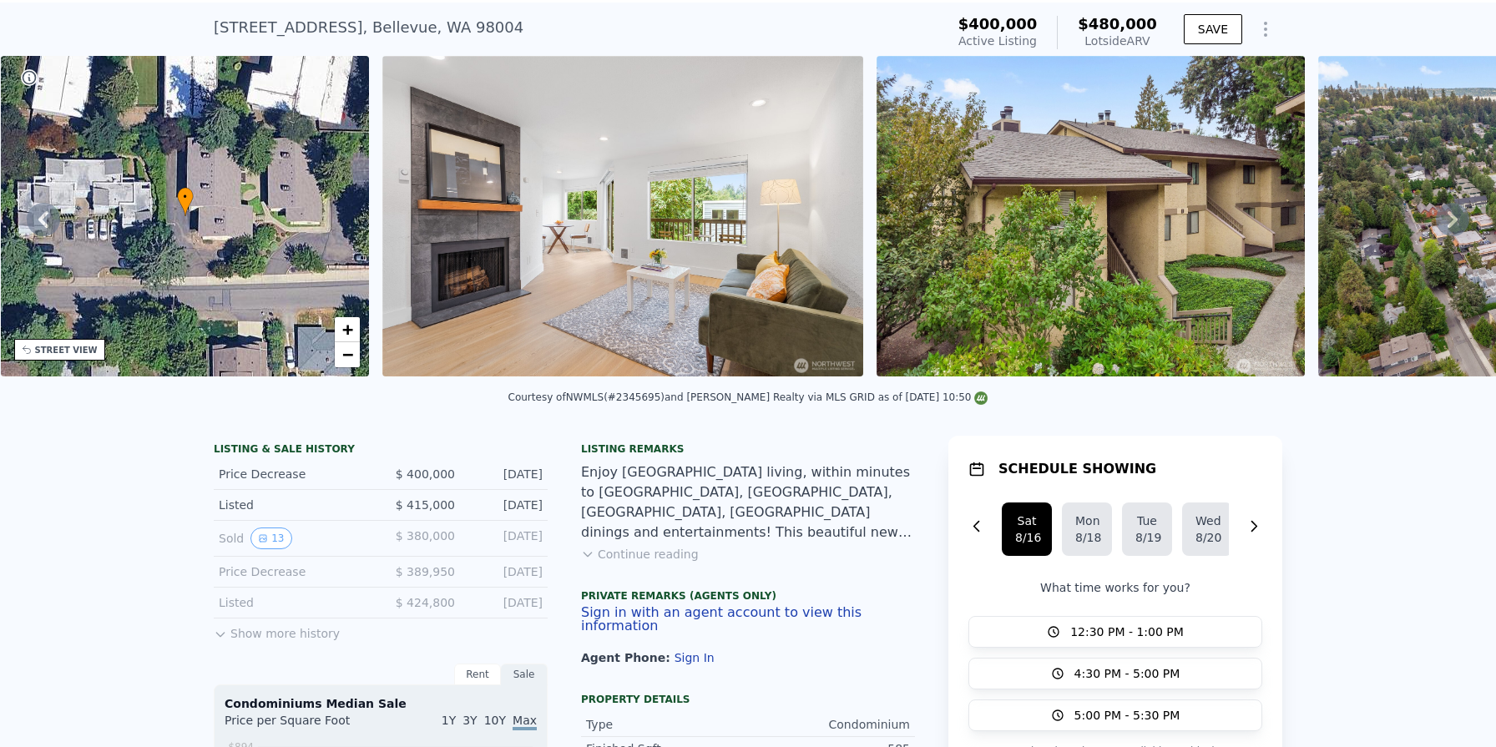
click at [1443, 215] on icon at bounding box center [1452, 219] width 33 height 33
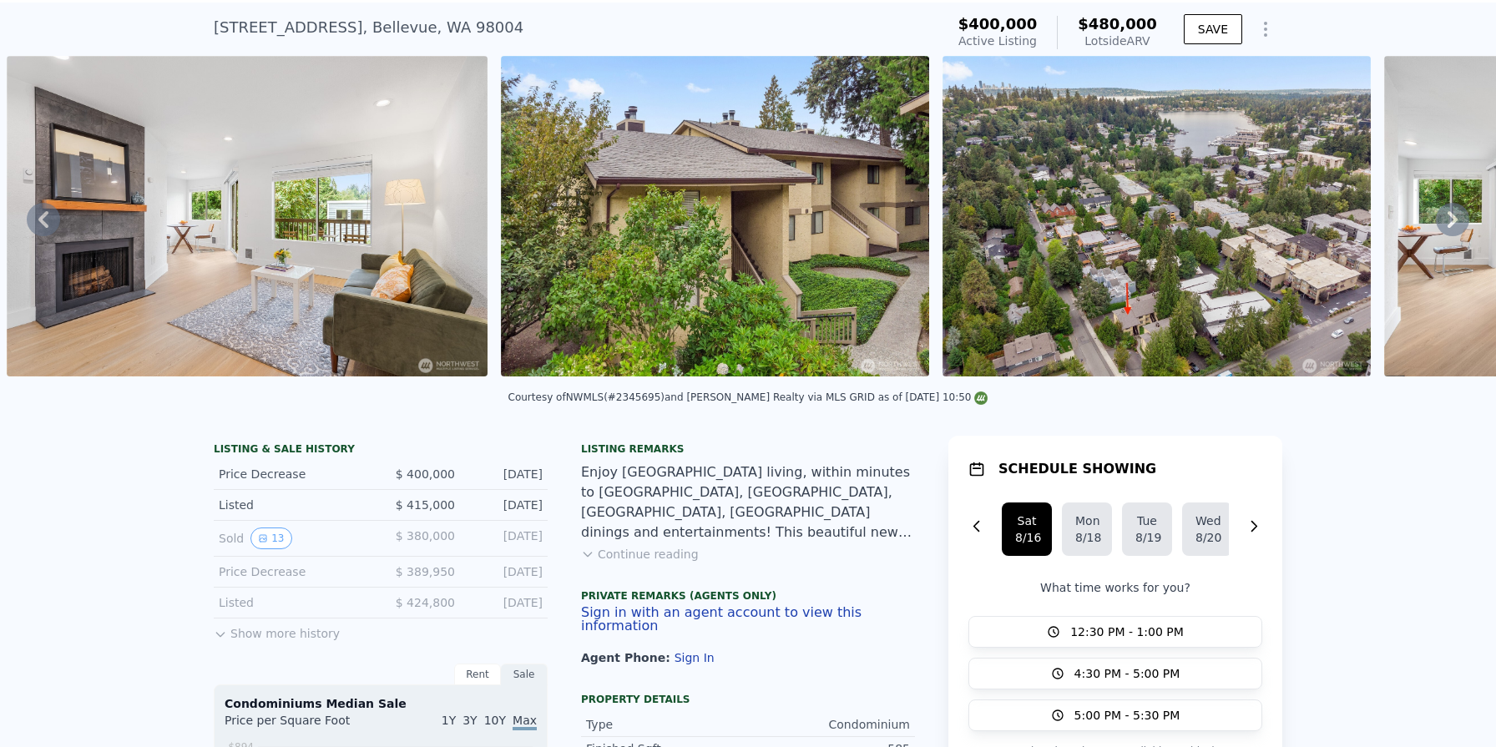
click at [1443, 215] on icon at bounding box center [1452, 219] width 33 height 33
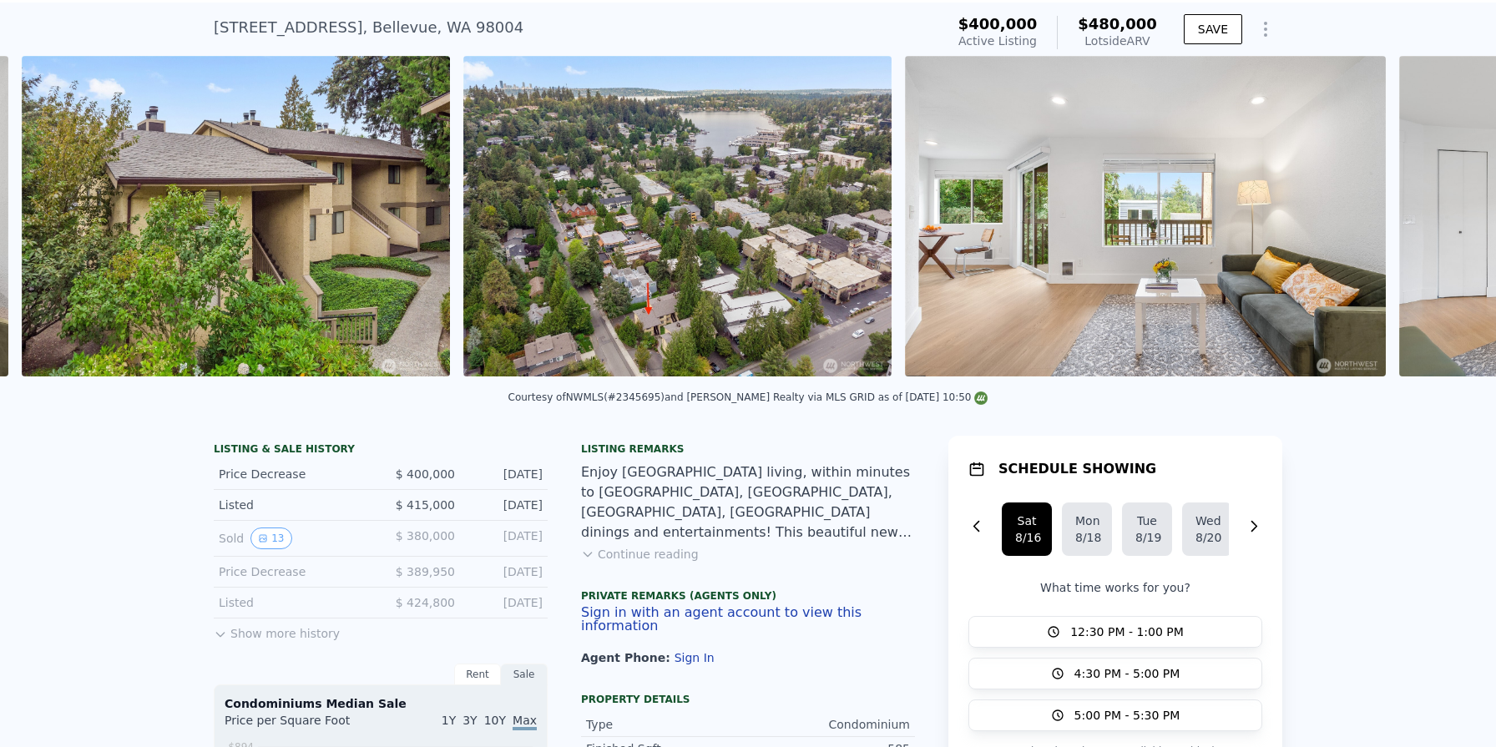
scroll to position [0, 1258]
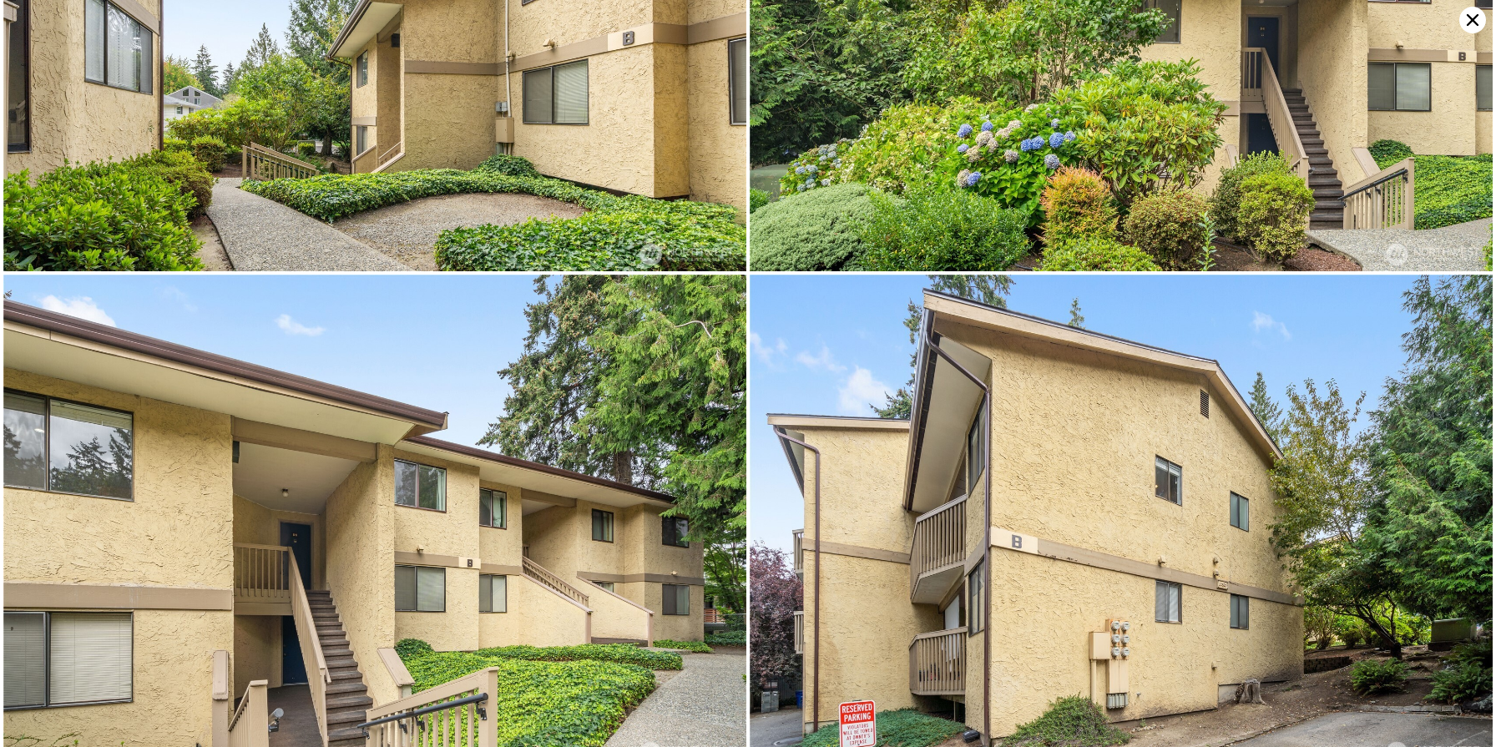
scroll to position [6787, 0]
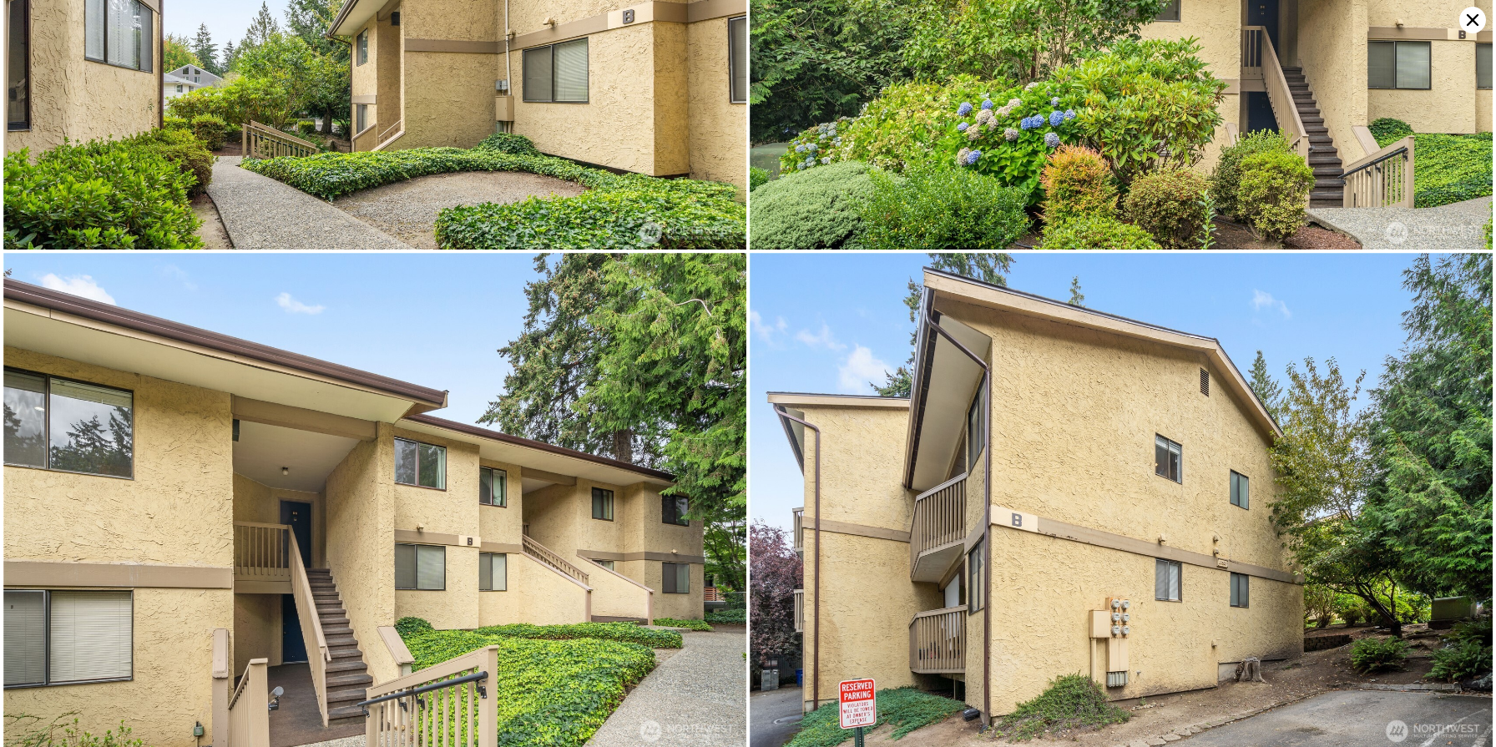
click at [1472, 12] on icon at bounding box center [1472, 20] width 27 height 27
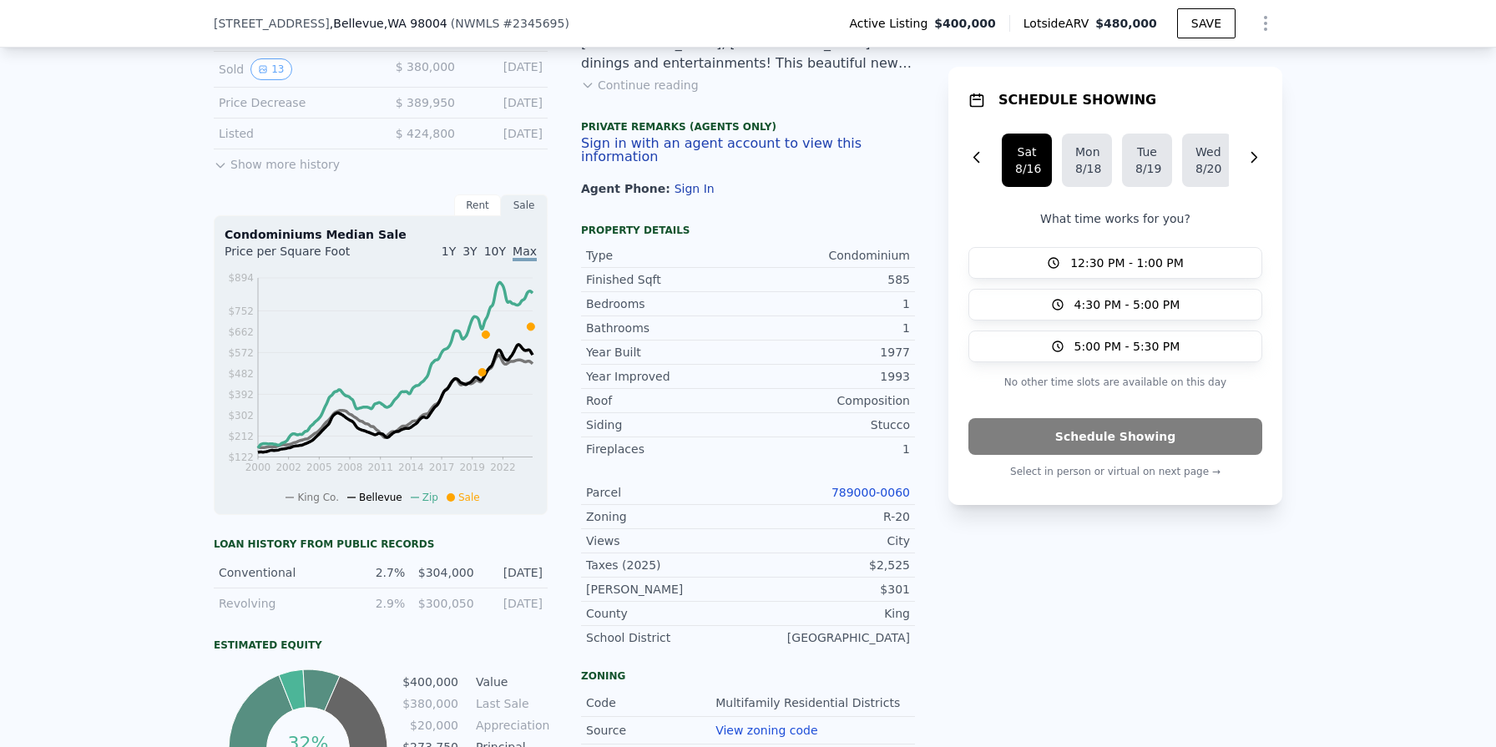
scroll to position [510, 0]
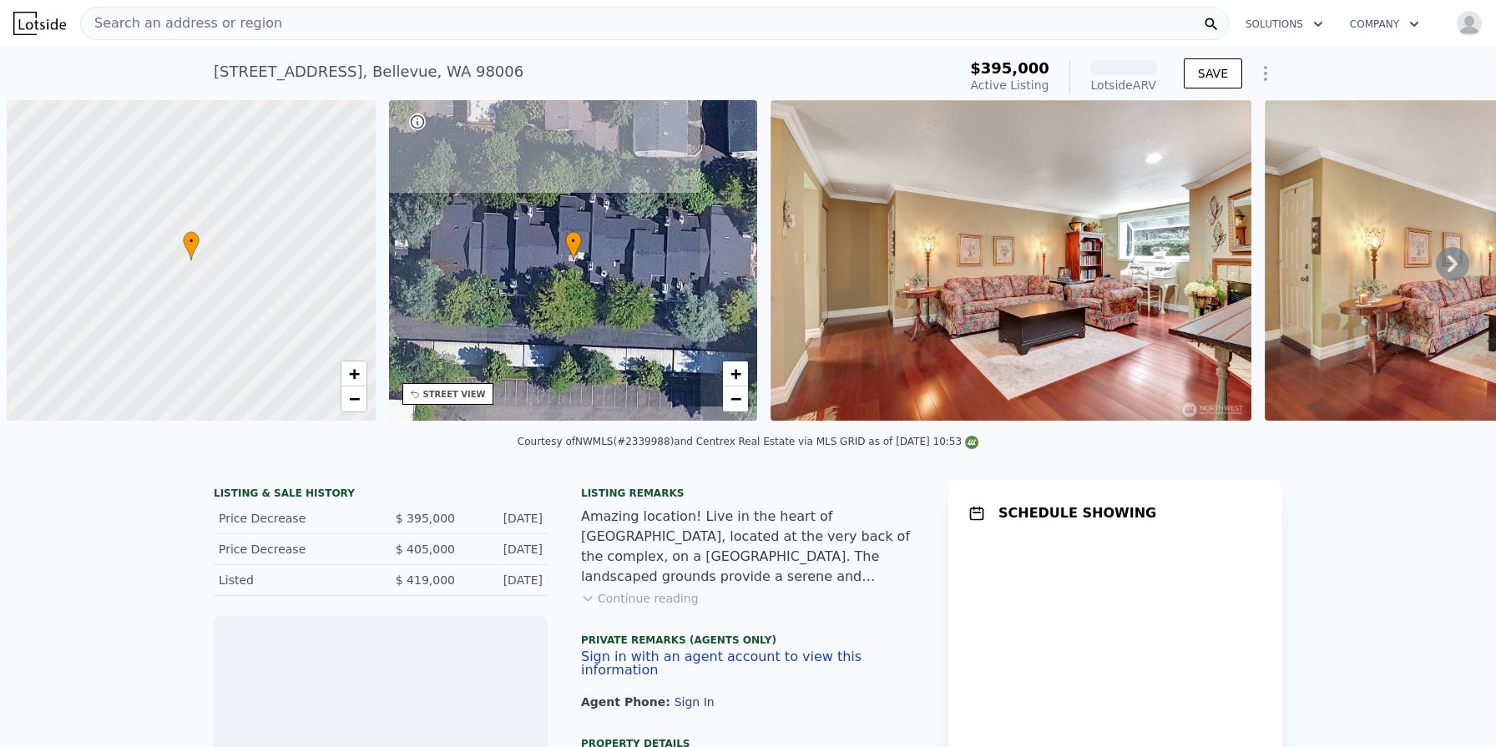
scroll to position [0, 7]
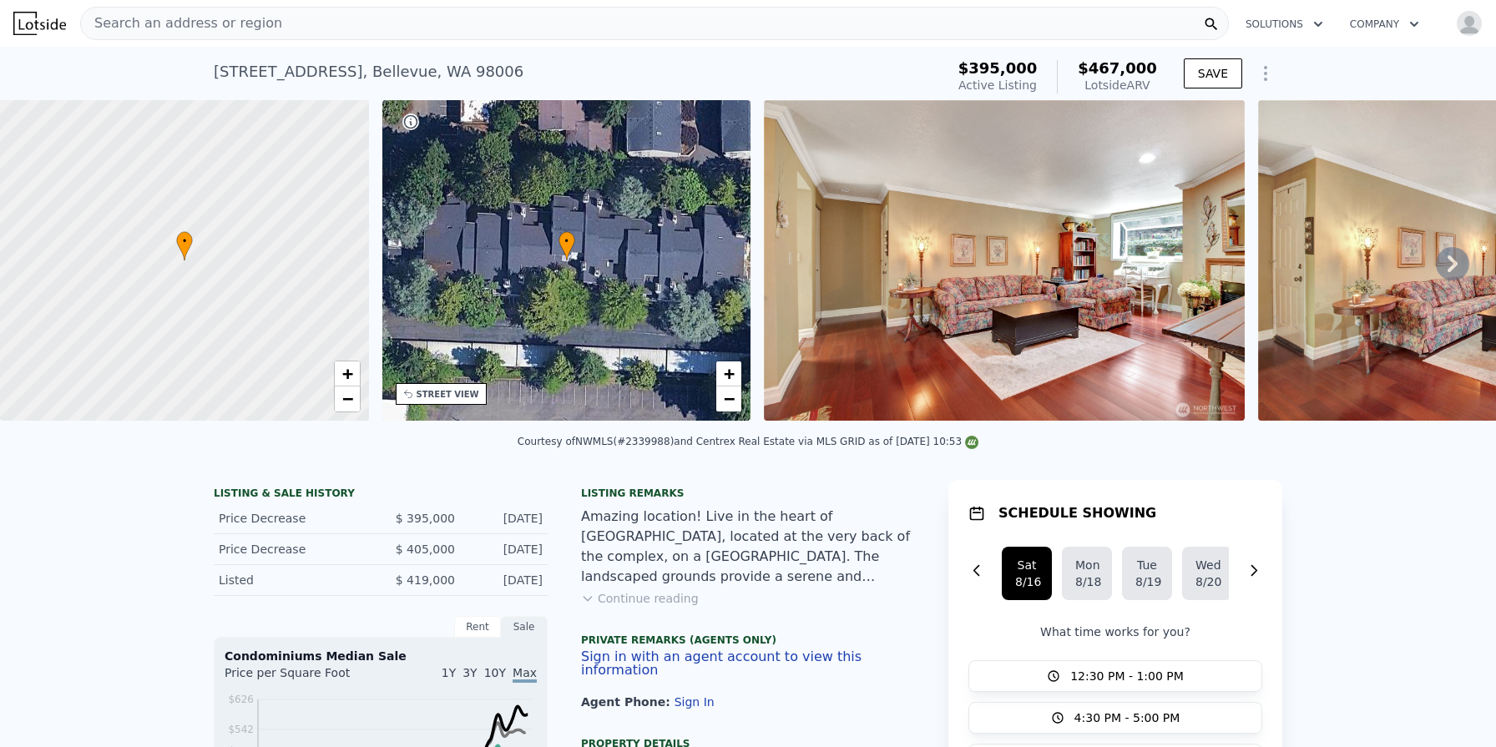
click at [1457, 260] on icon at bounding box center [1452, 263] width 33 height 33
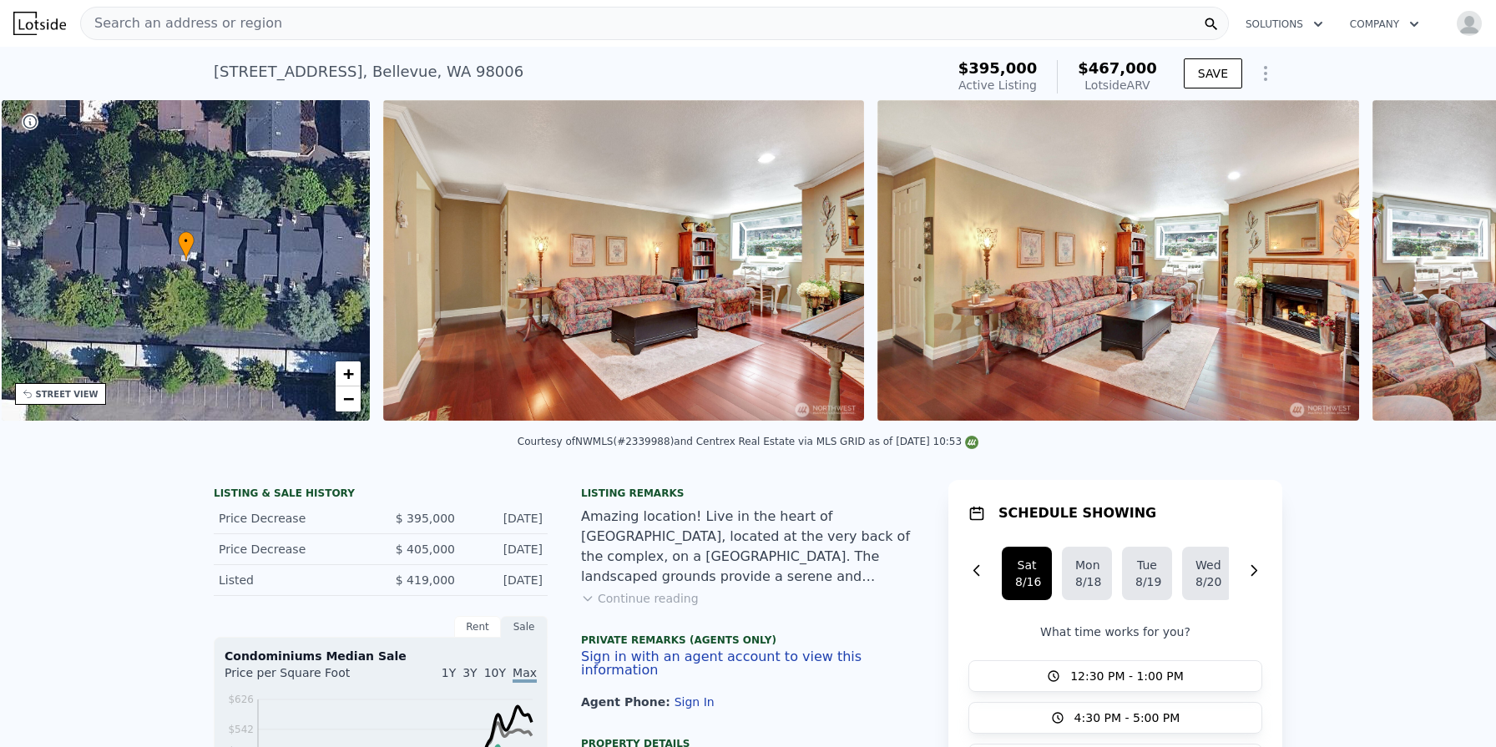
scroll to position [0, 388]
click at [1457, 260] on div "• + − • + − STREET VIEW Loading... SATELLITE VIEW" at bounding box center [748, 263] width 1496 height 326
click at [1450, 262] on icon at bounding box center [1452, 263] width 33 height 33
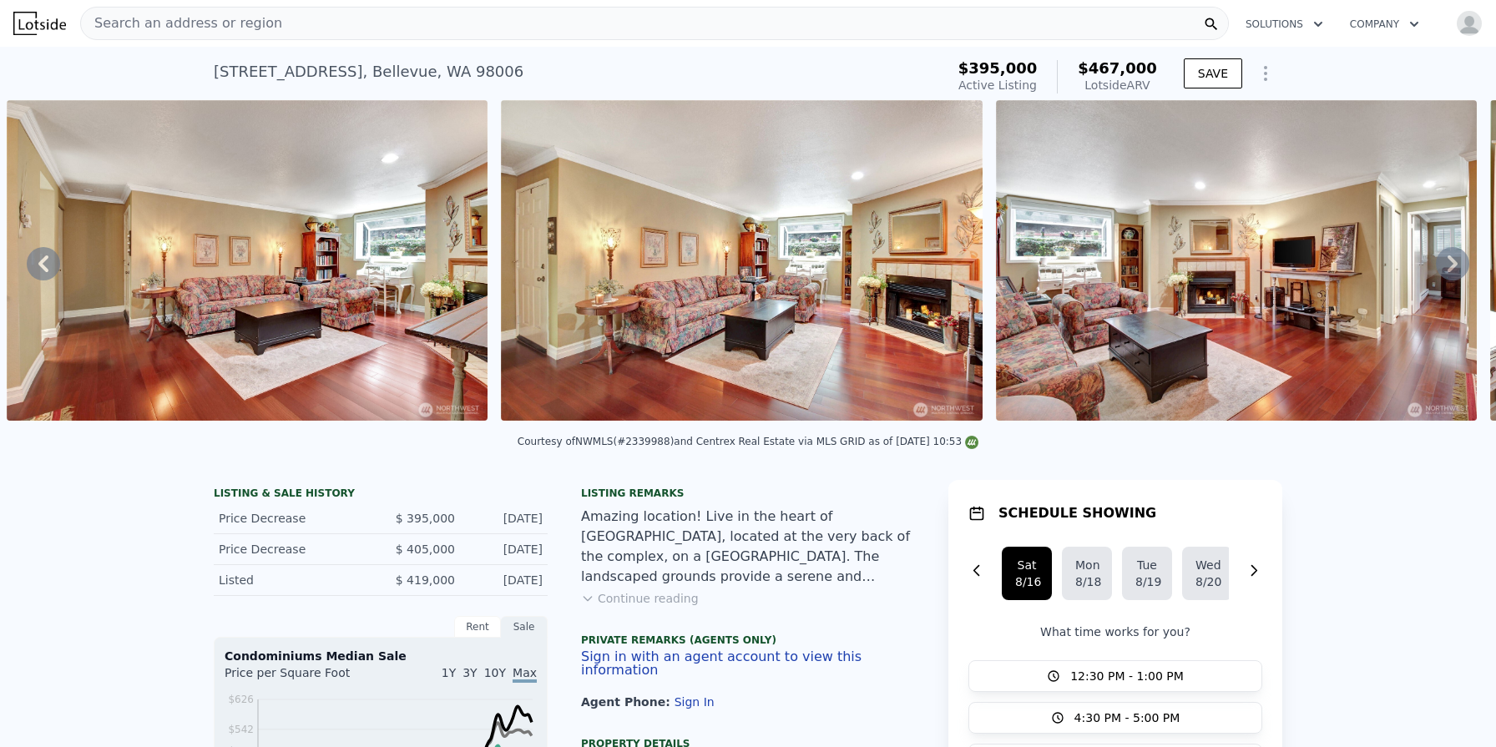
click at [1450, 262] on icon at bounding box center [1452, 263] width 33 height 33
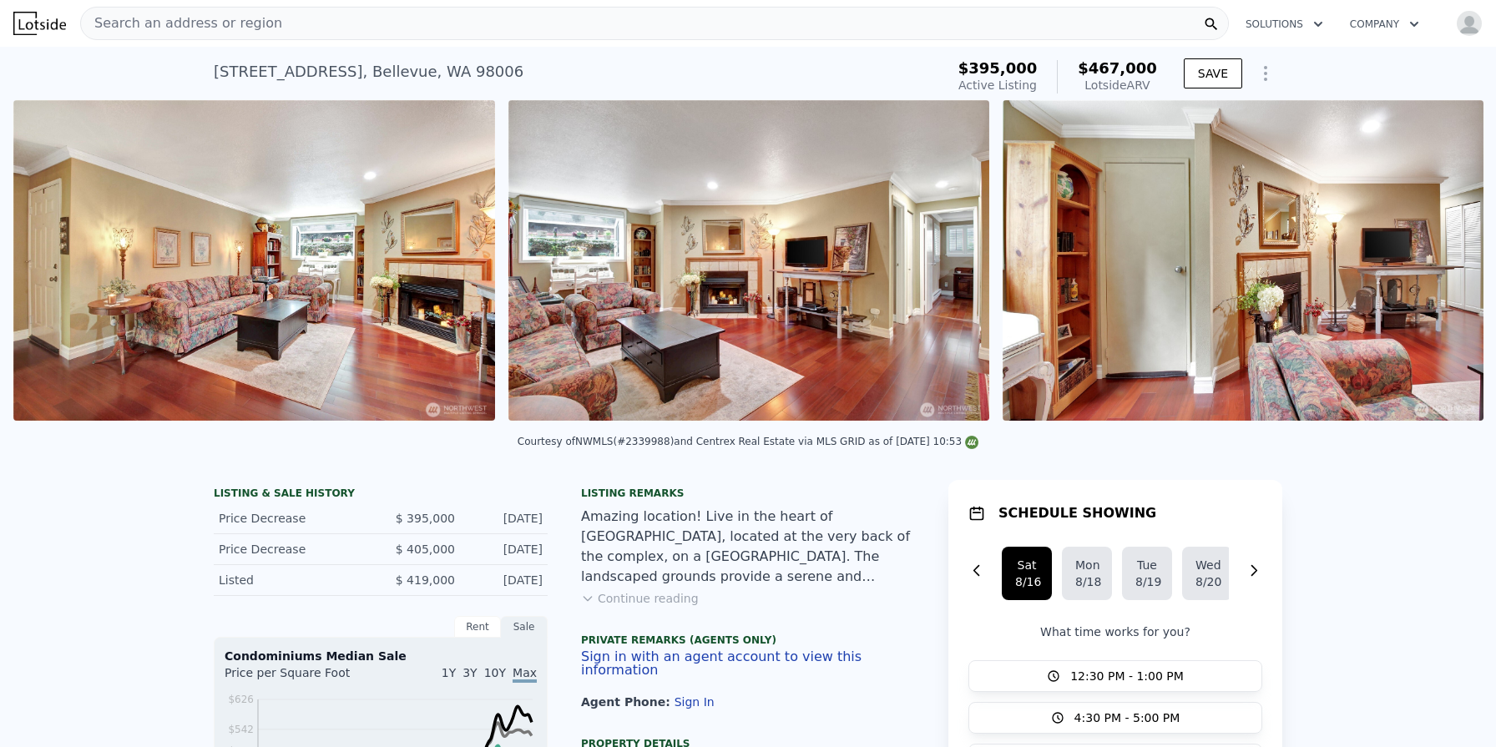
scroll to position [0, 1258]
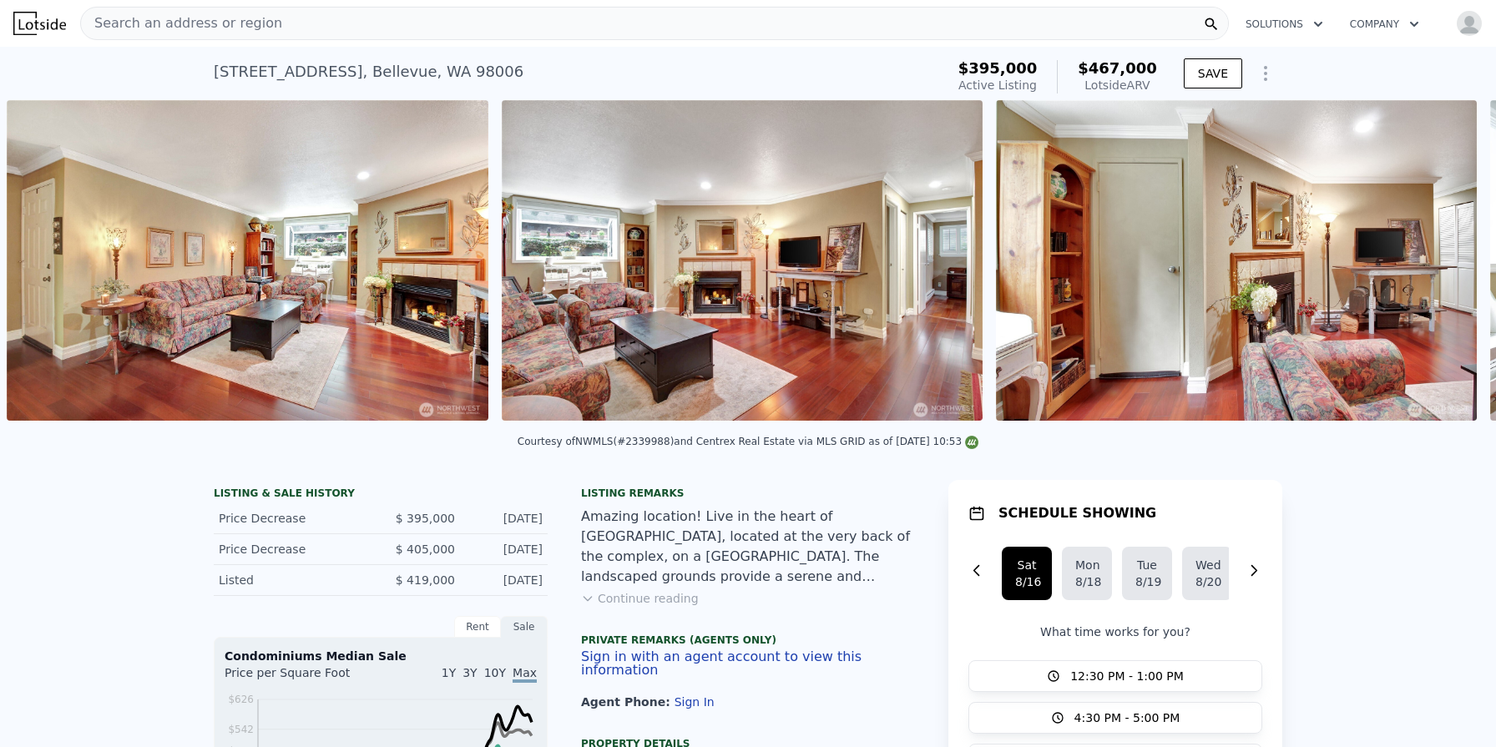
click at [1450, 262] on img at bounding box center [1236, 260] width 481 height 321
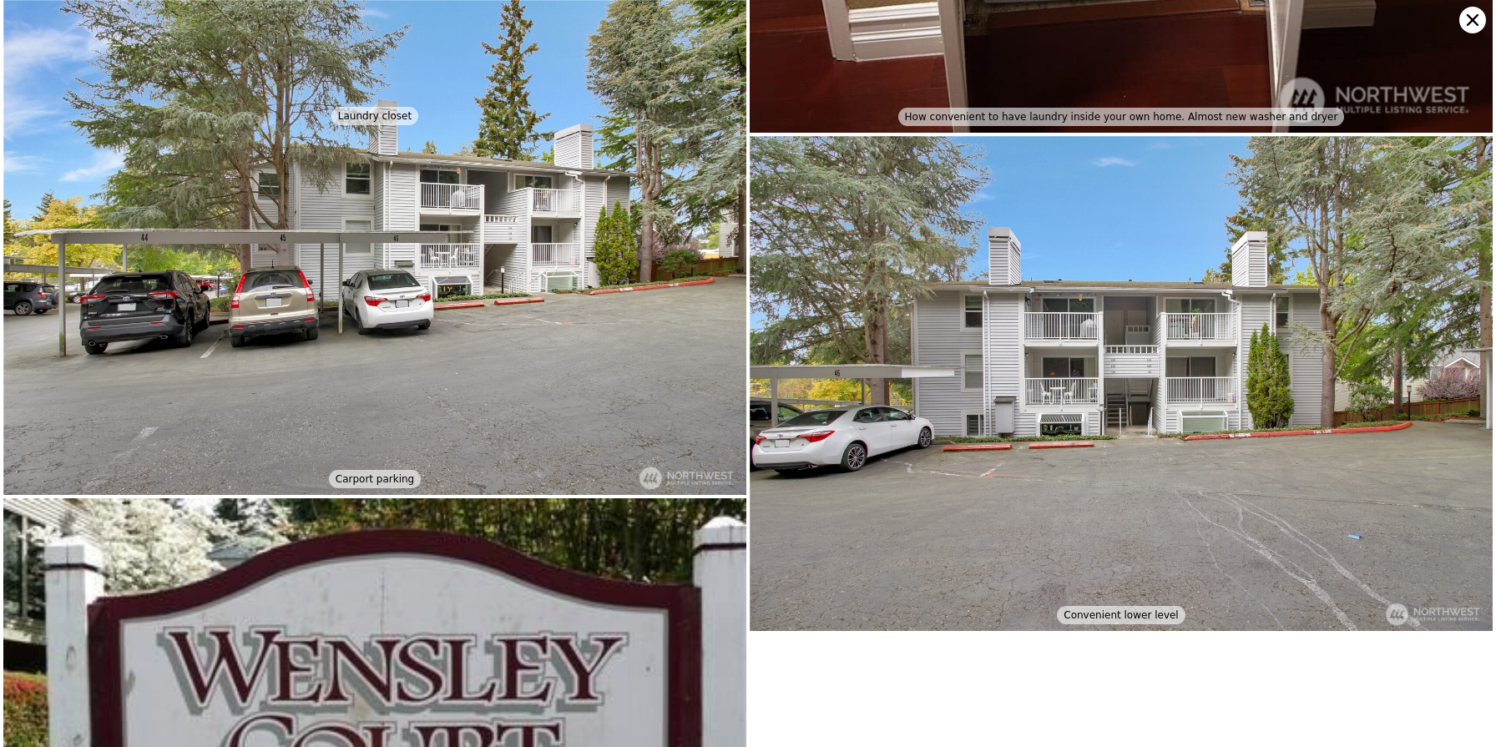
scroll to position [6340, 0]
click at [1479, 22] on icon at bounding box center [1472, 20] width 27 height 27
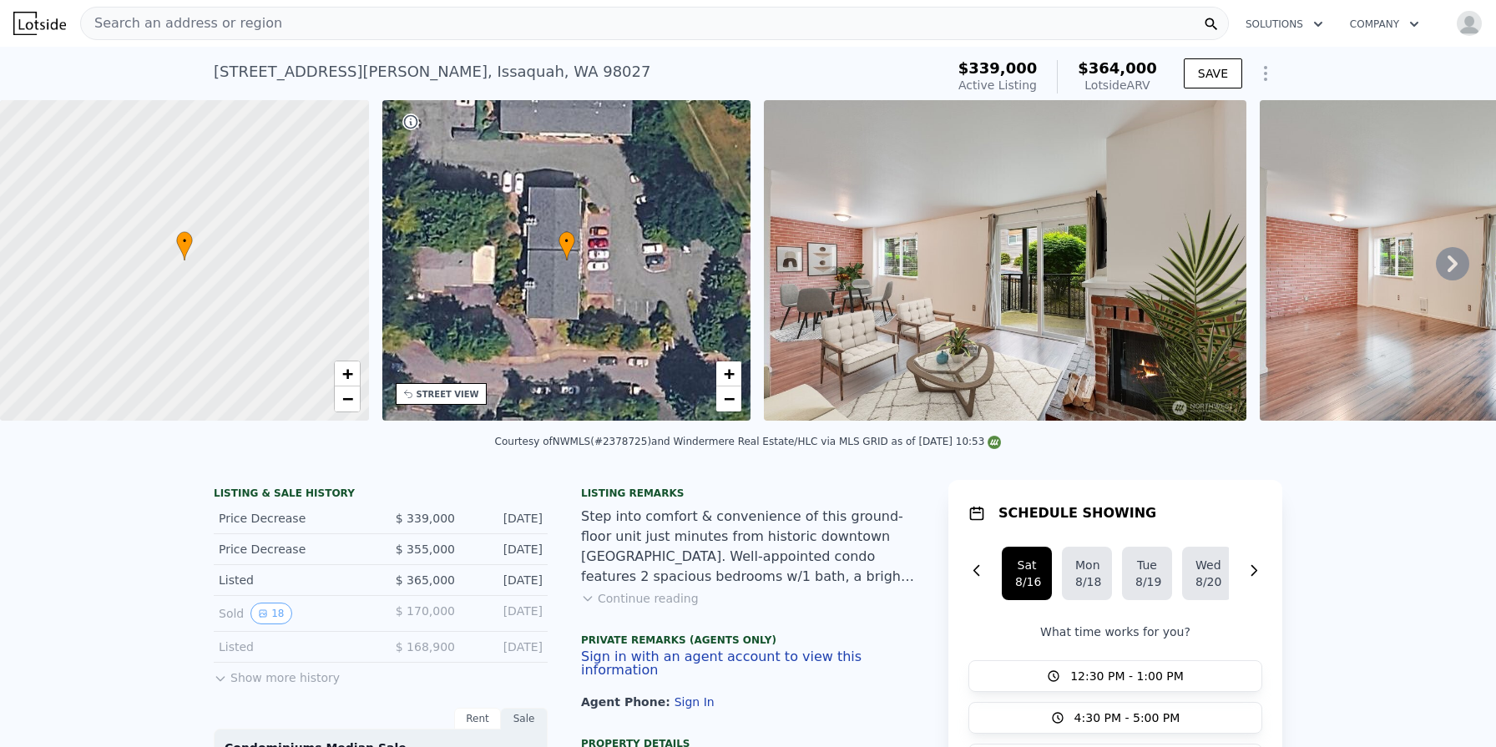
click at [846, 296] on img at bounding box center [1005, 260] width 482 height 321
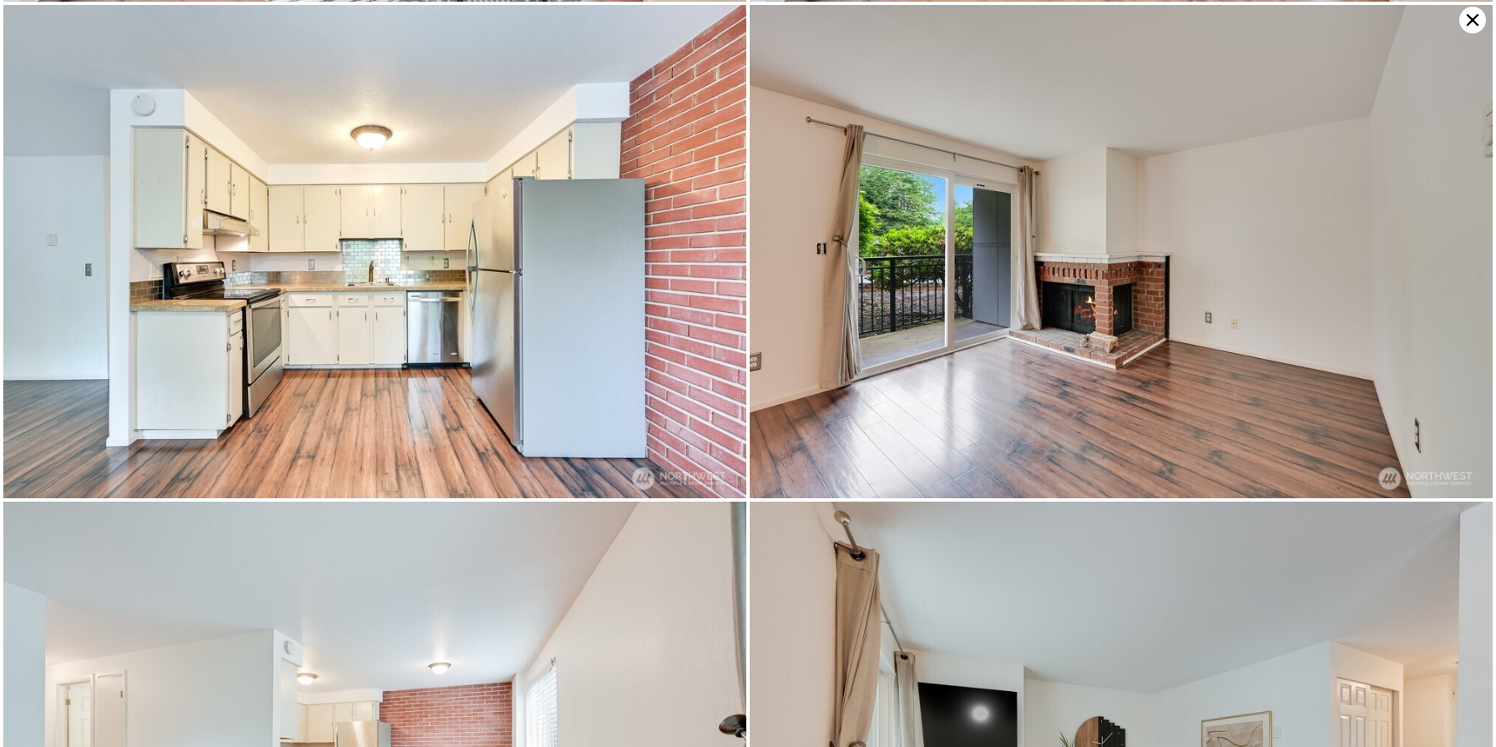
scroll to position [1492, 0]
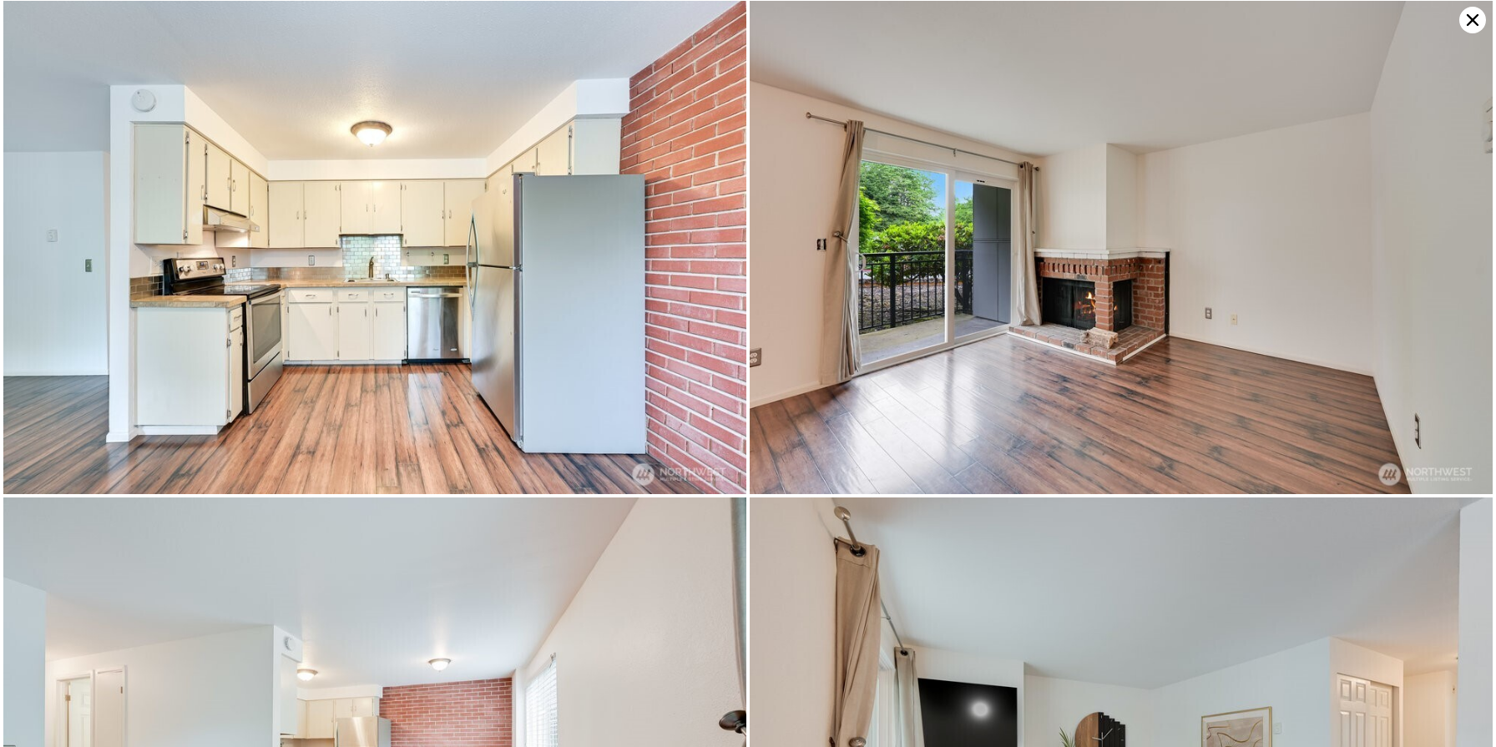
click at [1467, 18] on icon at bounding box center [1472, 20] width 27 height 27
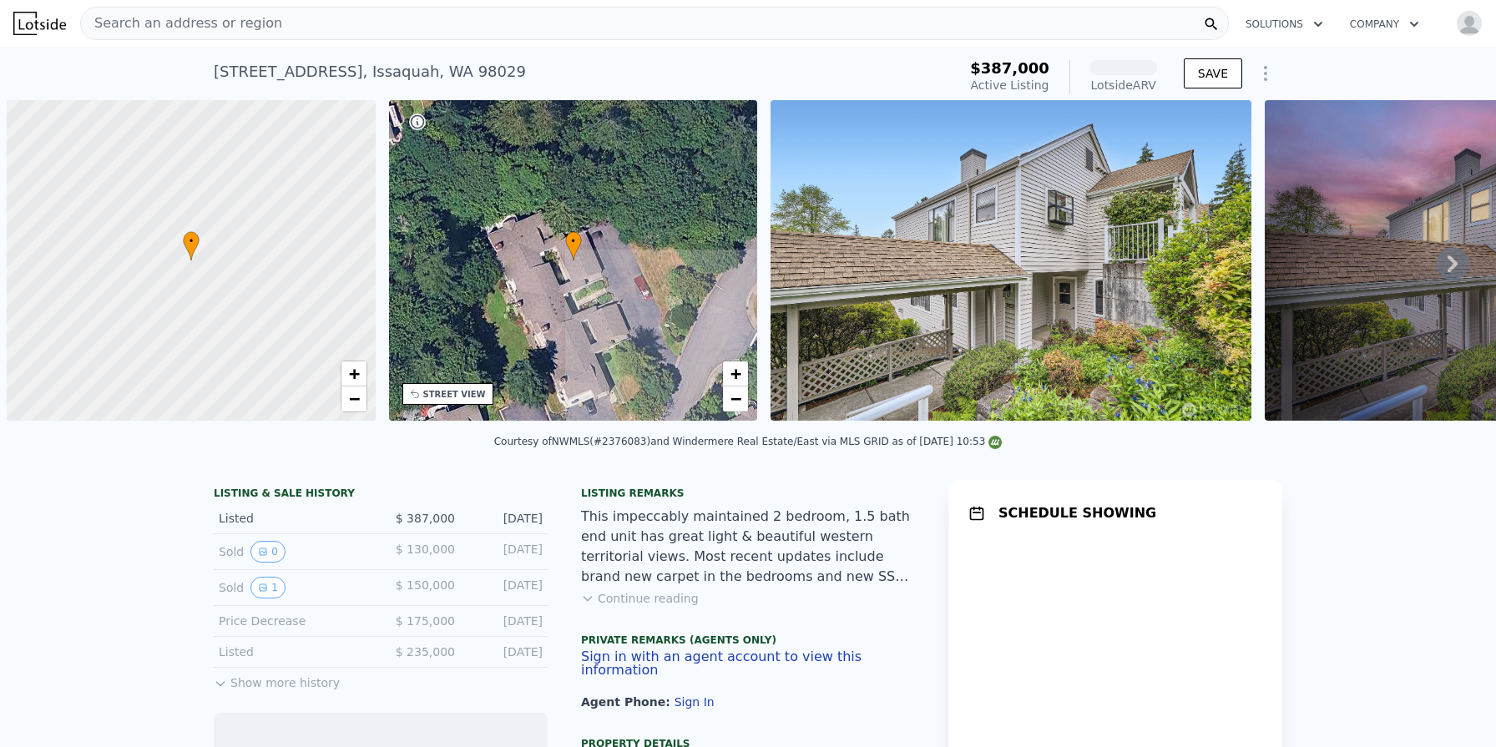
scroll to position [0, 7]
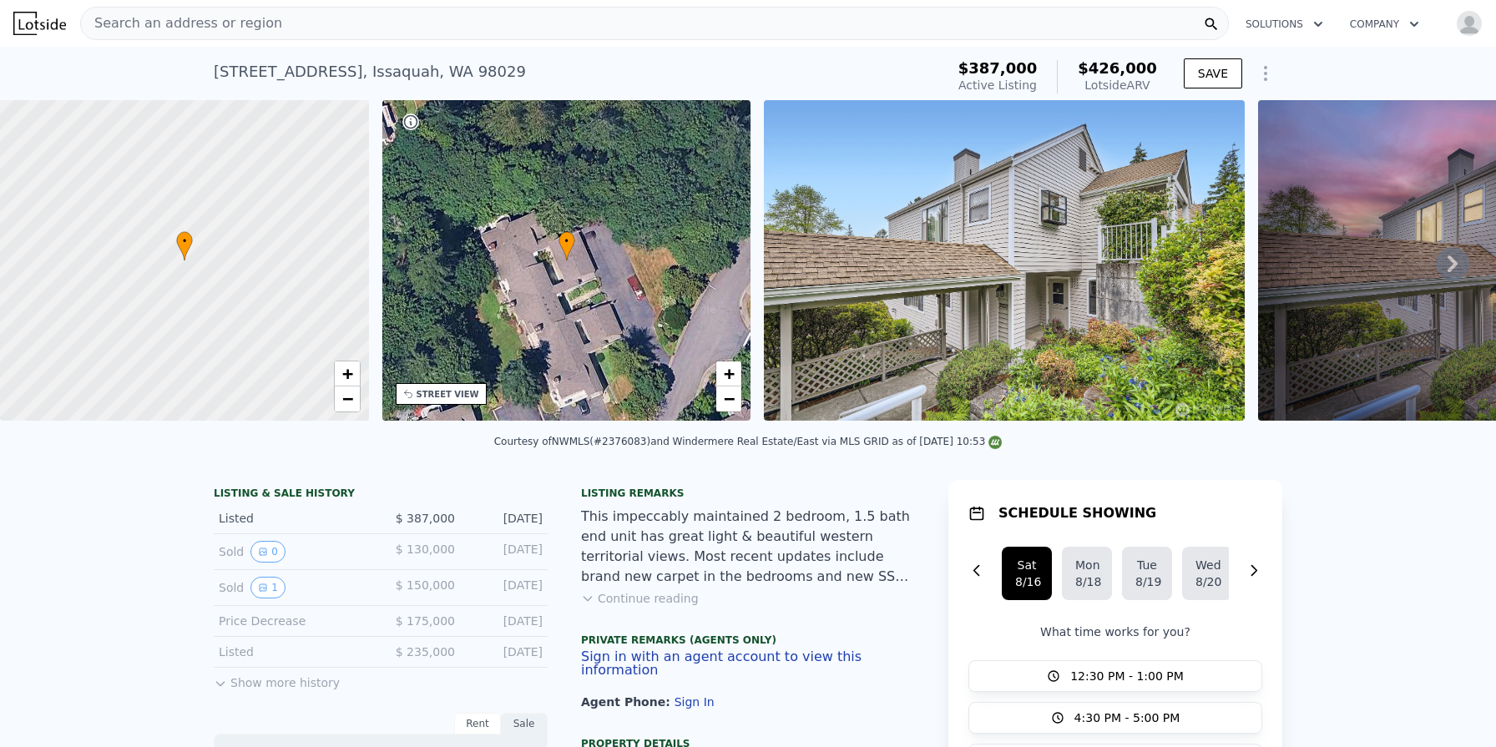
click at [665, 603] on button "Continue reading" at bounding box center [640, 598] width 118 height 17
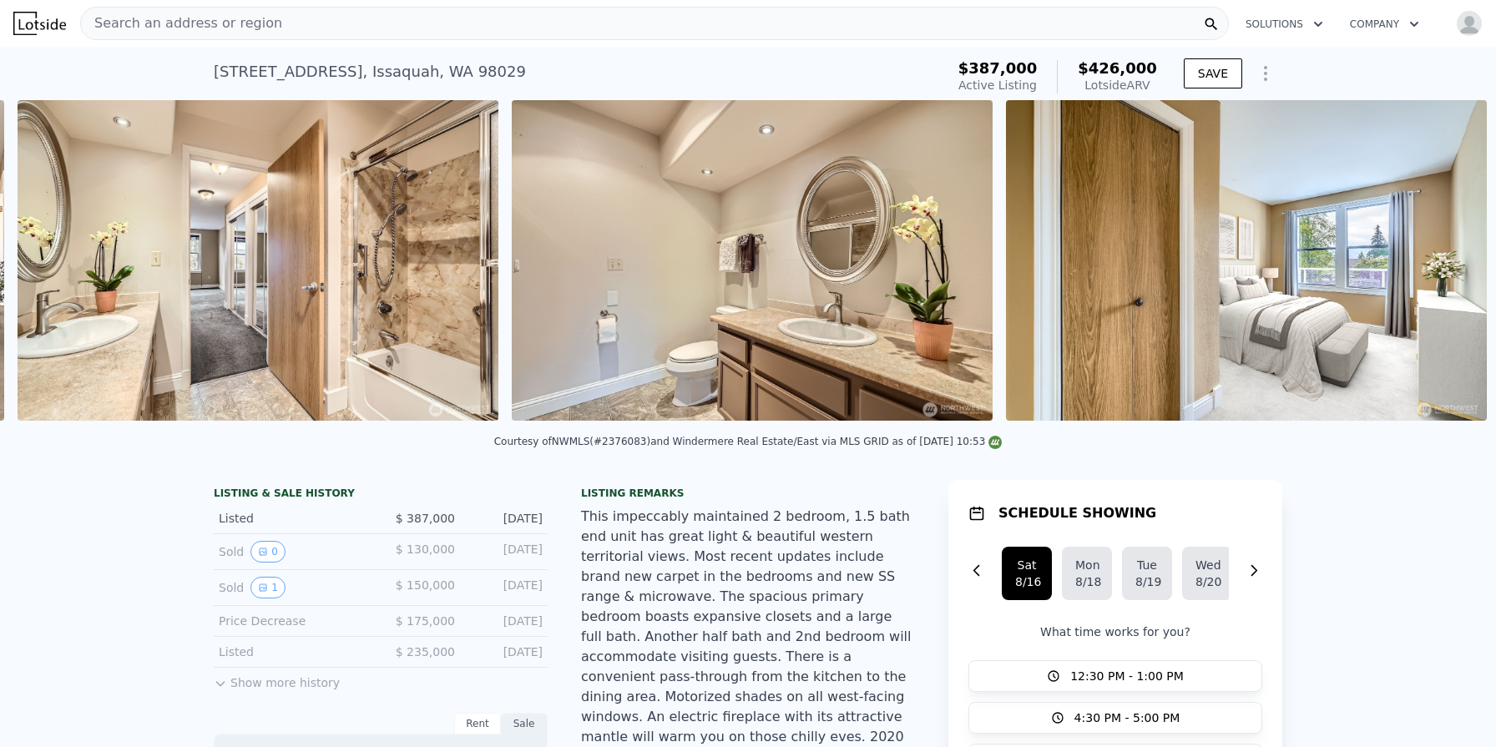
scroll to position [0, 11578]
